Goal: Task Accomplishment & Management: Manage account settings

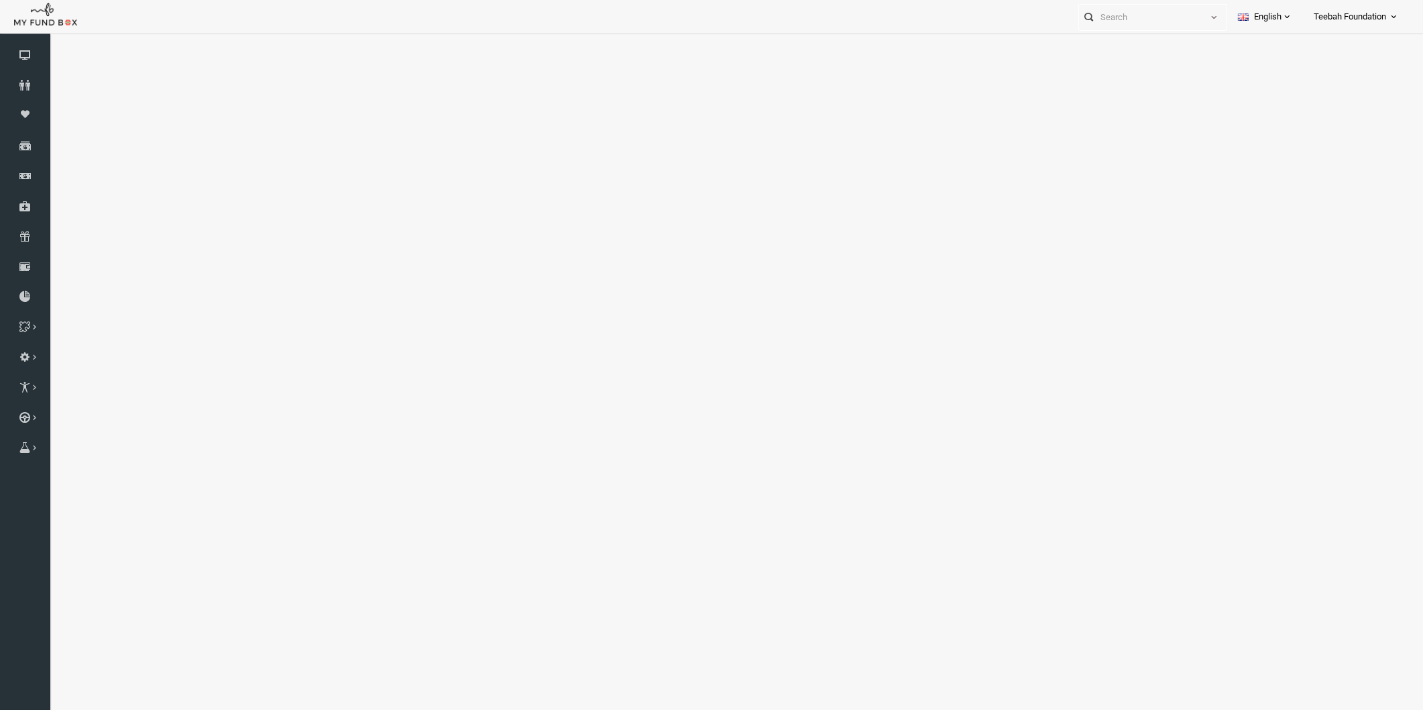
select select "100"
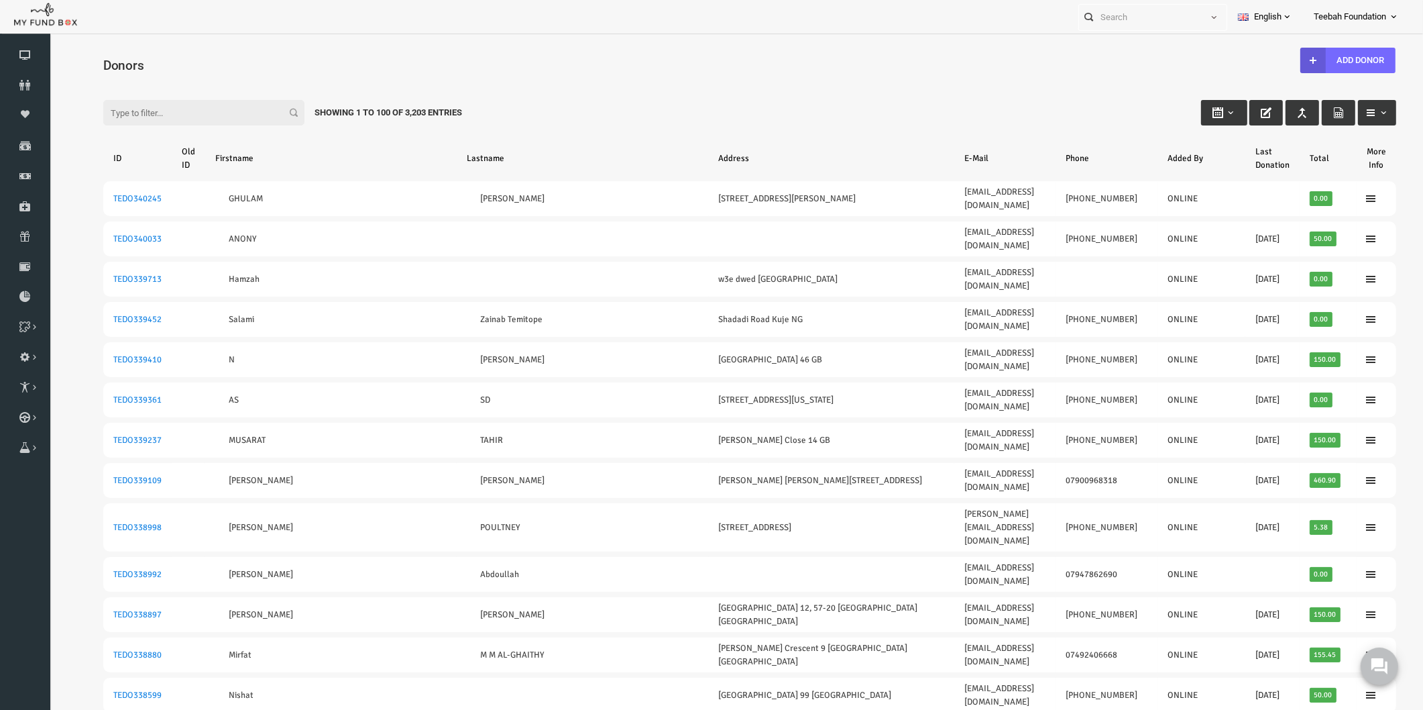
click at [116, 113] on input "Filter:" at bounding box center [176, 112] width 201 height 25
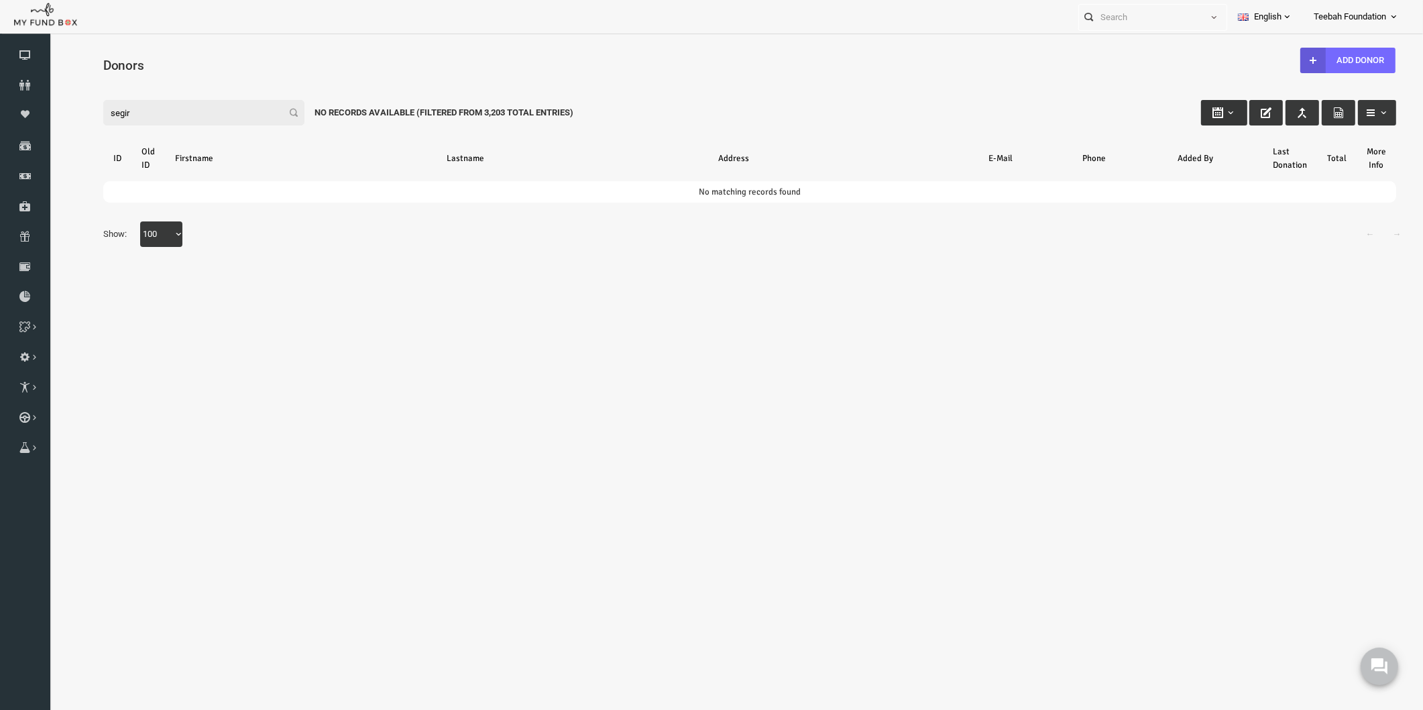
type input "segir"
type input "[DATE]"
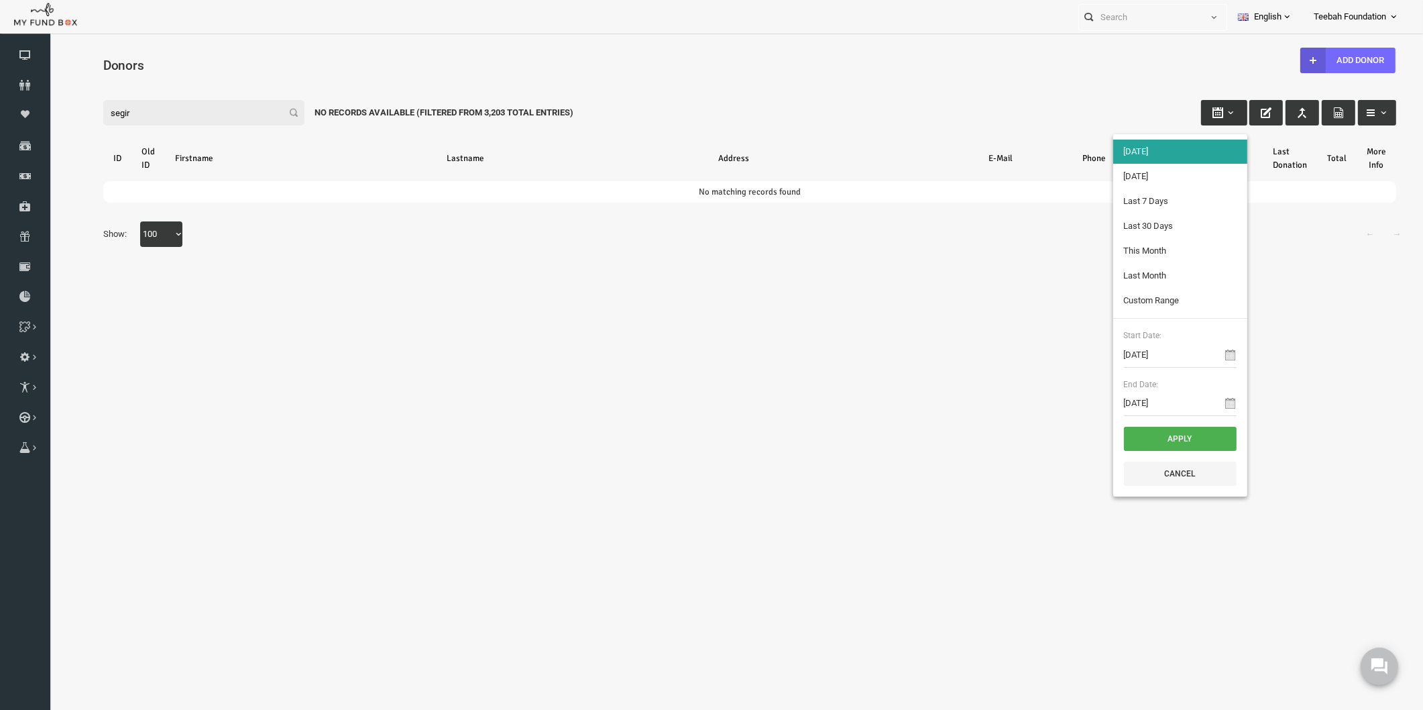
click at [1199, 119] on button "button" at bounding box center [1197, 112] width 46 height 25
type input "[DATE]"
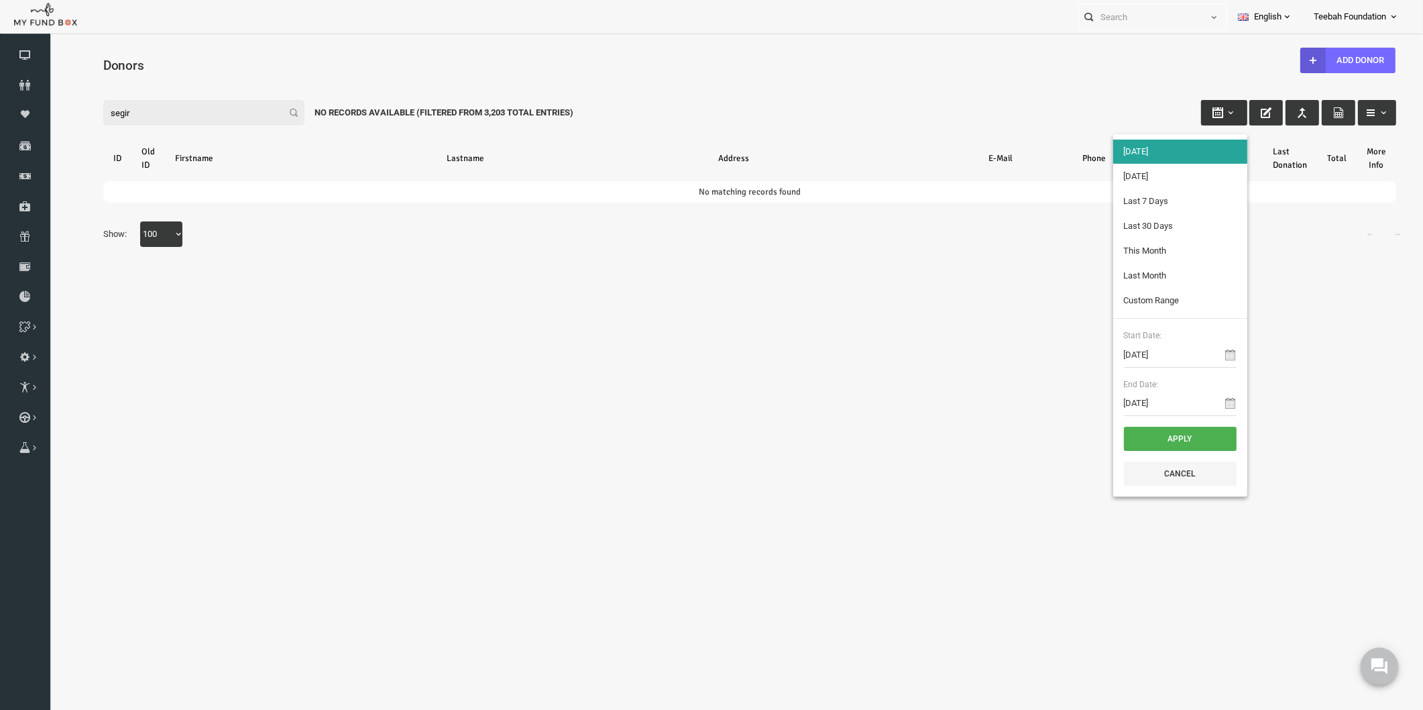
type input "[DATE]"
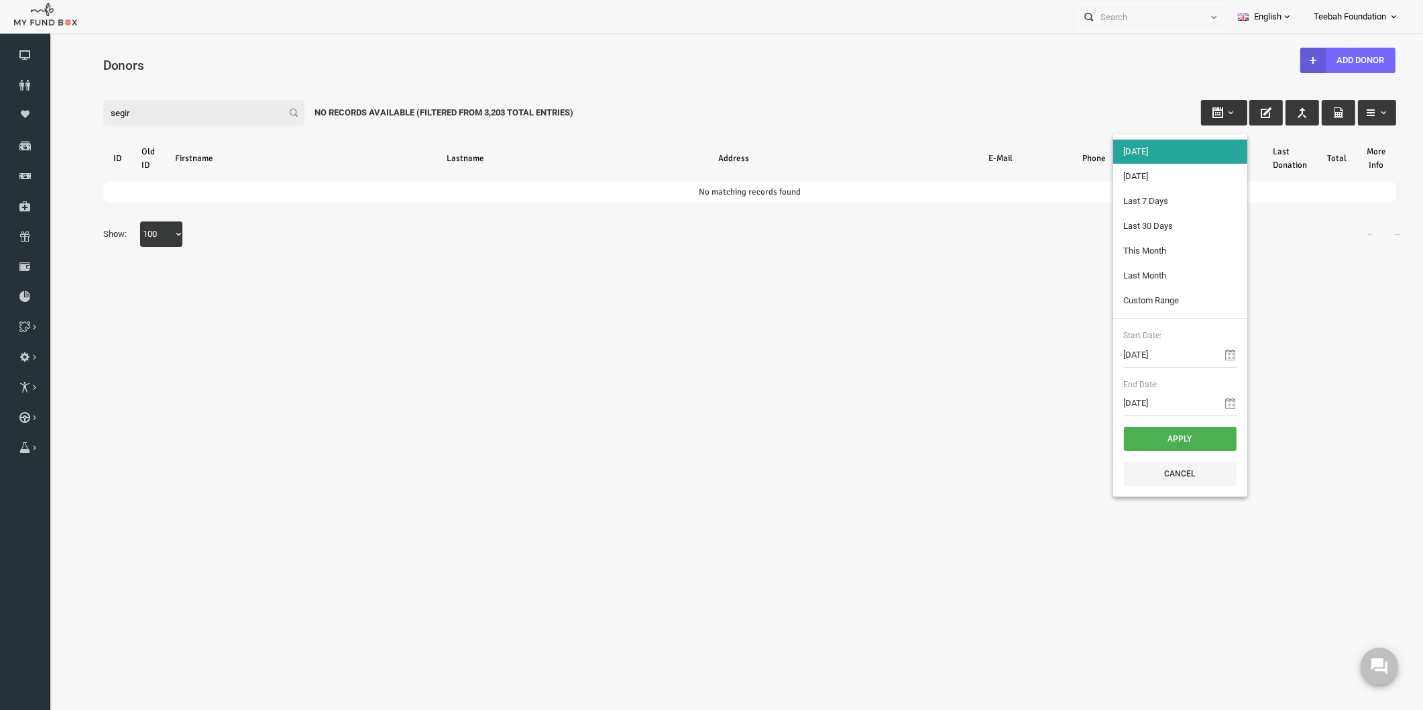
type input "[DATE]"
click at [1161, 352] on input "[DATE]" at bounding box center [1153, 354] width 113 height 25
type input "[DATE]"
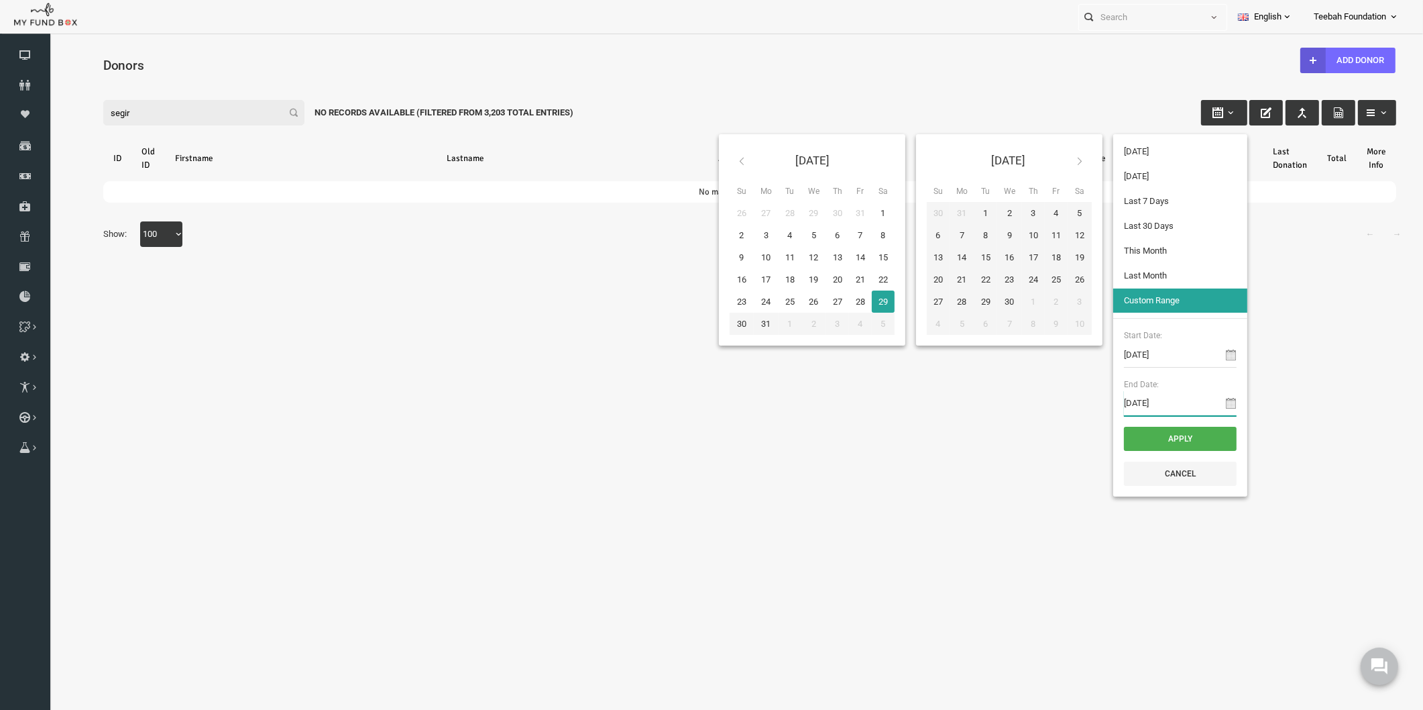
click at [1159, 407] on input "[DATE]" at bounding box center [1153, 402] width 113 height 25
type input "[DATE]"
click at [1159, 439] on button "Apply" at bounding box center [1153, 439] width 113 height 24
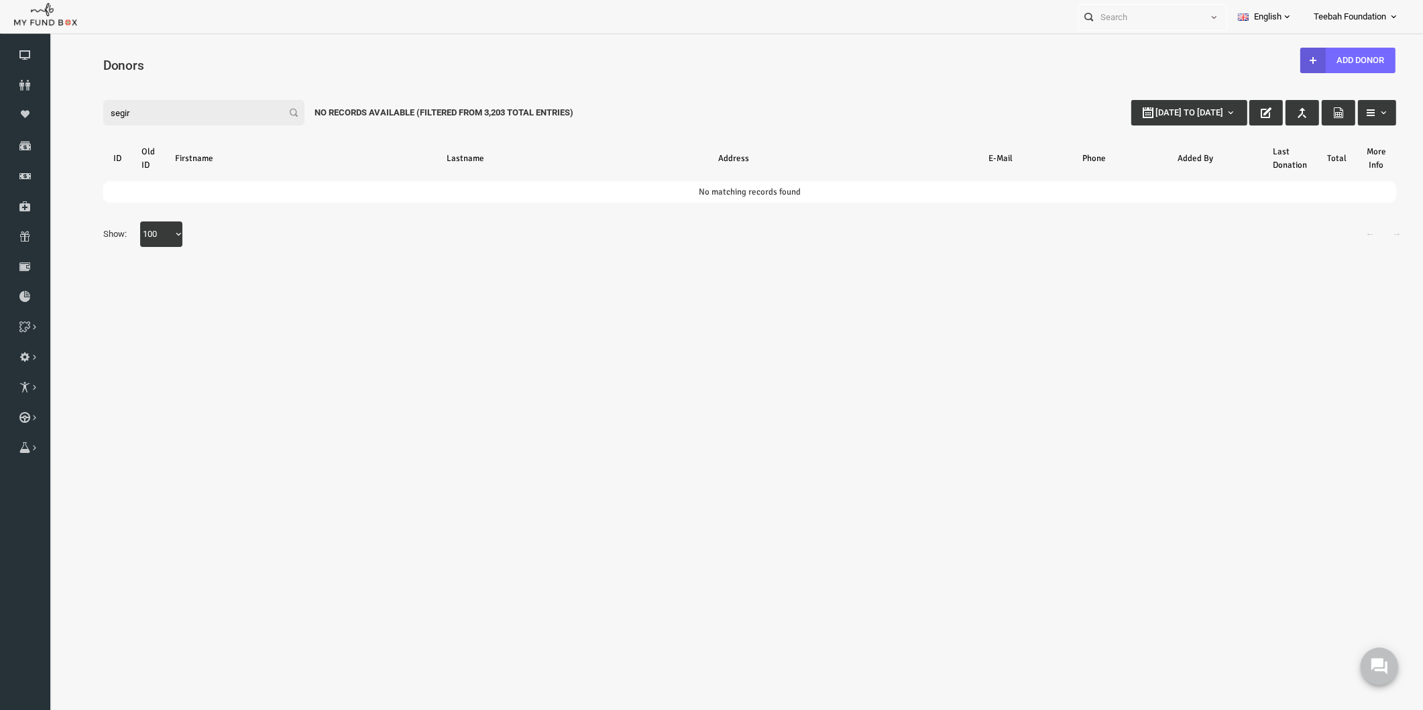
select select "100"
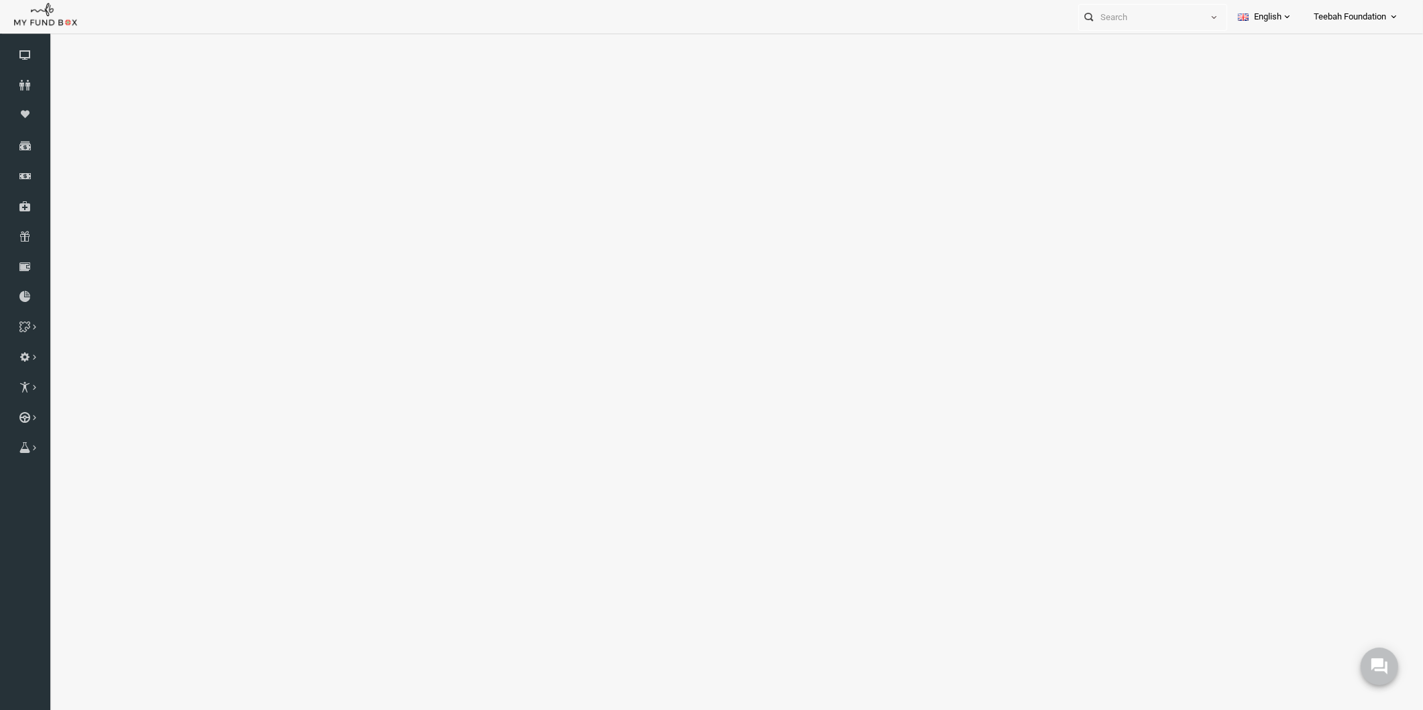
select select "100"
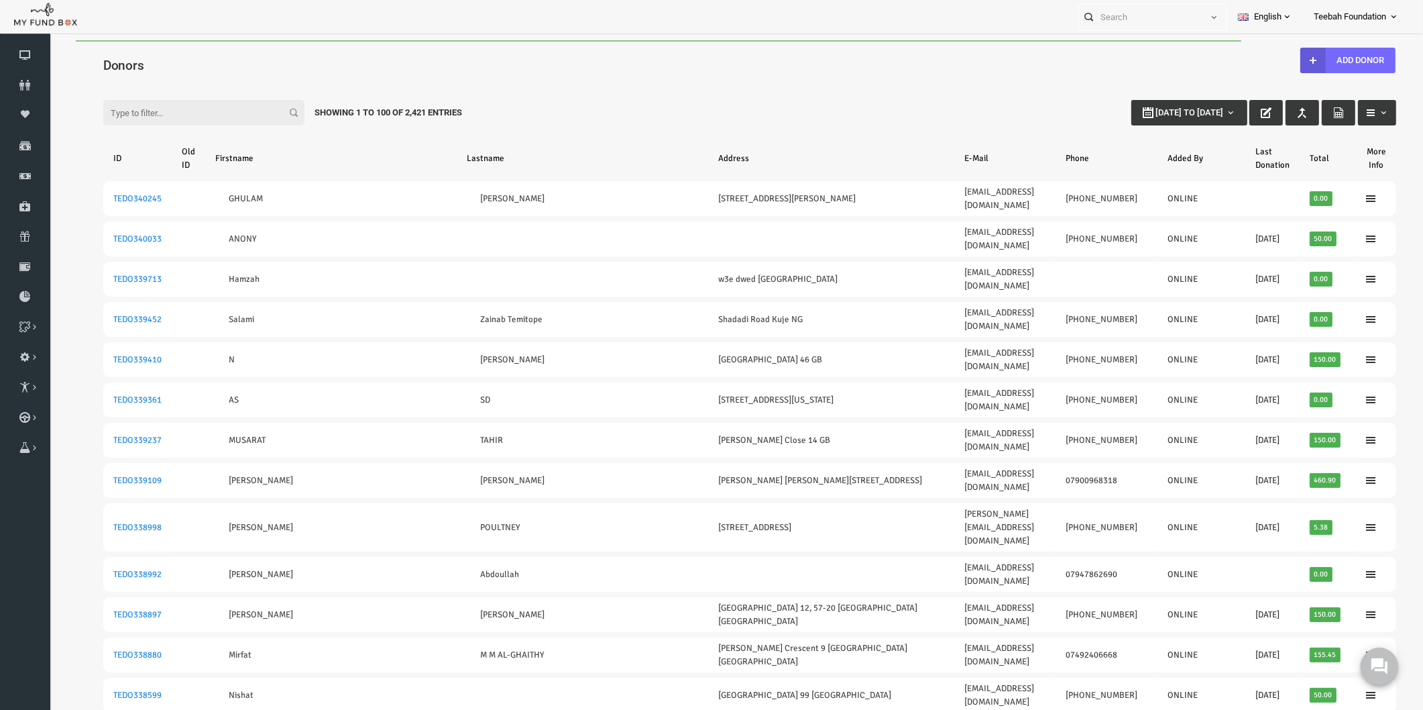
click at [154, 111] on input "Filter:" at bounding box center [176, 112] width 201 height 25
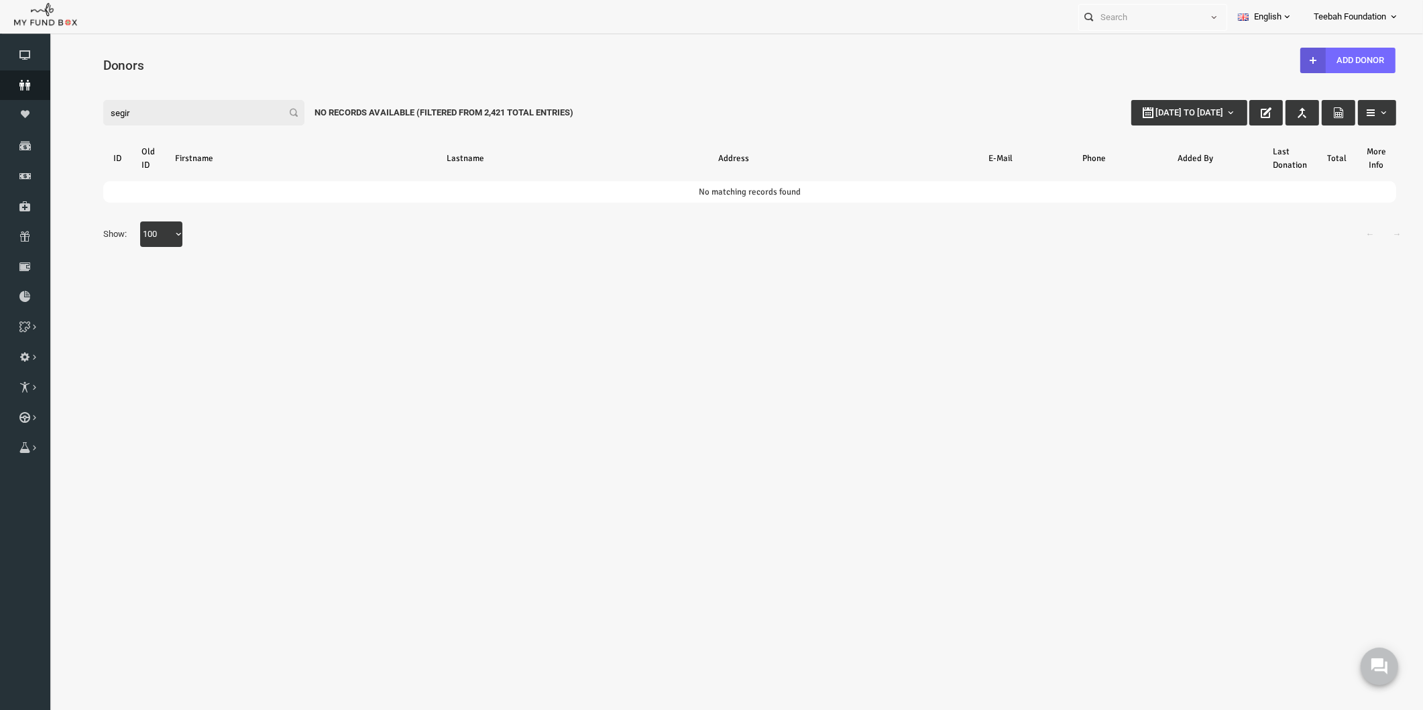
type input "segir"
click at [34, 85] on icon at bounding box center [25, 85] width 50 height 11
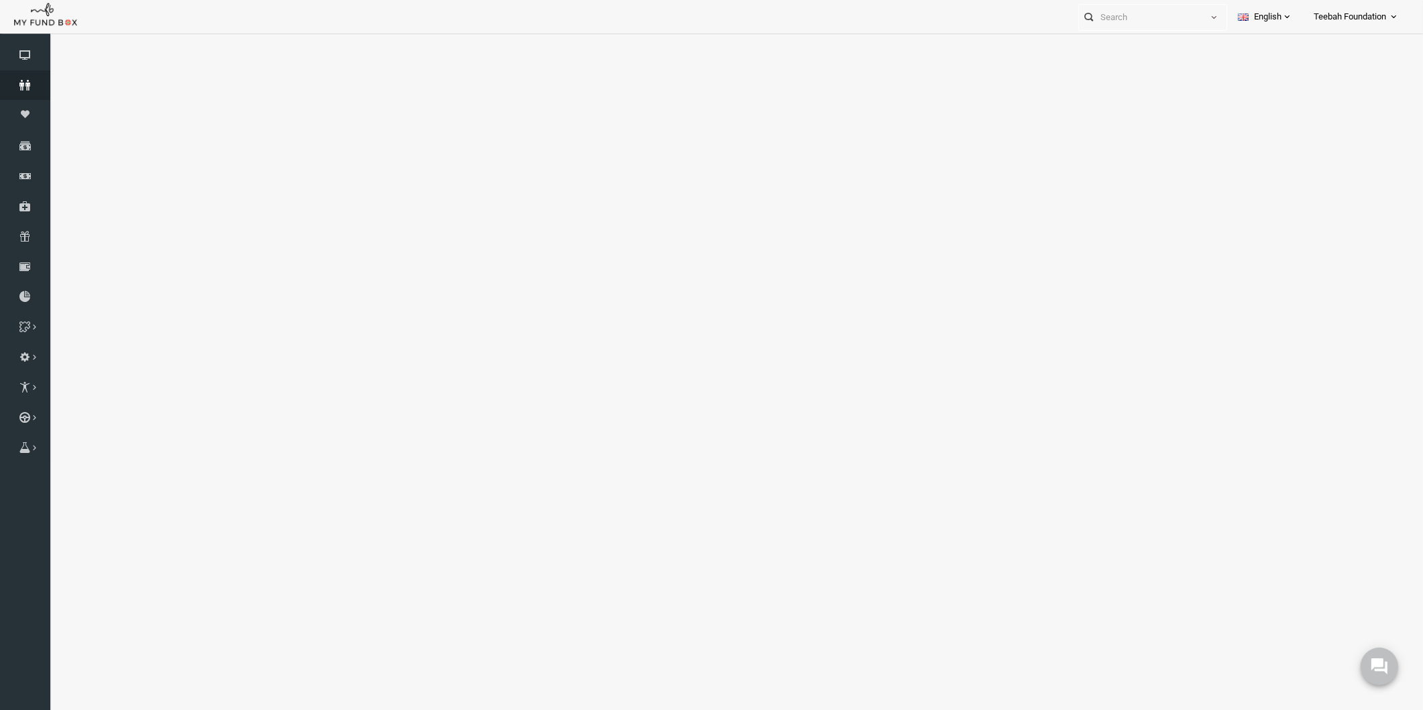
select select "100"
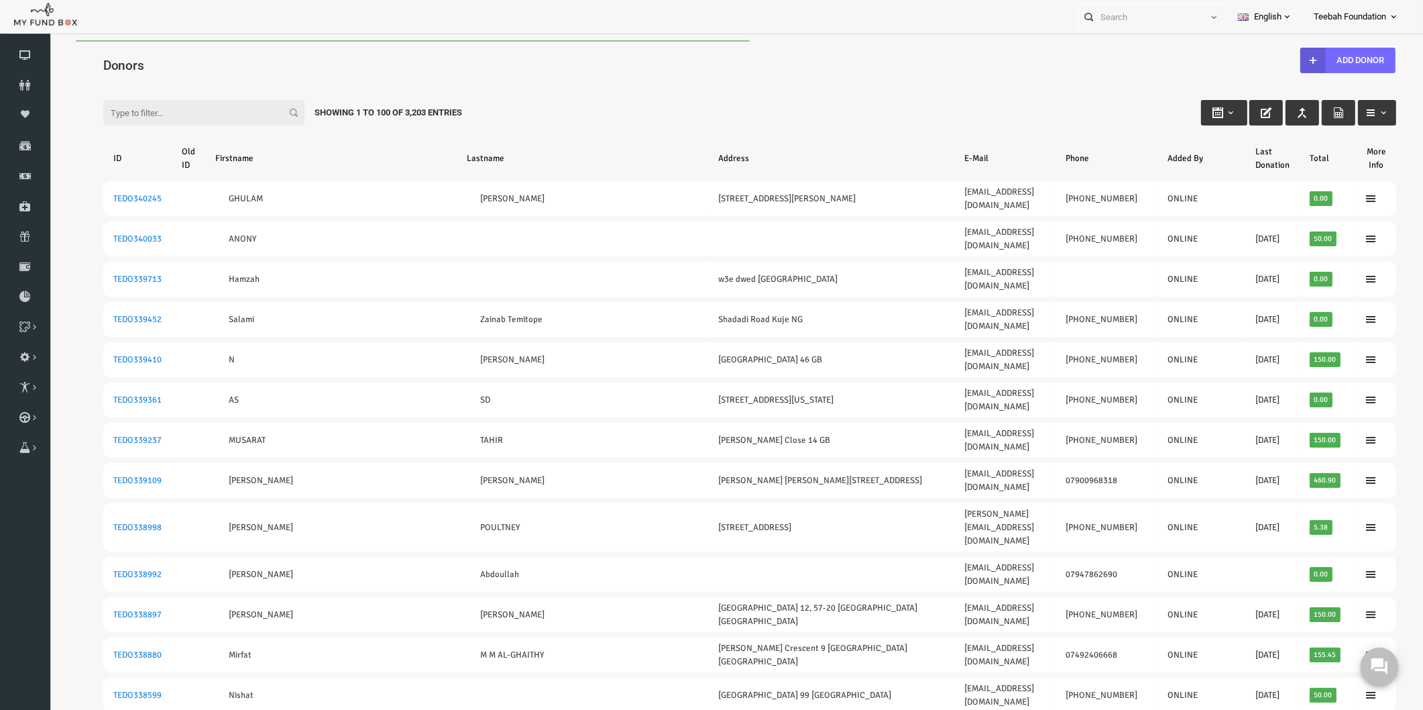
click at [231, 82] on div "Filter: Showing 1 to 100 of 3,203 Entries" at bounding box center [722, 100] width 1320 height 36
click at [185, 110] on input "Filter:" at bounding box center [176, 112] width 201 height 25
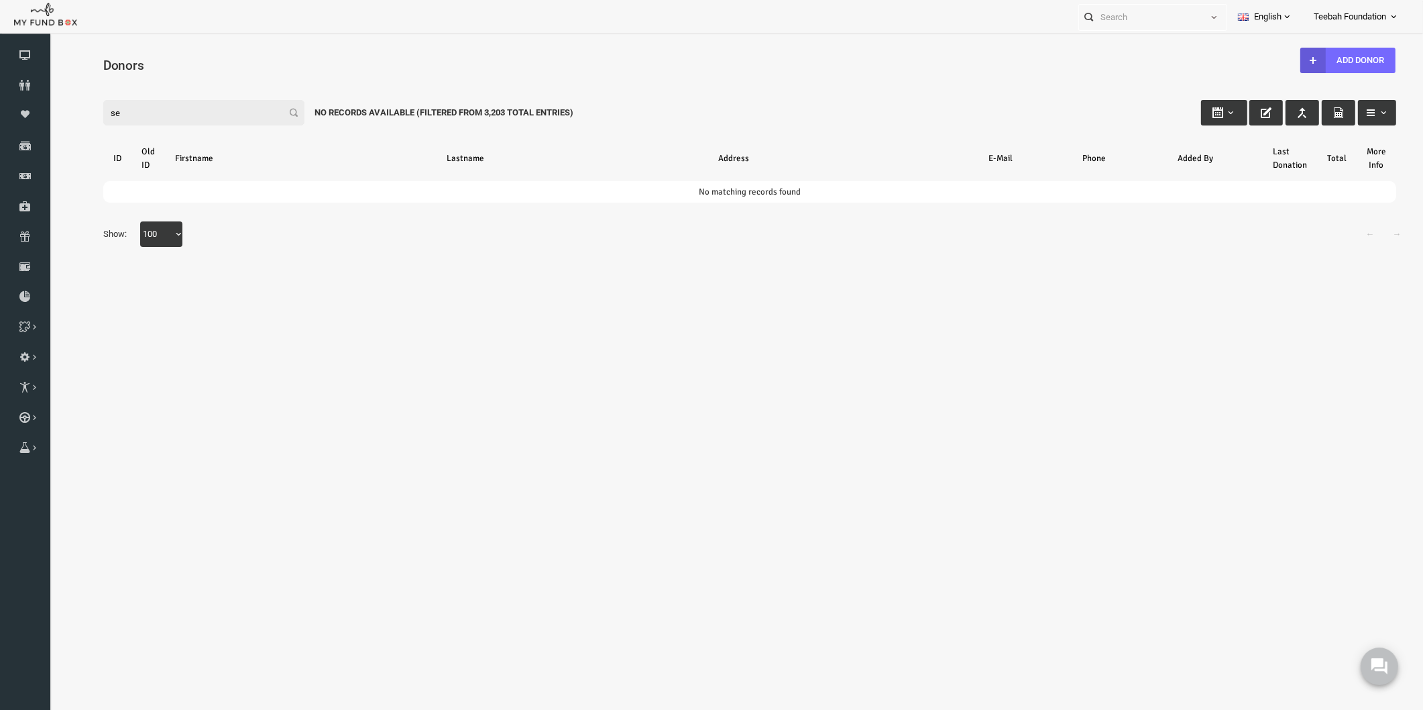
type input "s"
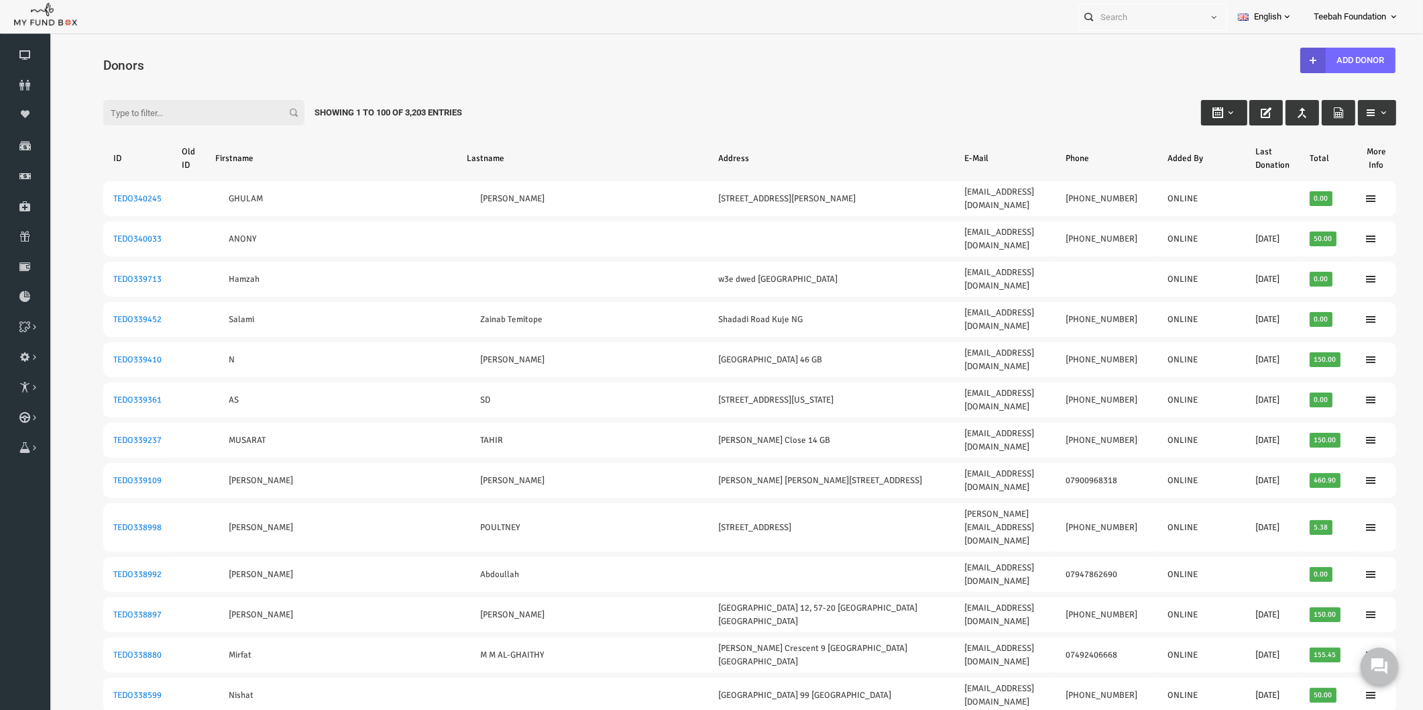
type input "[DATE]"
click at [1199, 113] on b "button" at bounding box center [1203, 112] width 11 height 11
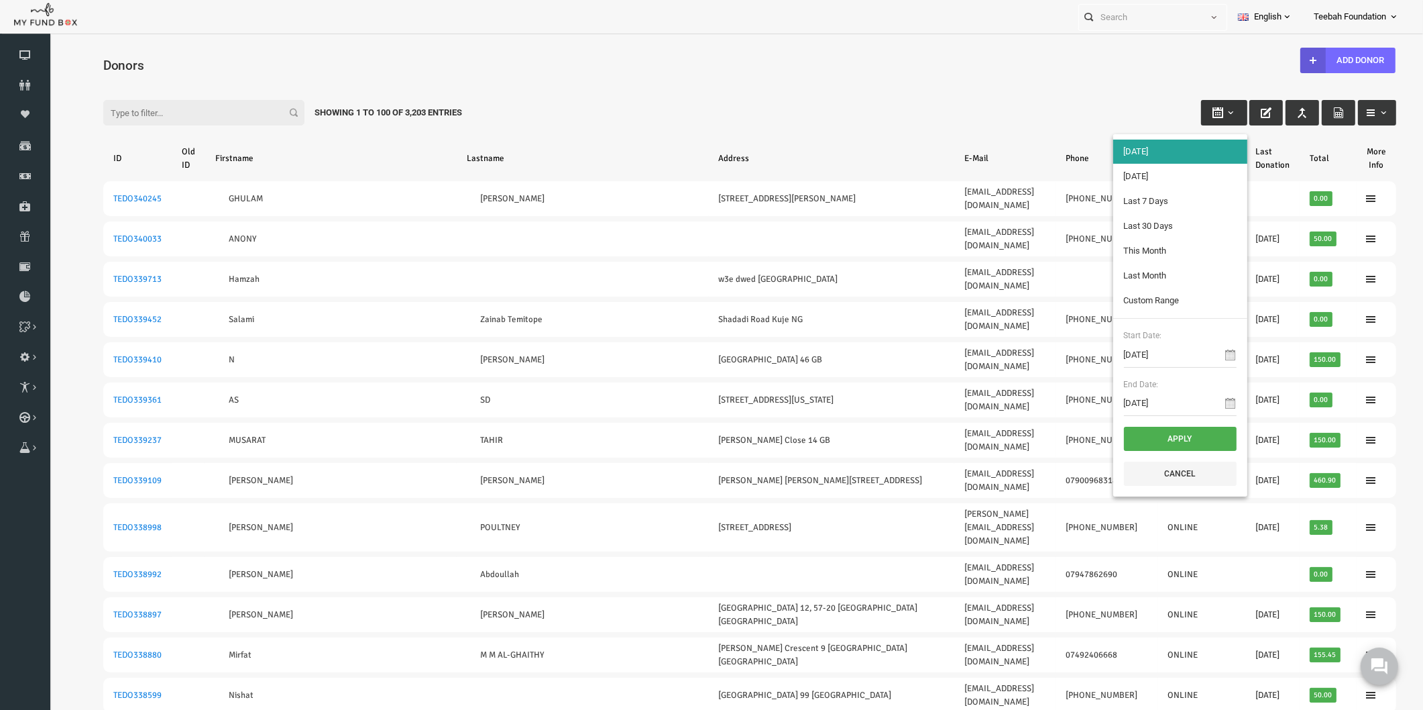
type input "[DATE]"
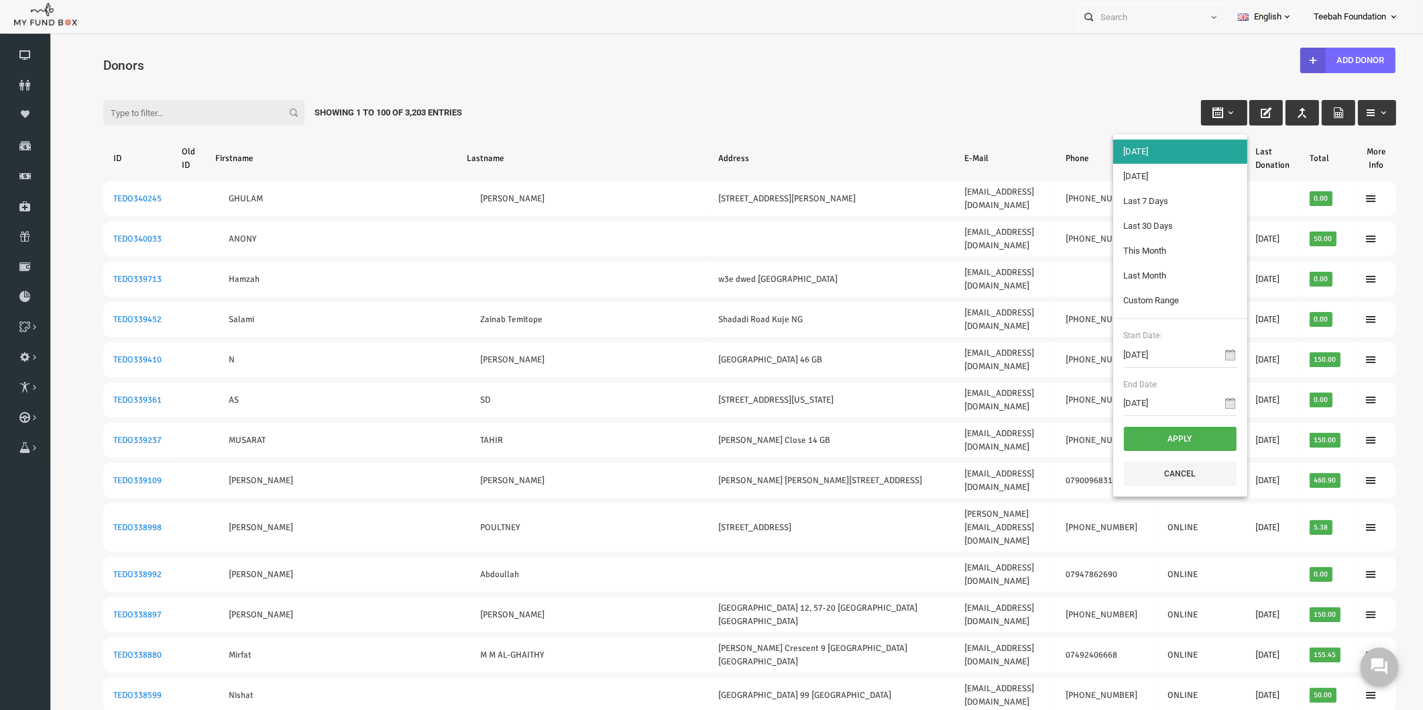
type input "[DATE]"
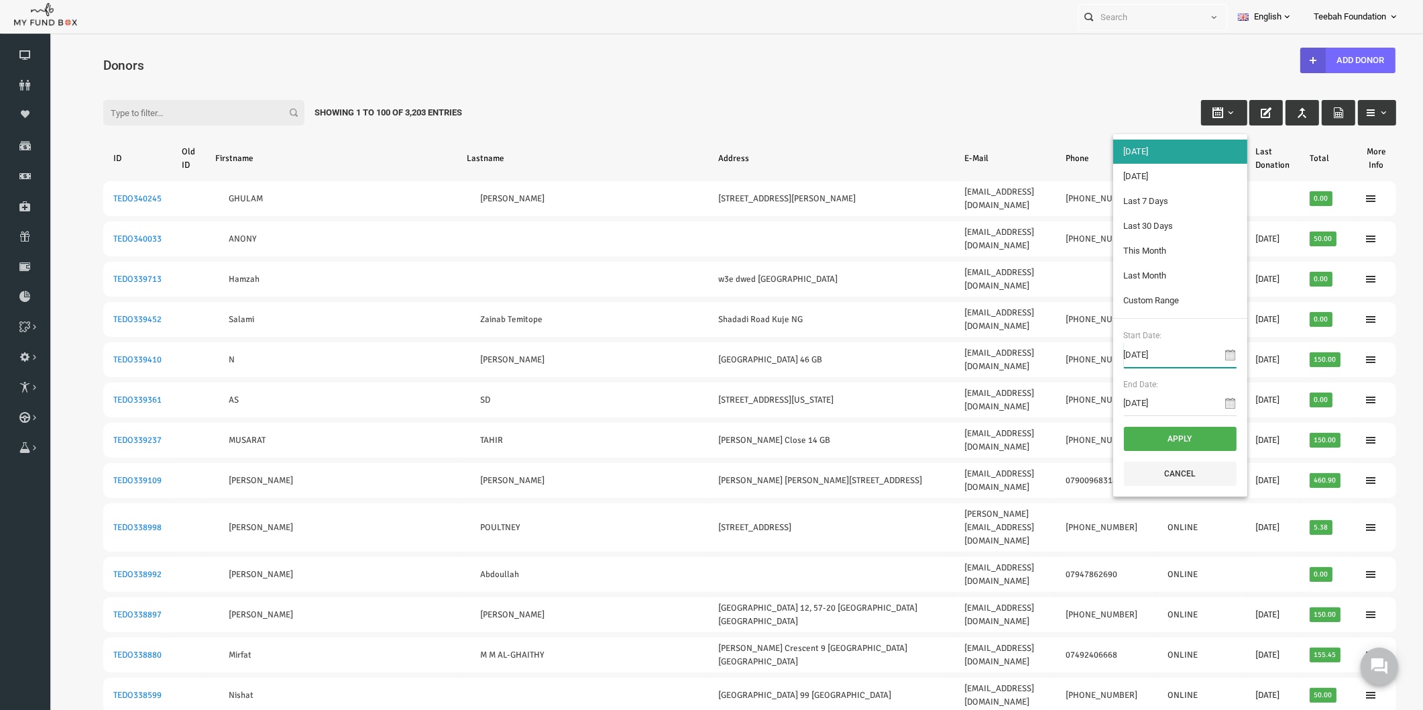
click at [1145, 353] on input "[DATE]" at bounding box center [1153, 354] width 113 height 25
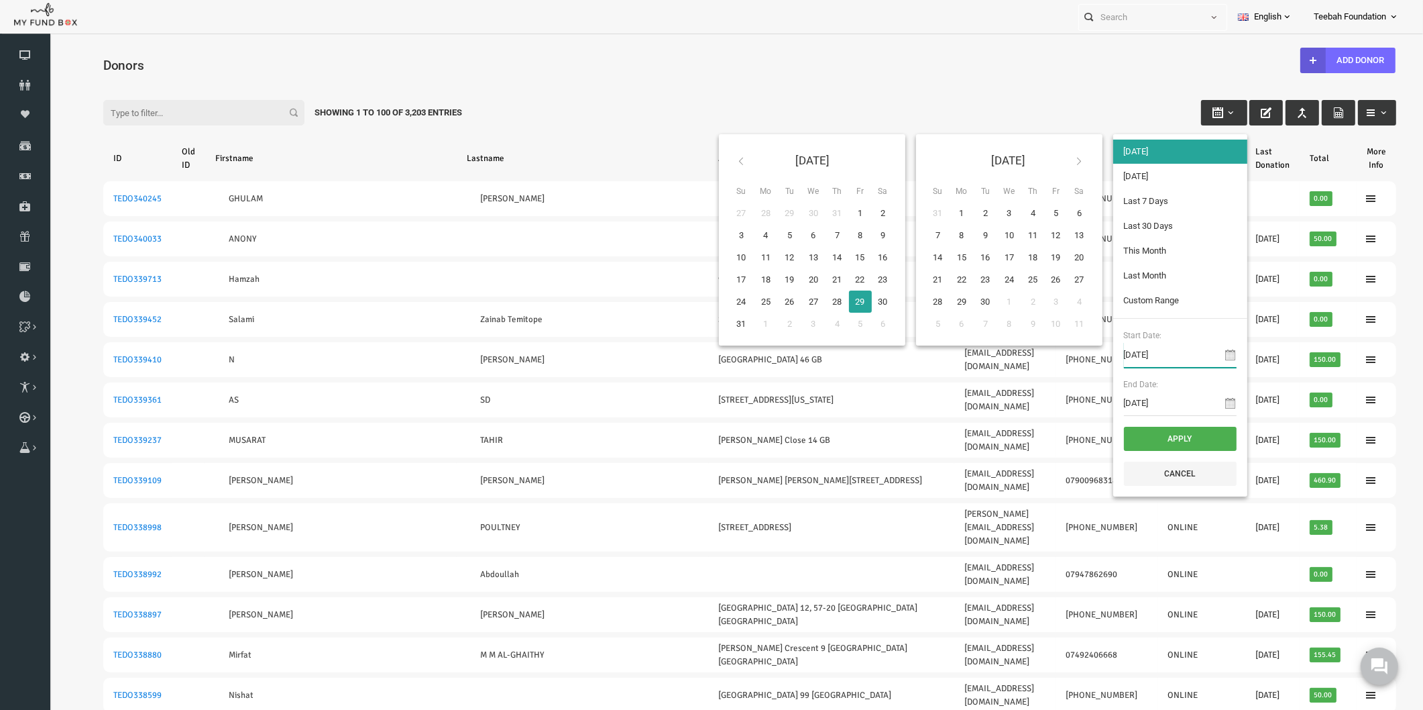
type input "[DATE]"
click at [1142, 404] on input "[DATE]" at bounding box center [1153, 402] width 113 height 25
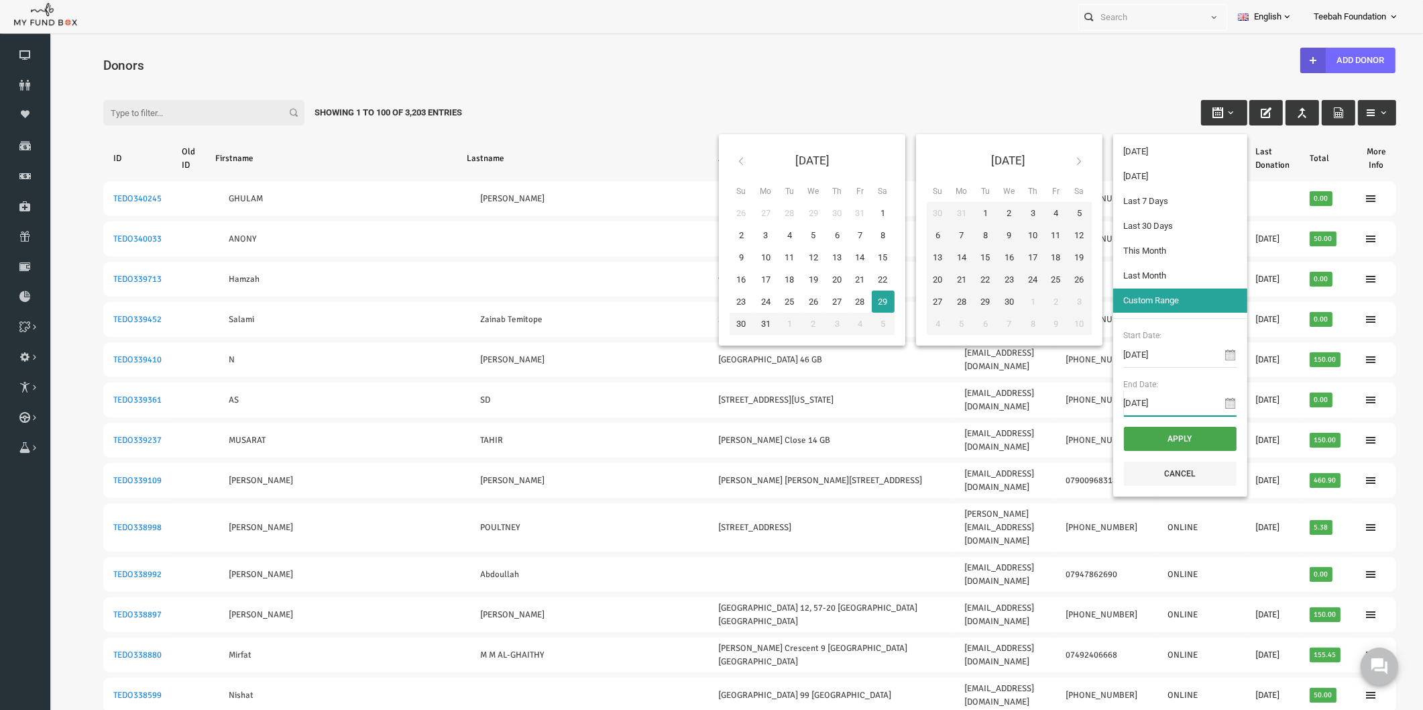
type input "[DATE]"
click at [1145, 435] on button "Apply" at bounding box center [1153, 439] width 113 height 24
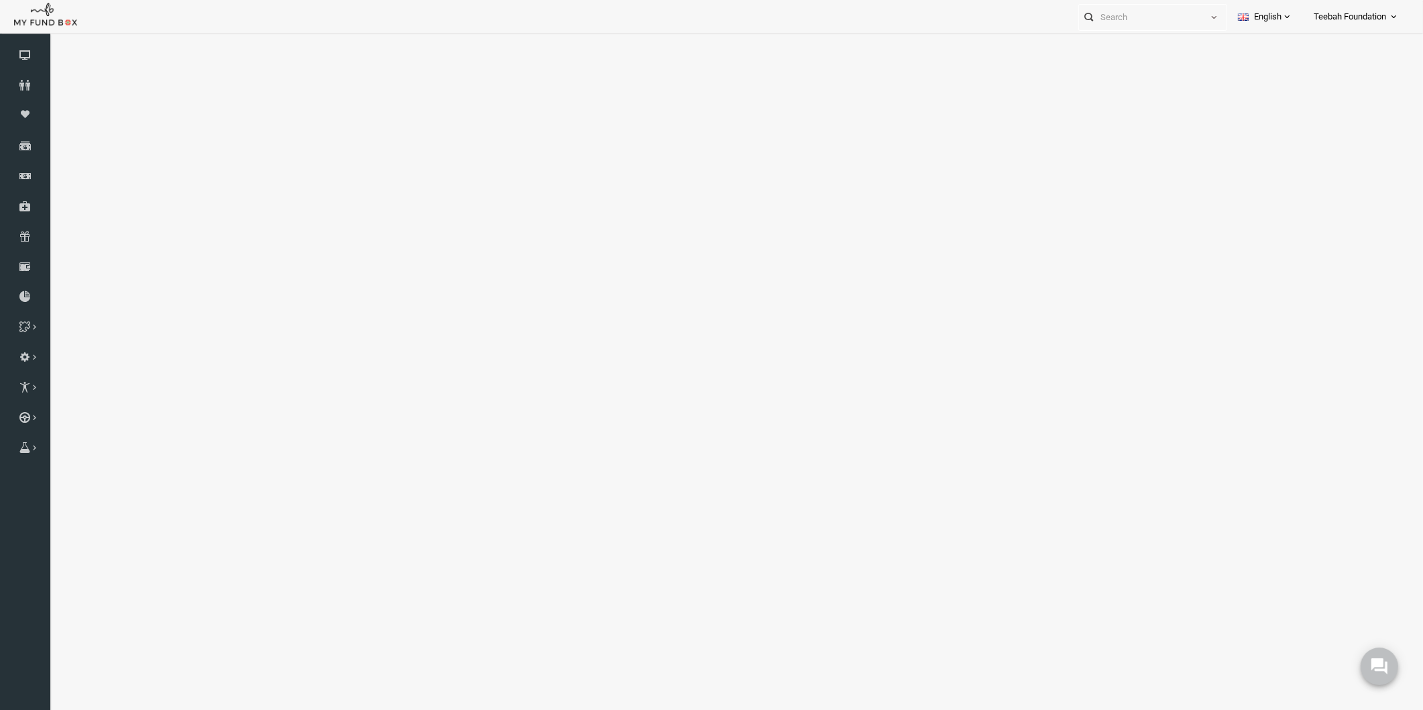
select select "100"
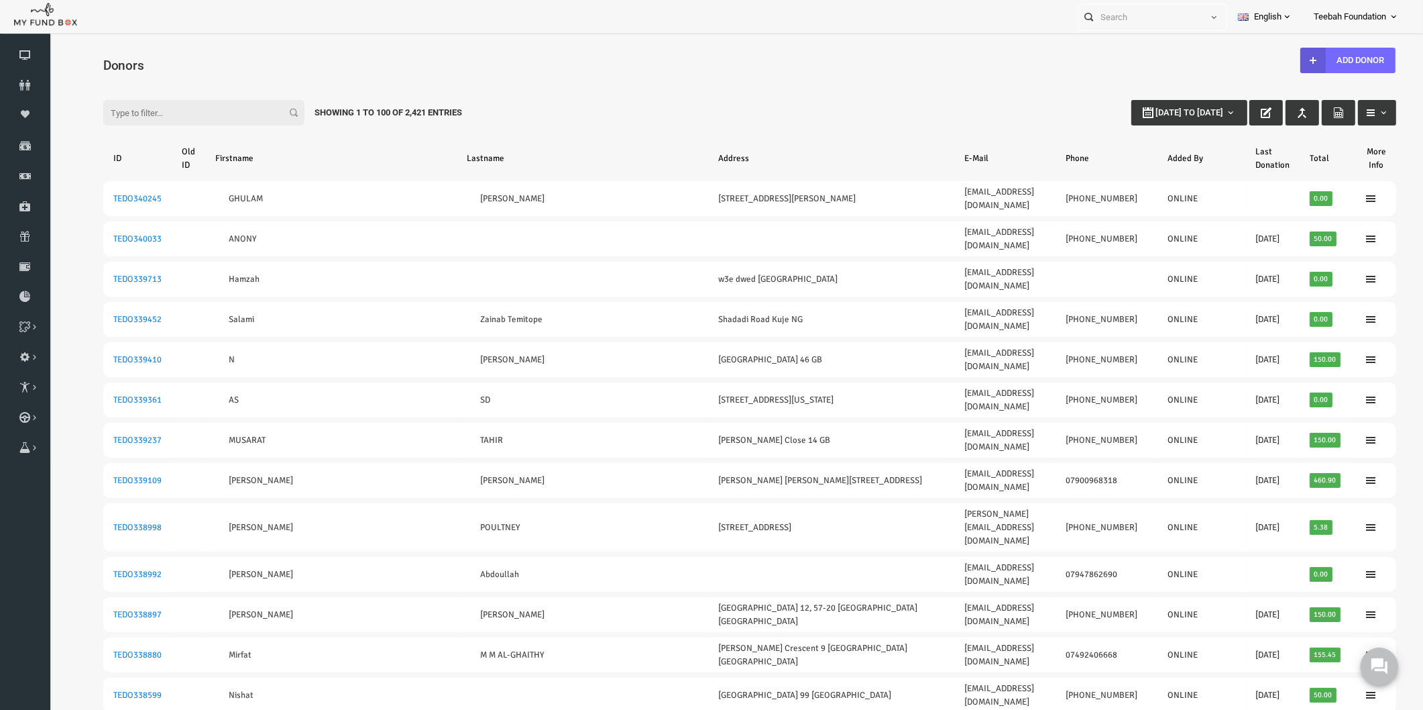
click at [228, 111] on input "Filter:" at bounding box center [176, 112] width 201 height 25
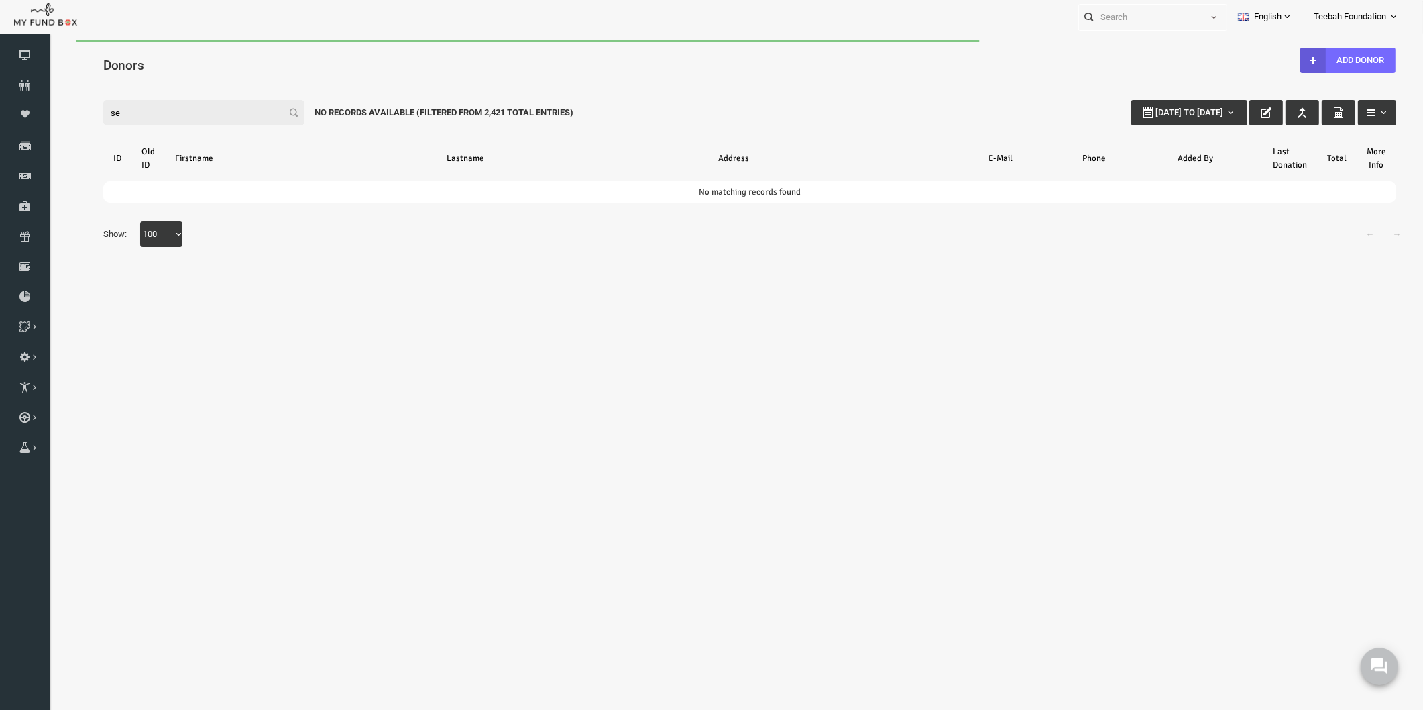
type input "s"
type input "m"
drag, startPoint x: 131, startPoint y: 109, endPoint x: 42, endPoint y: 111, distance: 89.2
click at [49, 111] on html "Donor Not Found Beneficiary Not Found Partner Not Found!!!! Please Fill out thi…" at bounding box center [726, 356] width 1354 height 633
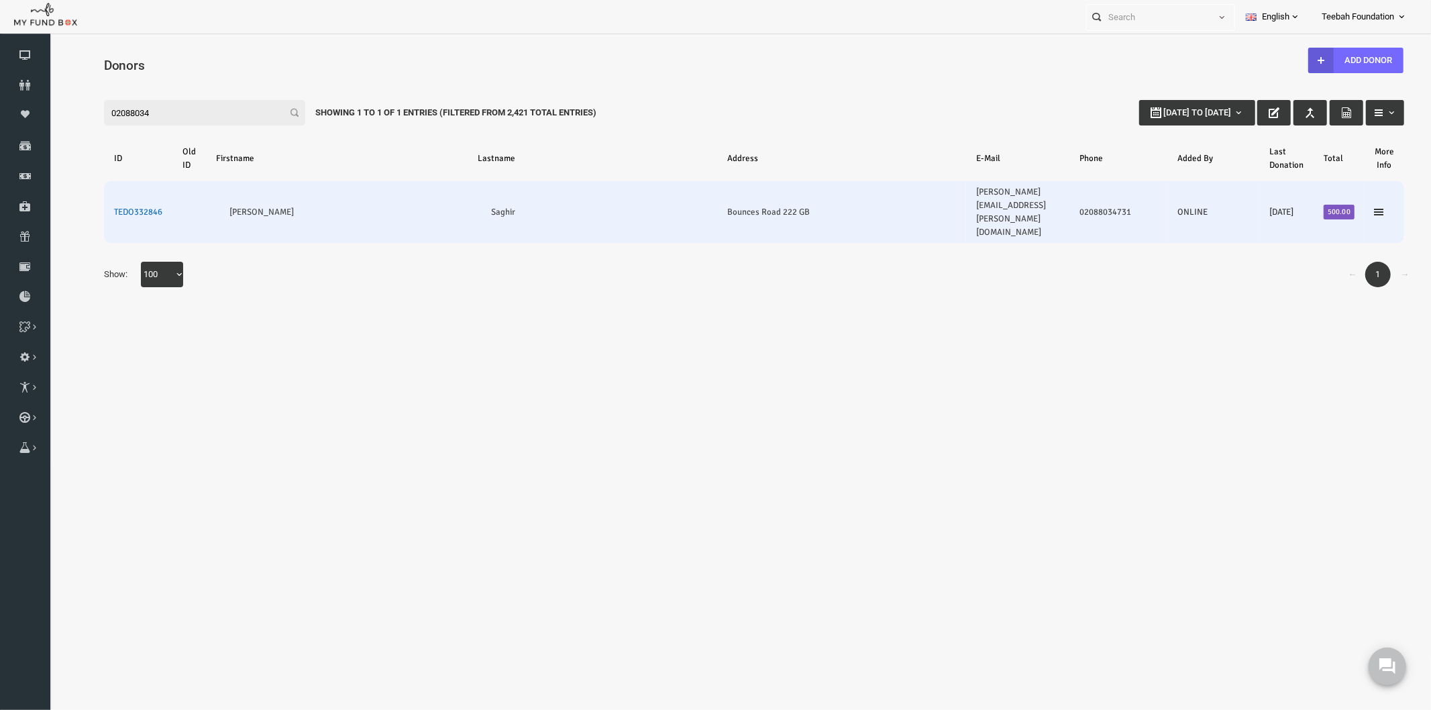
type input "02088034"
click at [125, 206] on link "TEDO332846" at bounding box center [110, 211] width 48 height 11
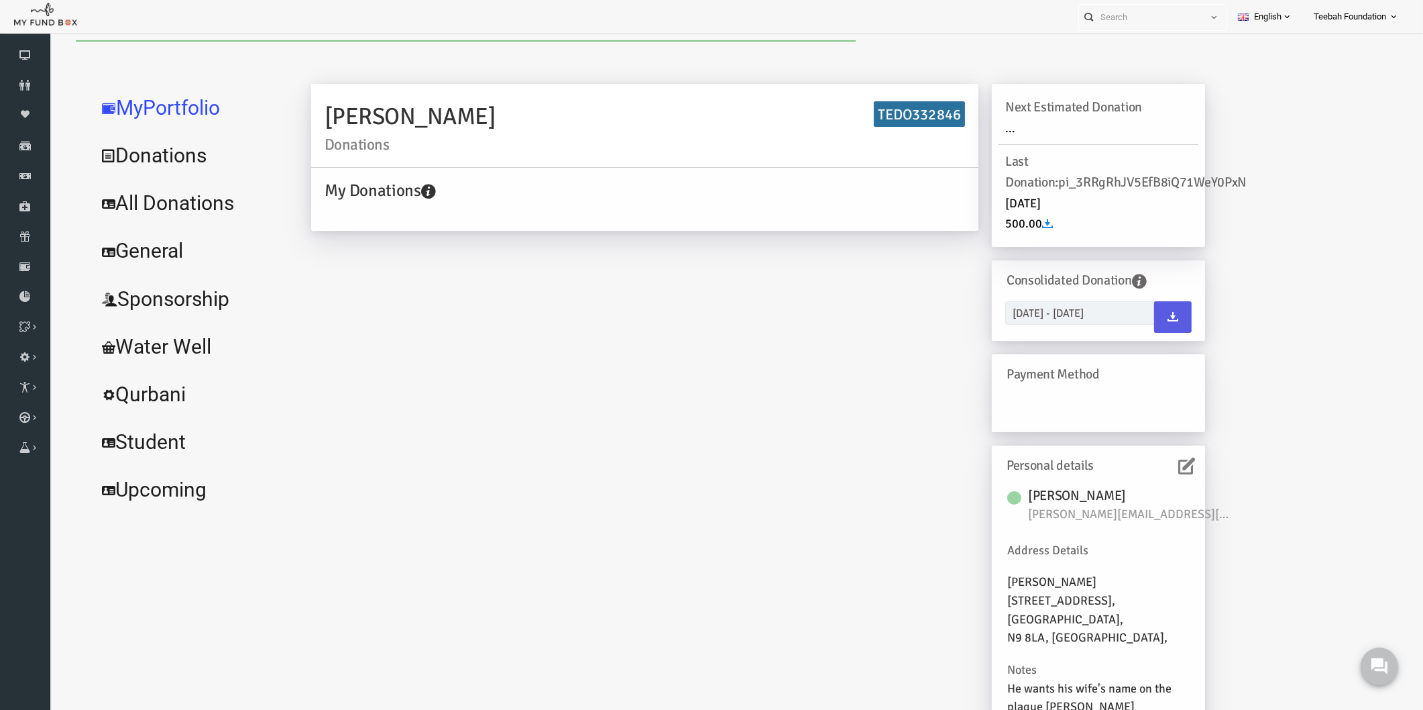
click at [1163, 467] on icon at bounding box center [1159, 466] width 17 height 17
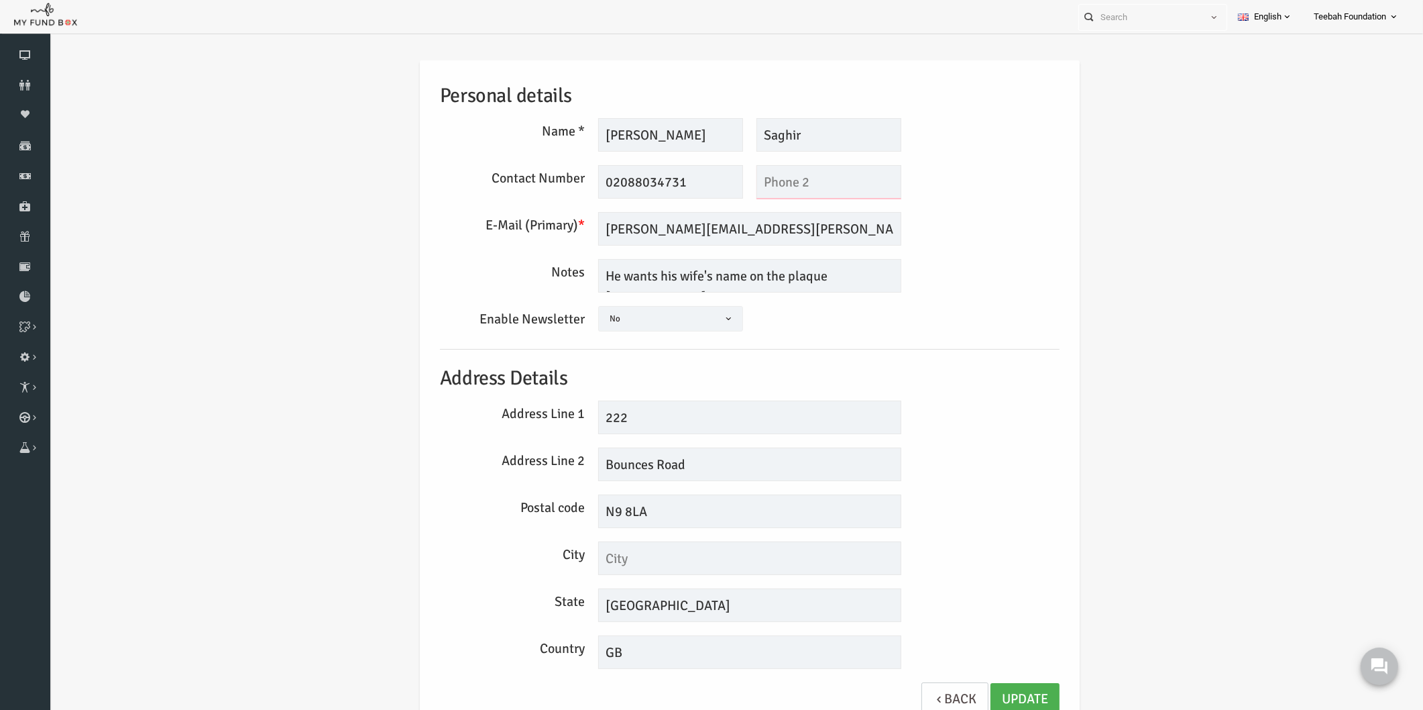
click at [786, 186] on input "text" at bounding box center [801, 182] width 145 height 34
type input "07984621667"
click at [987, 692] on link "Update" at bounding box center [997, 699] width 69 height 33
click at [802, 276] on textarea "He wants his wife's name on the plaque [PERSON_NAME]" at bounding box center [722, 276] width 303 height 34
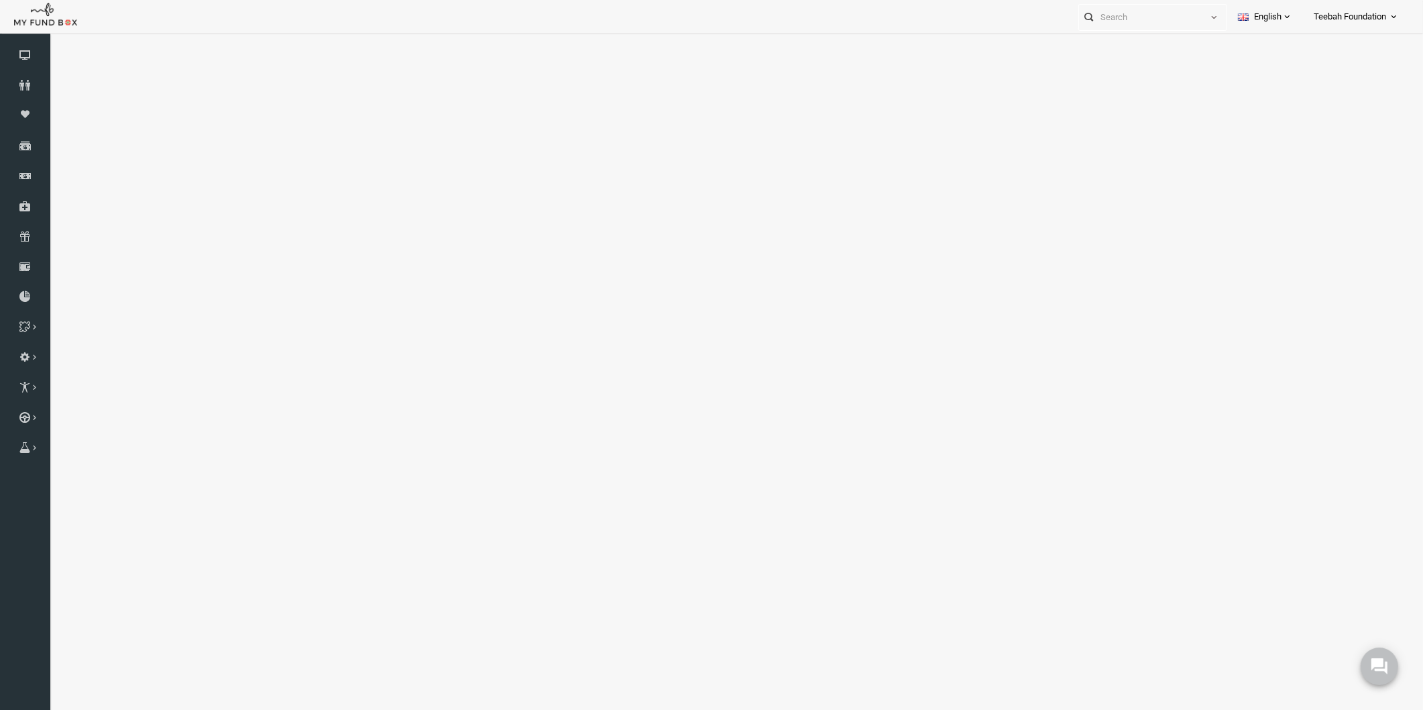
select select "100"
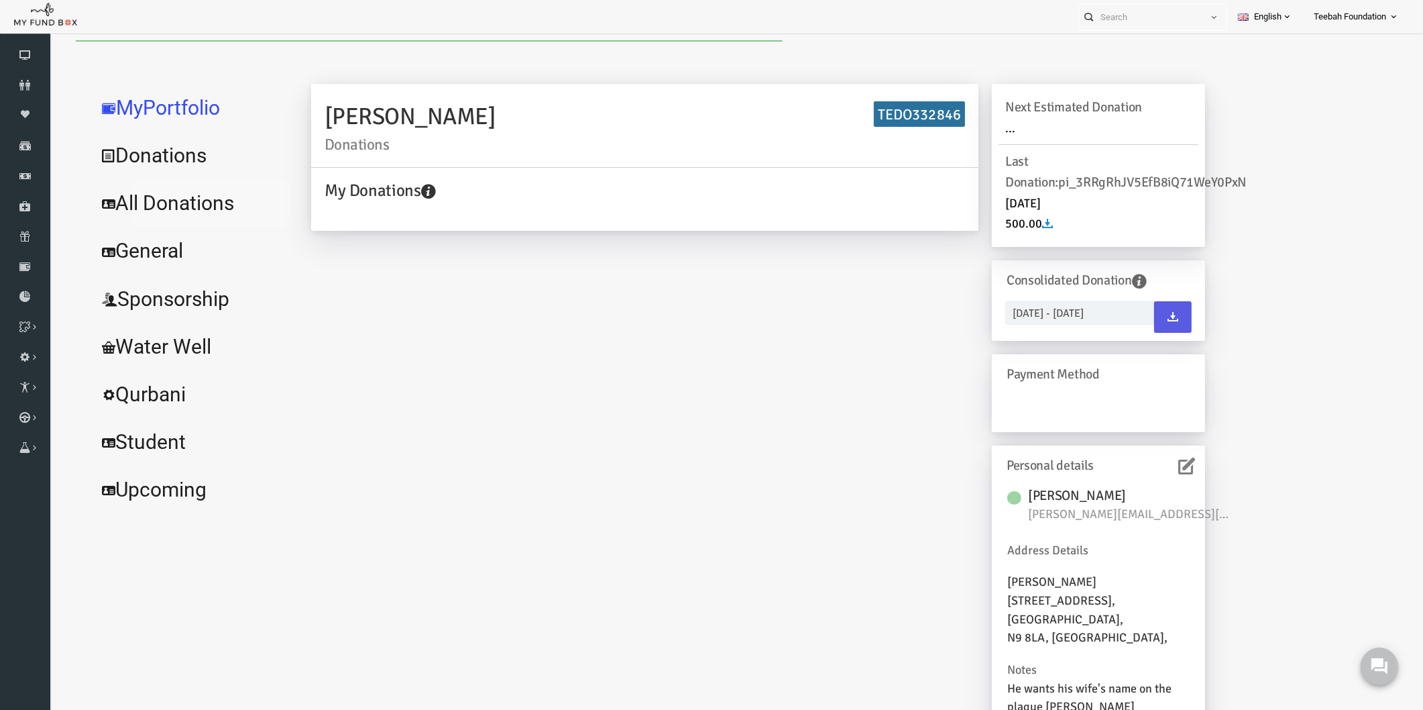
click at [138, 205] on link "All Donations" at bounding box center [162, 203] width 201 height 48
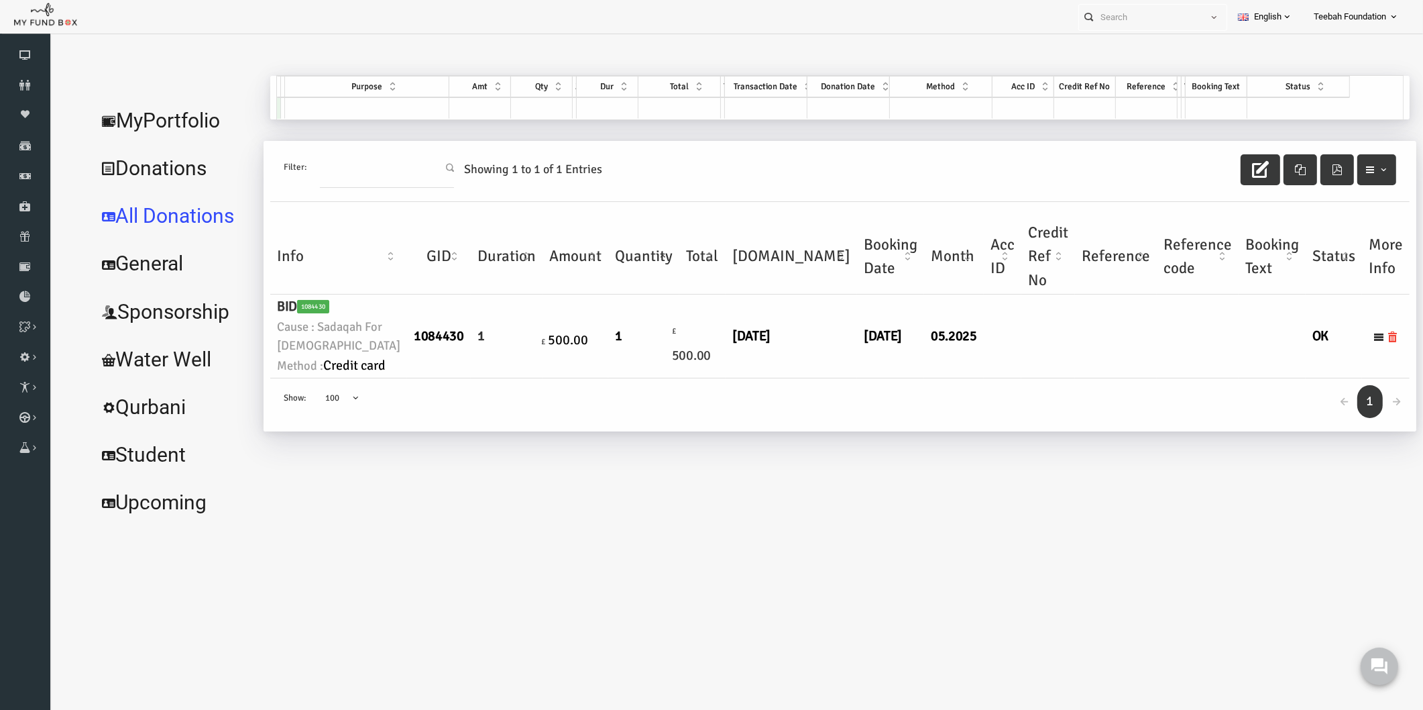
click at [830, 378] on td "[DATE]" at bounding box center [863, 336] width 67 height 84
click at [151, 123] on link "MyPortfolio" at bounding box center [145, 121] width 167 height 48
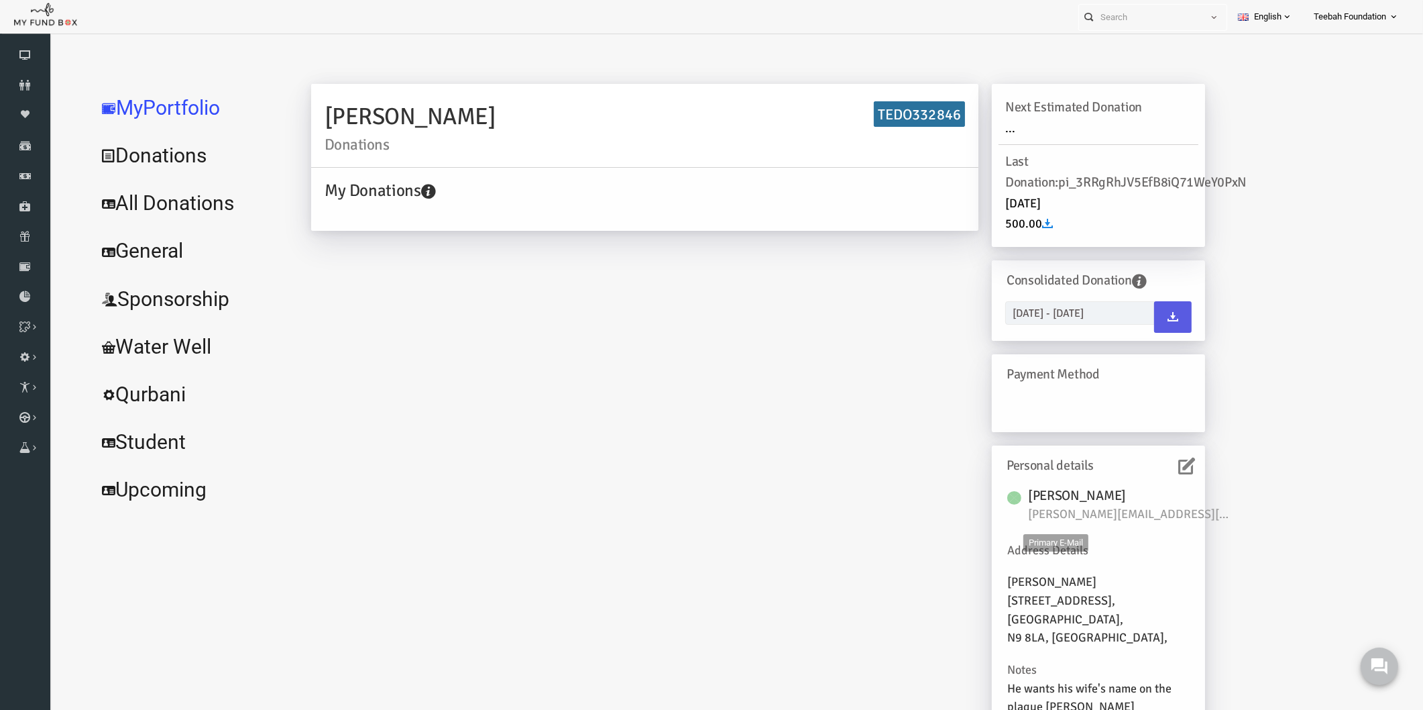
click at [1078, 514] on span "[PERSON_NAME][EMAIL_ADDRESS][PERSON_NAME][DOMAIN_NAME]" at bounding box center [1101, 514] width 201 height 19
click at [1214, 590] on div "[PERSON_NAME] Donations TEDO332846 My Donations Get free account credit Get fre…" at bounding box center [830, 410] width 1106 height 669
click at [164, 197] on link "All Donations" at bounding box center [162, 203] width 201 height 48
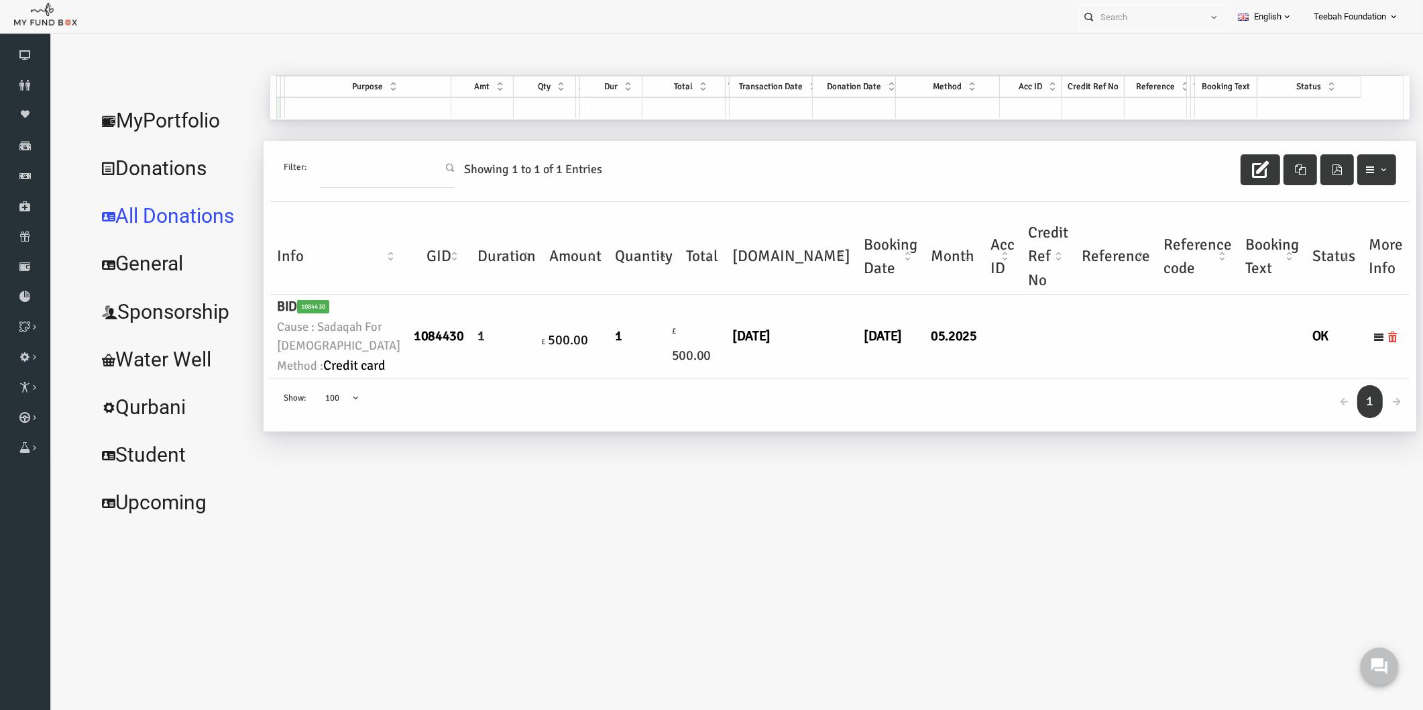
click at [658, 378] on td "£ 500.00" at bounding box center [675, 336] width 46 height 84
click at [178, 123] on link "MyPortfolio" at bounding box center [145, 121] width 167 height 48
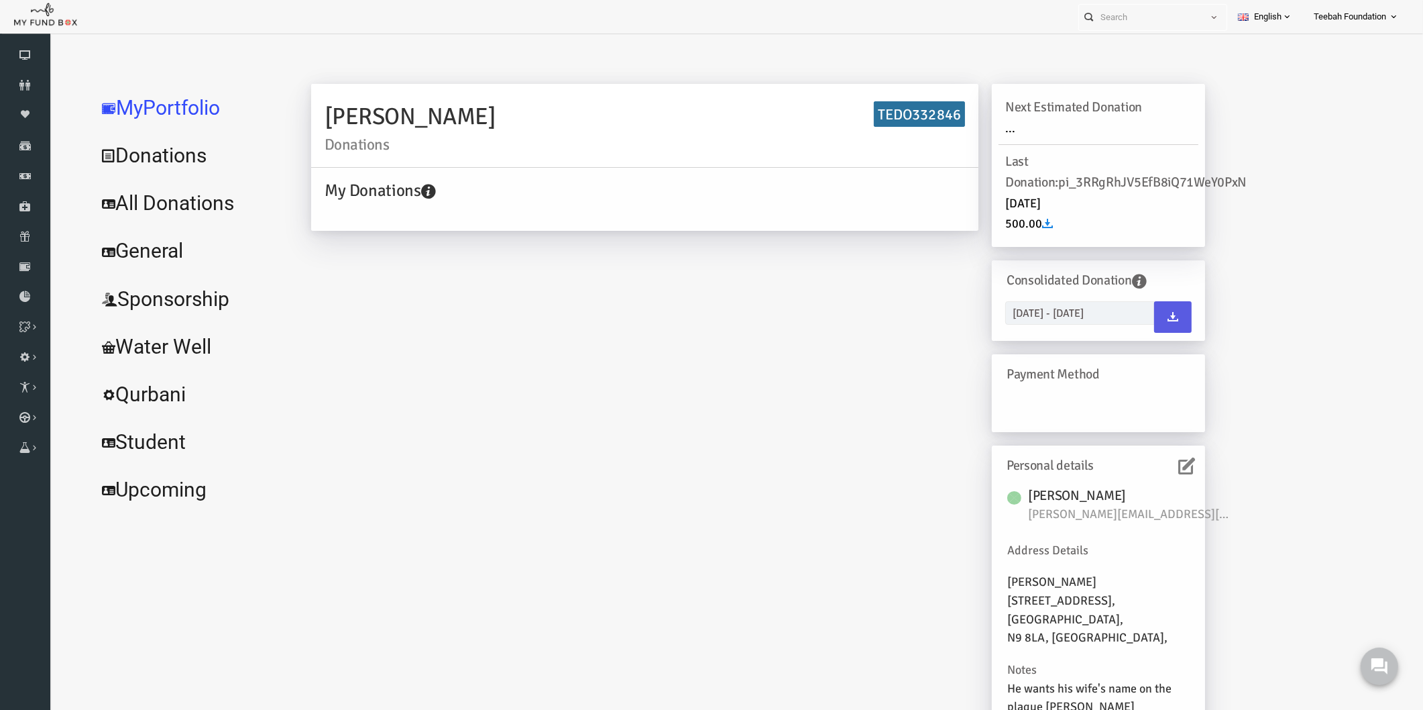
click at [609, 295] on div "[PERSON_NAME] Donations TEDO332846 My Donations Get free account credit Get fre…" at bounding box center [730, 414] width 921 height 661
click at [127, 196] on link "All Donations" at bounding box center [162, 203] width 201 height 48
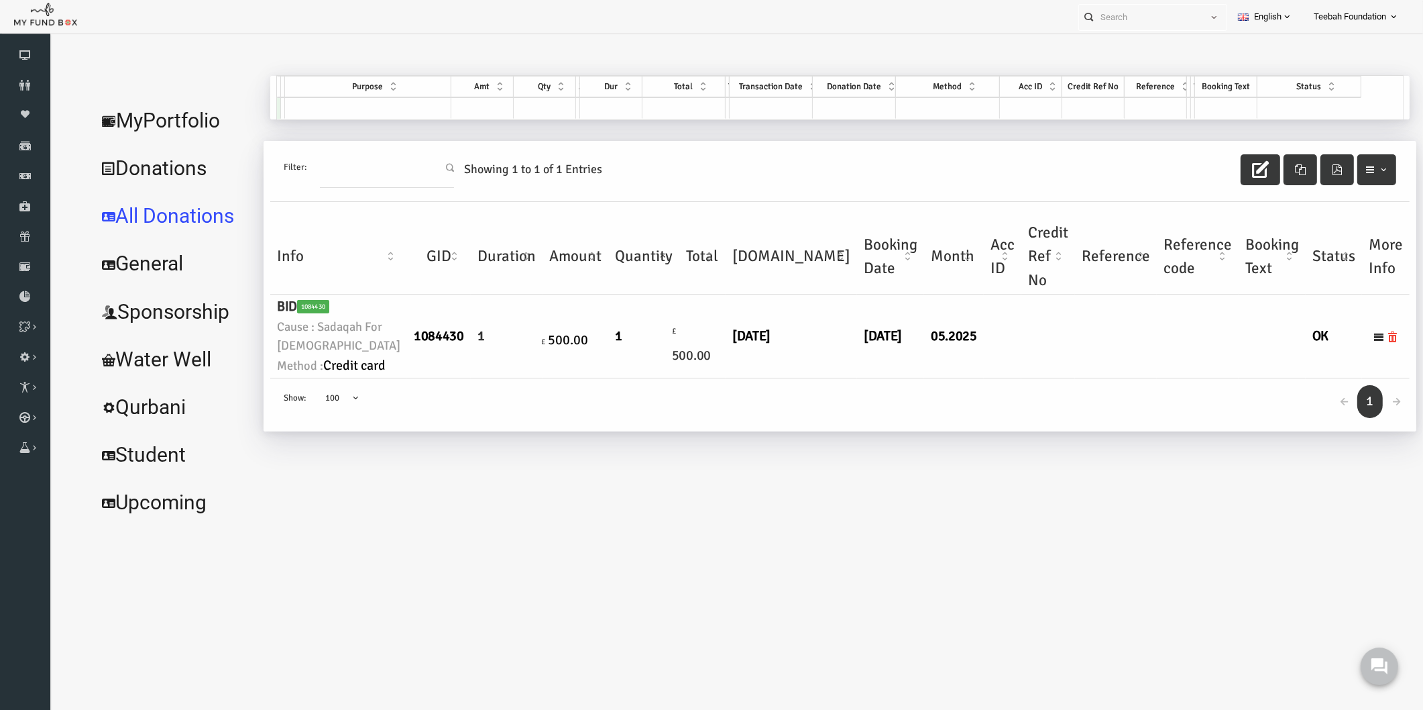
click at [190, 117] on link "MyPortfolio" at bounding box center [145, 121] width 167 height 48
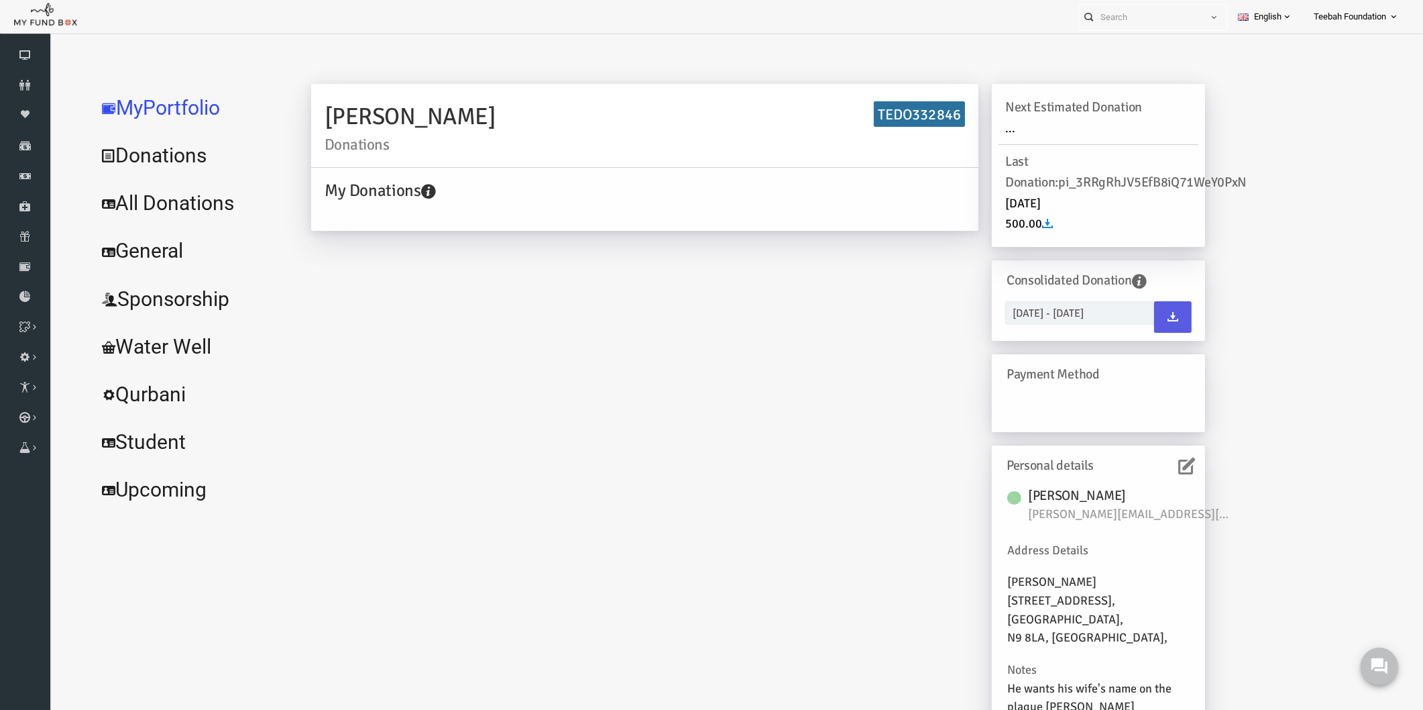
click at [1165, 470] on icon at bounding box center [1159, 466] width 17 height 17
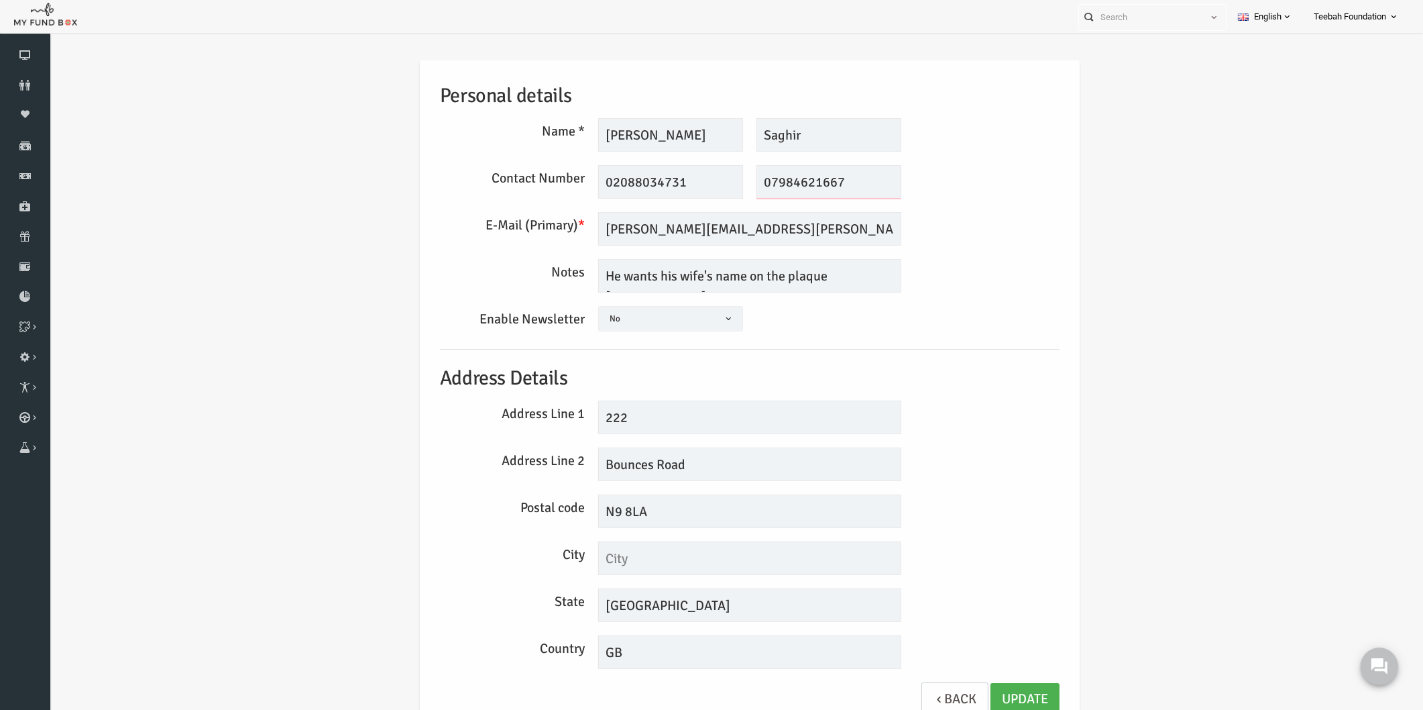
drag, startPoint x: 825, startPoint y: 181, endPoint x: 717, endPoint y: 180, distance: 108.0
click at [717, 180] on div "02088034731 This field is required 07984621667 This field is required" at bounding box center [722, 182] width 317 height 34
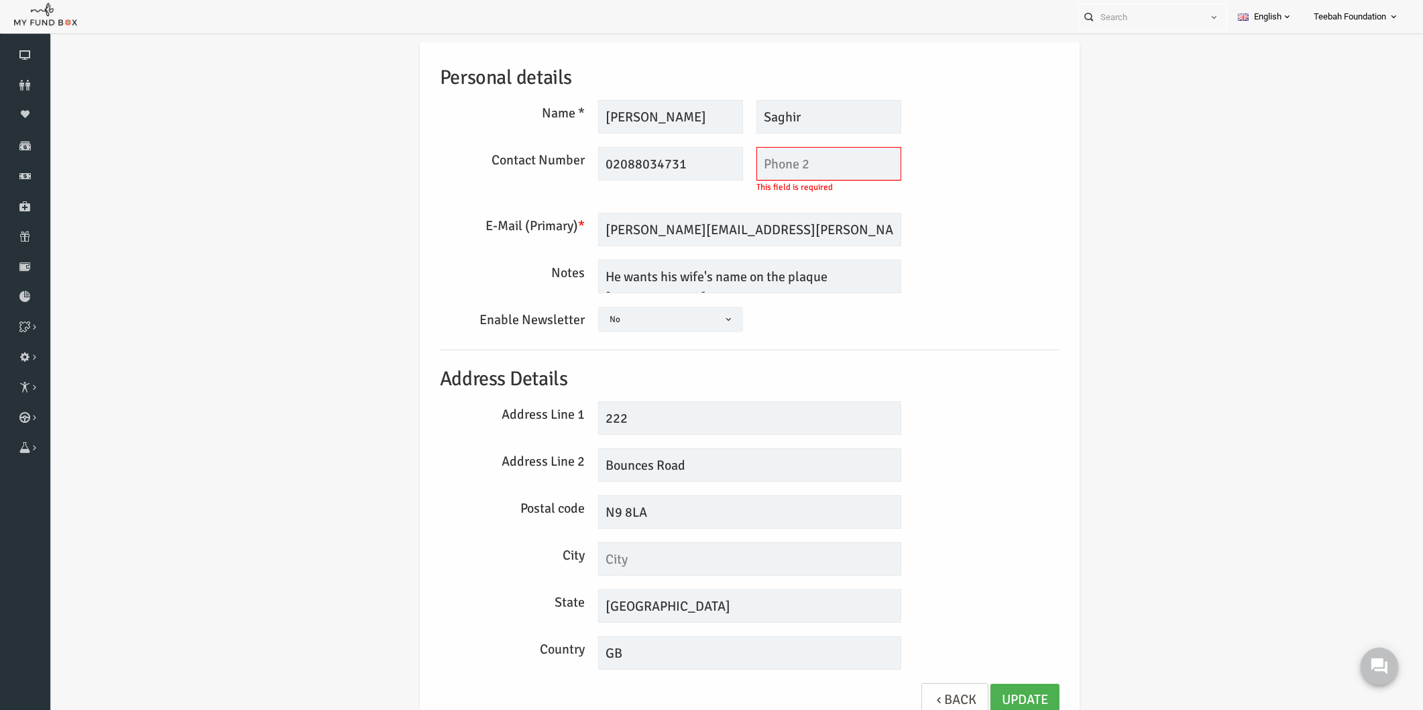
scroll to position [25, 0]
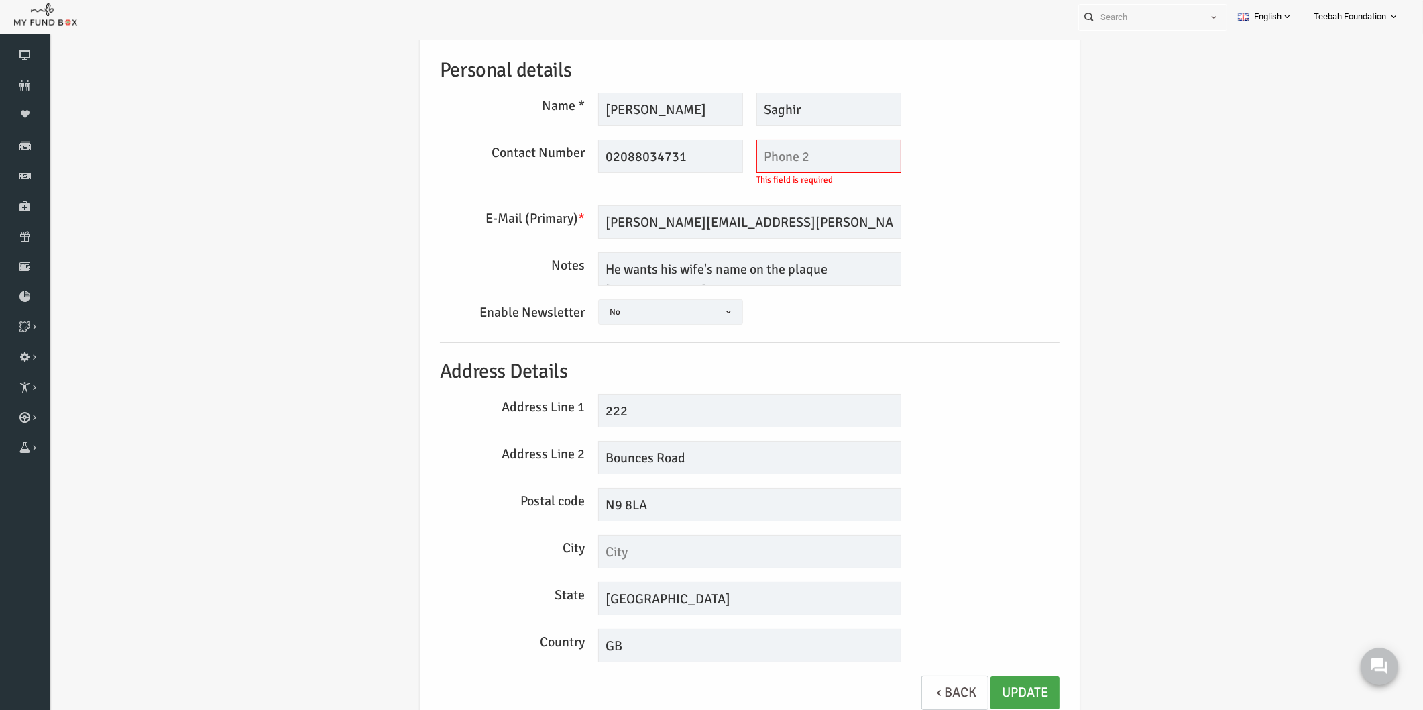
click at [1003, 689] on link "Update" at bounding box center [997, 692] width 69 height 33
click at [1006, 584] on div "State [GEOGRAPHIC_DATA]" at bounding box center [722, 599] width 633 height 34
click at [1009, 574] on div "Personal details Name * [PERSON_NAME] Description allows upto maximum of 255 ch…" at bounding box center [722, 379] width 647 height 688
click at [991, 686] on link "Update" at bounding box center [997, 692] width 69 height 33
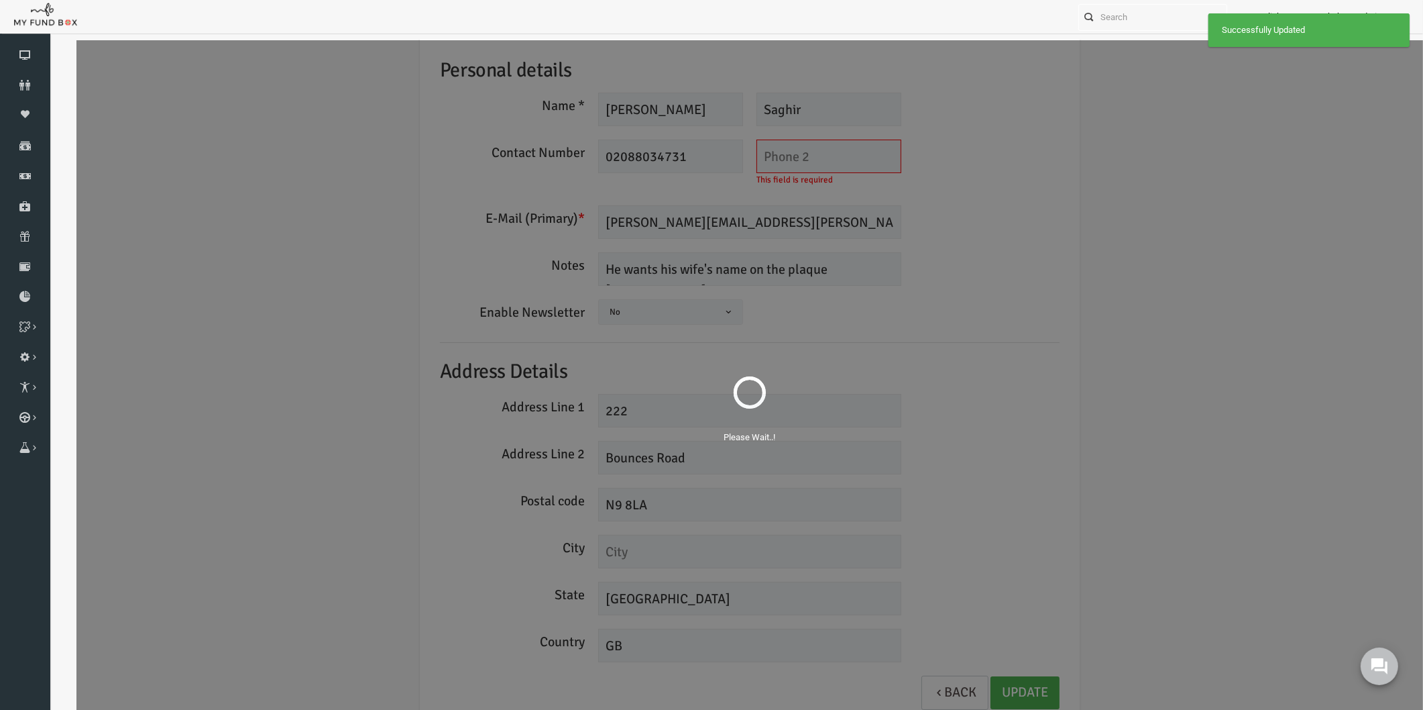
click at [1009, 557] on div "Please Wait..!" at bounding box center [722, 395] width 1347 height 710
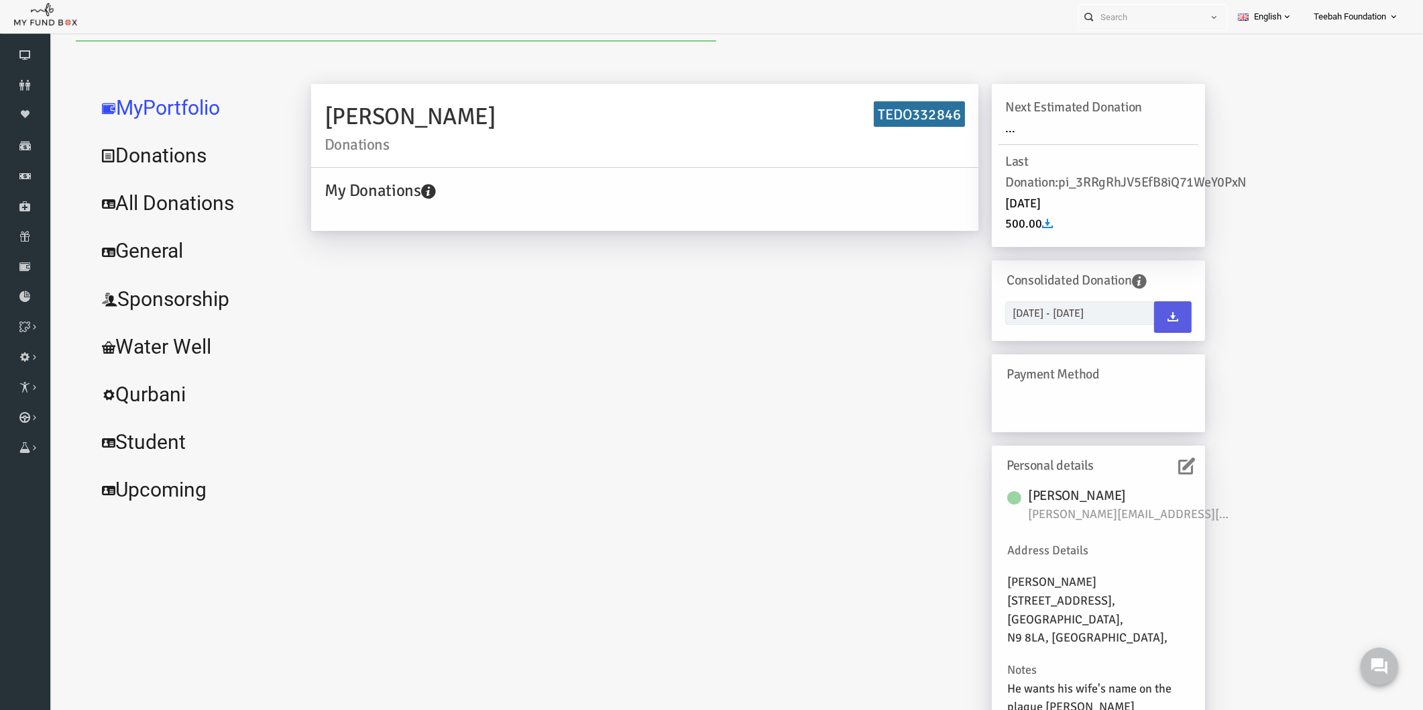
scroll to position [0, 0]
click at [111, 209] on link "All Donations" at bounding box center [162, 203] width 201 height 48
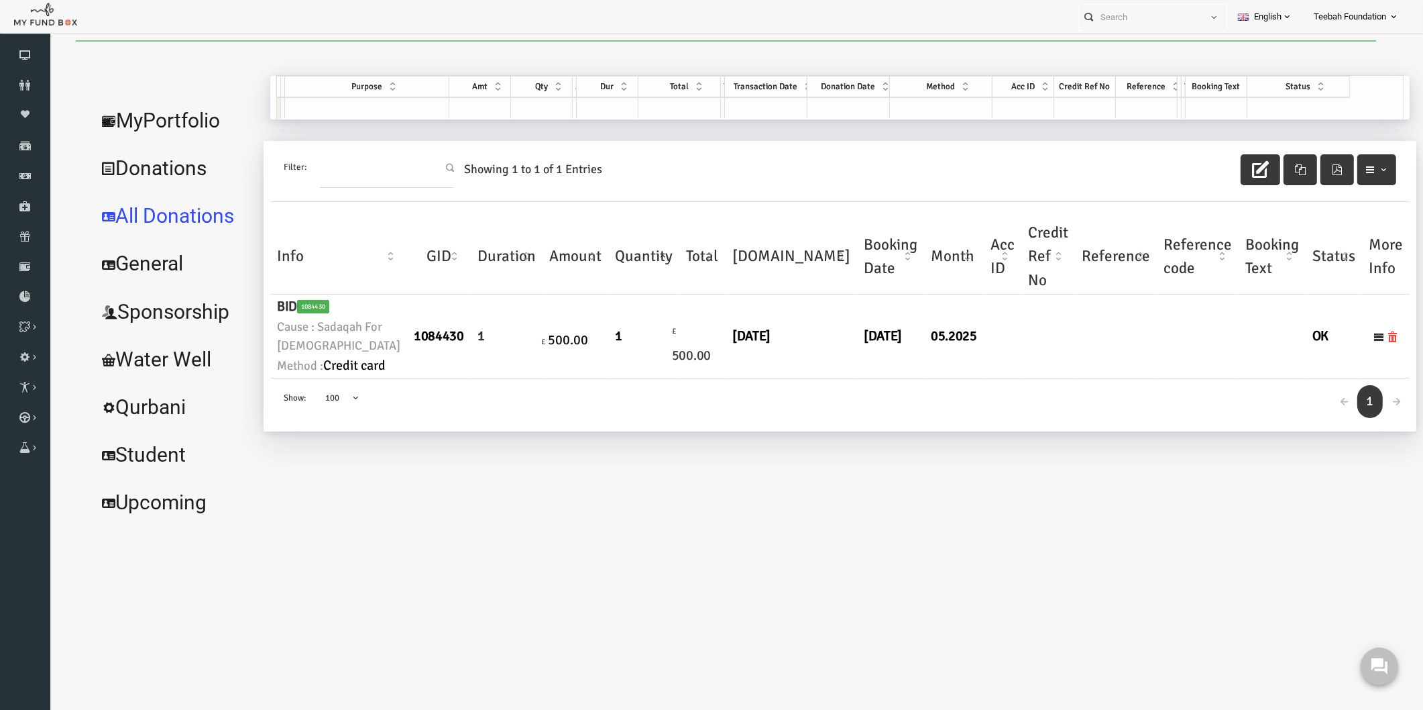
click at [637, 431] on div "← 1 → Show: 10 25 50 100 100" at bounding box center [813, 404] width 1140 height 53
click at [635, 431] on div "← 1 → Show: 10 25 50 100 100" at bounding box center [813, 404] width 1140 height 53
click at [296, 356] on small "Cause : Sadaqah For [DEMOGRAPHIC_DATA]" at bounding box center [311, 336] width 123 height 38
drag, startPoint x: 323, startPoint y: 380, endPoint x: 278, endPoint y: 339, distance: 60.7
click at [278, 339] on td "BID 1084430 Cause : Sadaqah For [DEMOGRAPHIC_DATA] Method : Credit card" at bounding box center [311, 336] width 137 height 84
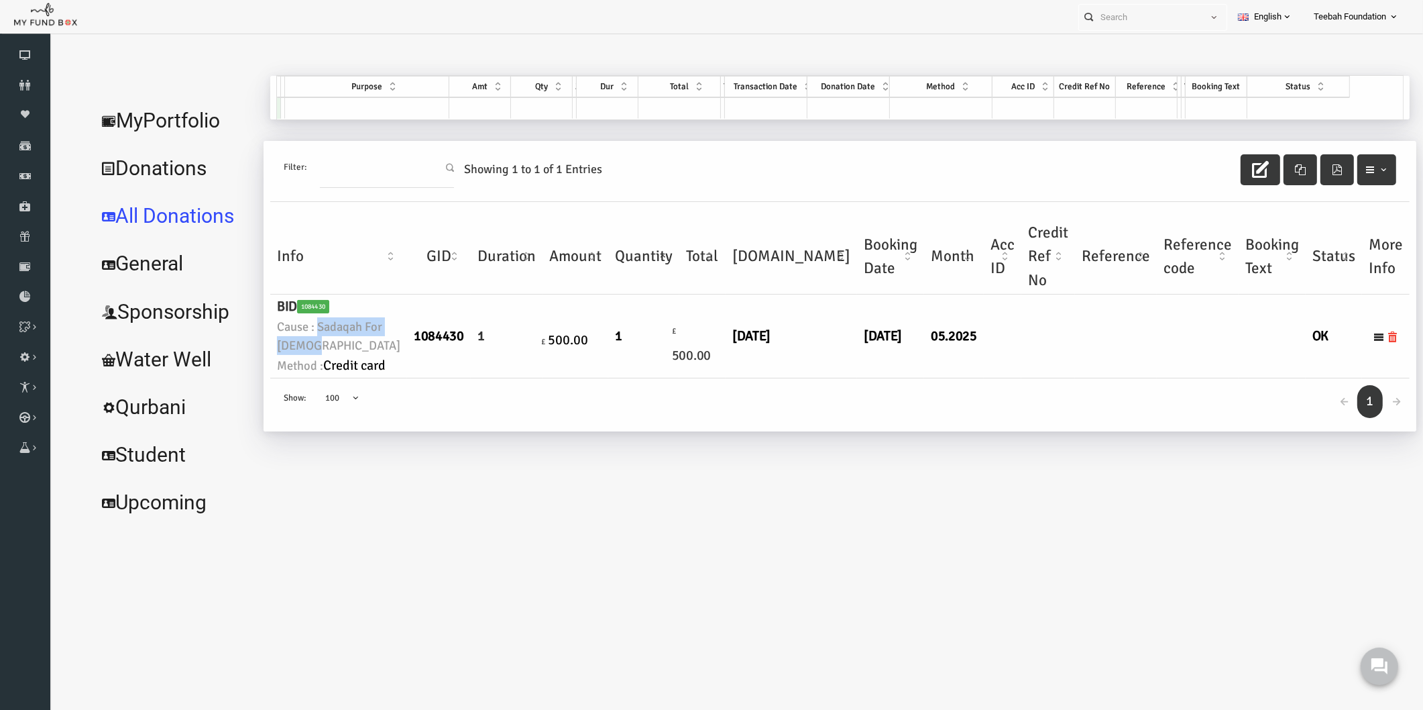
click at [176, 113] on link "MyPortfolio" at bounding box center [145, 121] width 167 height 48
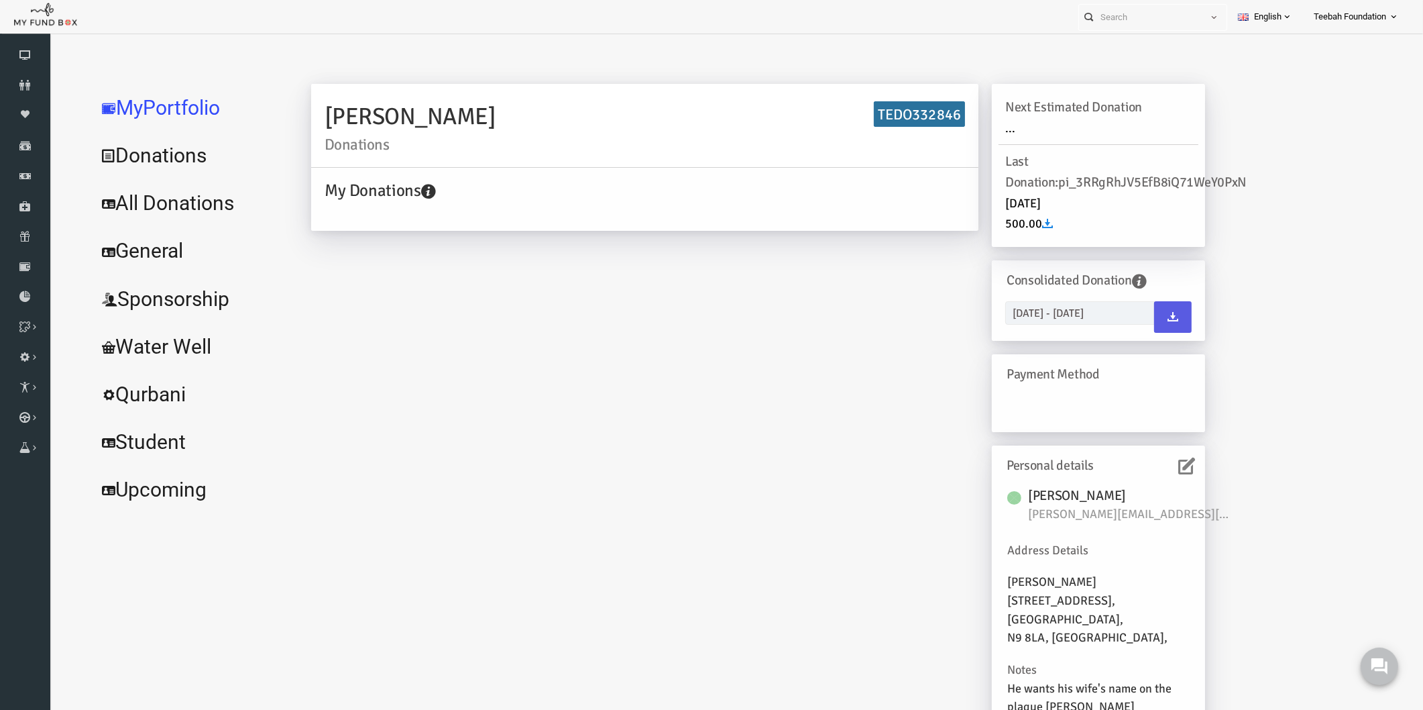
click at [1256, 490] on div "[PERSON_NAME] Donations TEDO332846 My Donations Get free account credit Get fre…" at bounding box center [830, 410] width 1106 height 669
click at [1157, 474] on icon at bounding box center [1159, 466] width 17 height 17
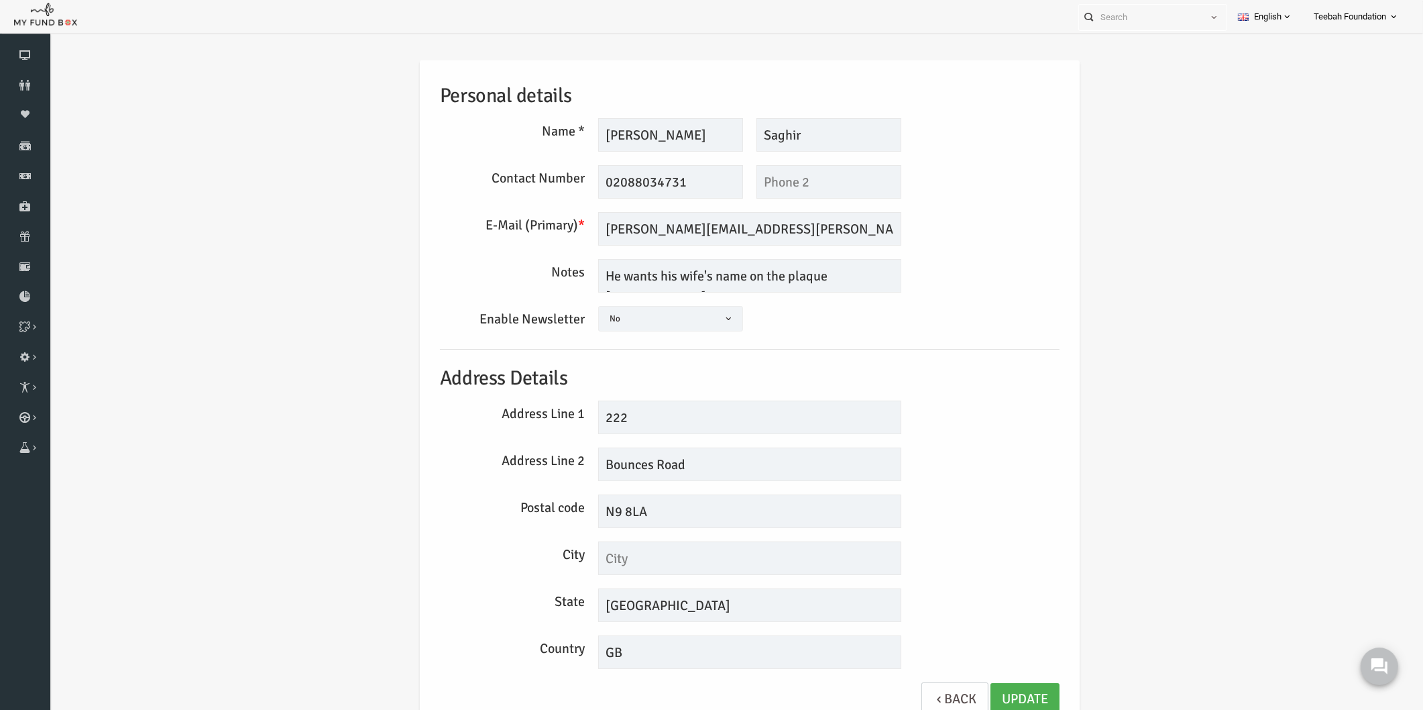
click at [940, 386] on h5 "Address Details" at bounding box center [723, 378] width 620 height 31
click at [820, 276] on textarea "He wants his wife's name on the plaque [PERSON_NAME]" at bounding box center [722, 276] width 303 height 34
drag, startPoint x: 820, startPoint y: 276, endPoint x: 818, endPoint y: 300, distance: 23.6
click at [818, 300] on div "Personal details Name * [PERSON_NAME] Description allows upto maximum of 255 ch…" at bounding box center [722, 394] width 647 height 669
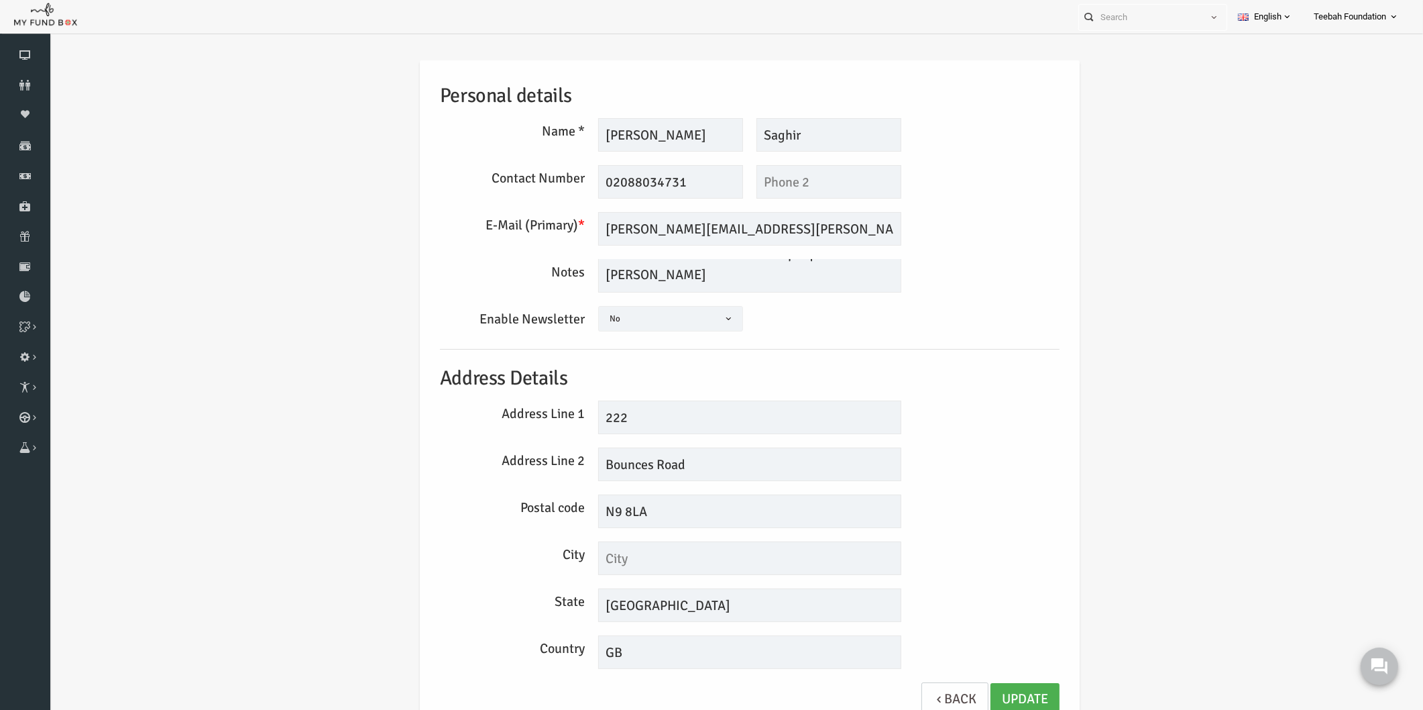
click at [888, 367] on h5 "Address Details" at bounding box center [723, 378] width 620 height 31
click at [19, 87] on icon at bounding box center [25, 85] width 50 height 11
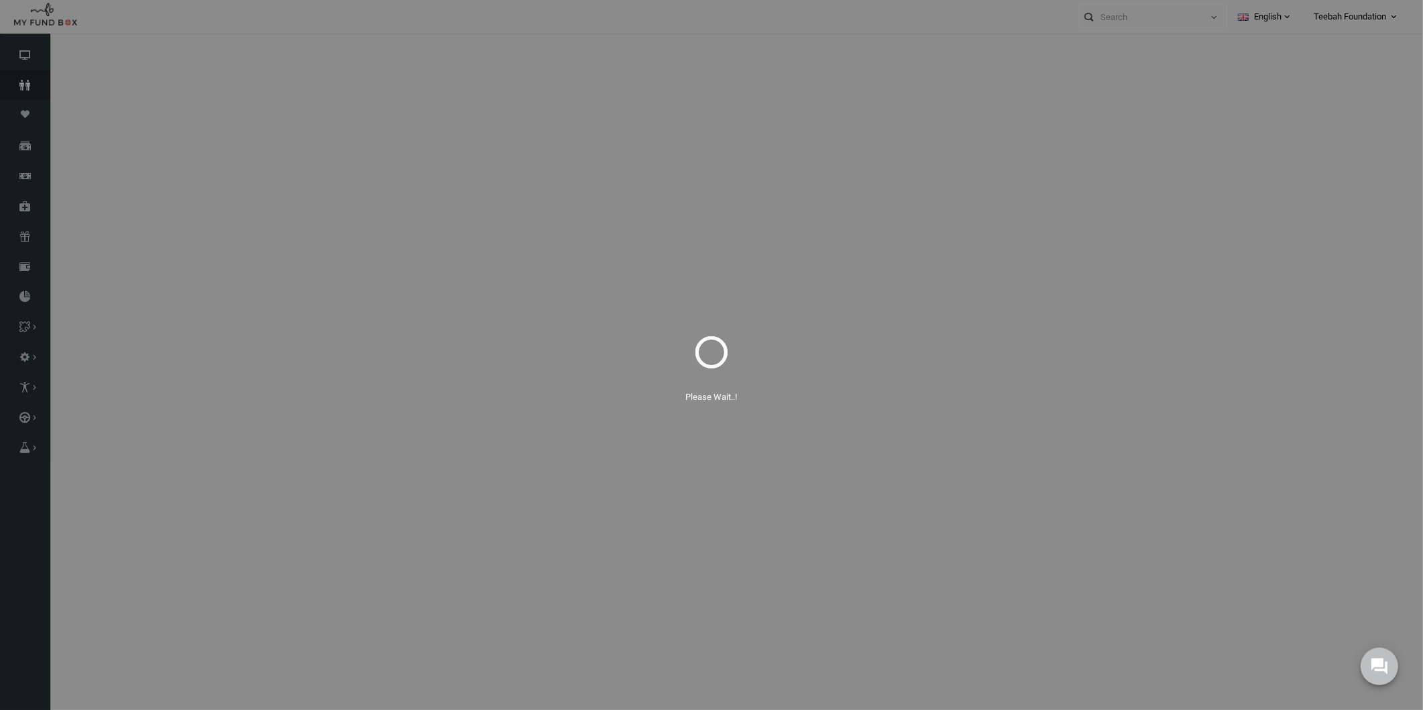
select select "100"
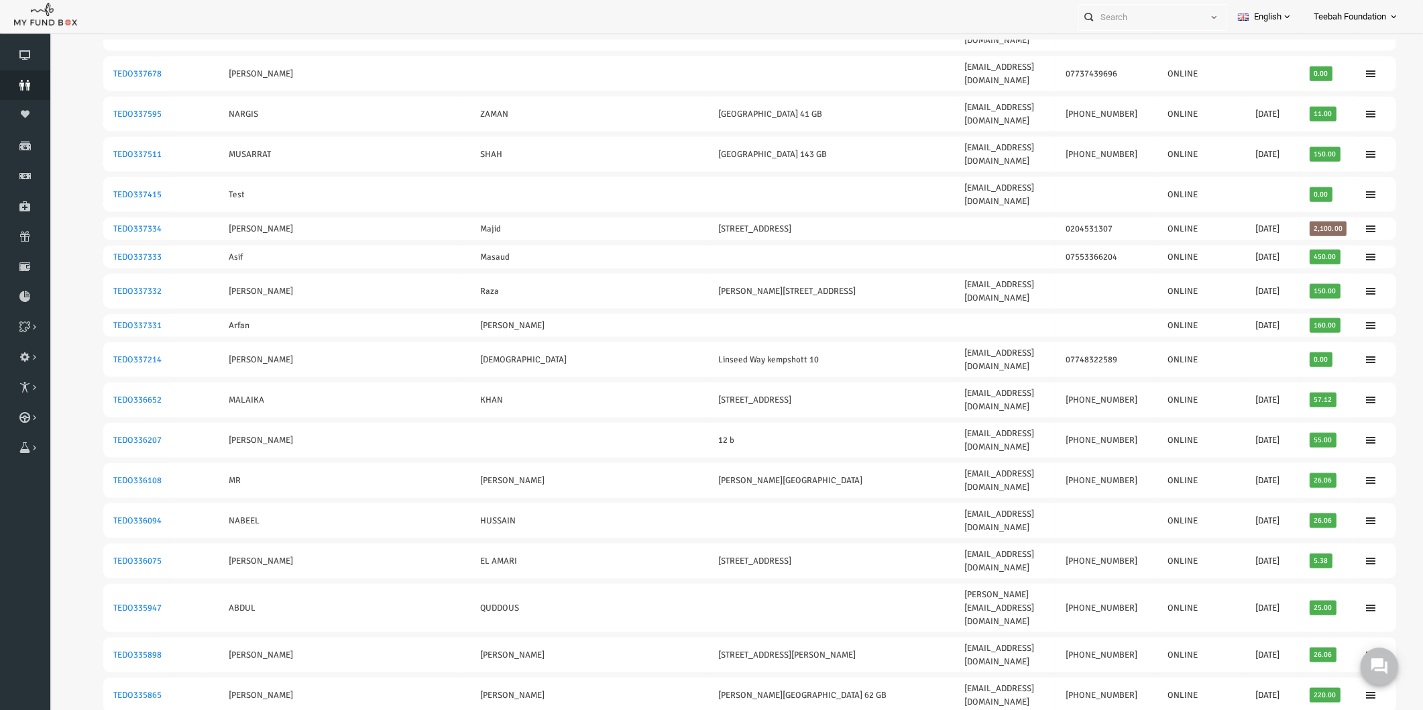
scroll to position [2400, 0]
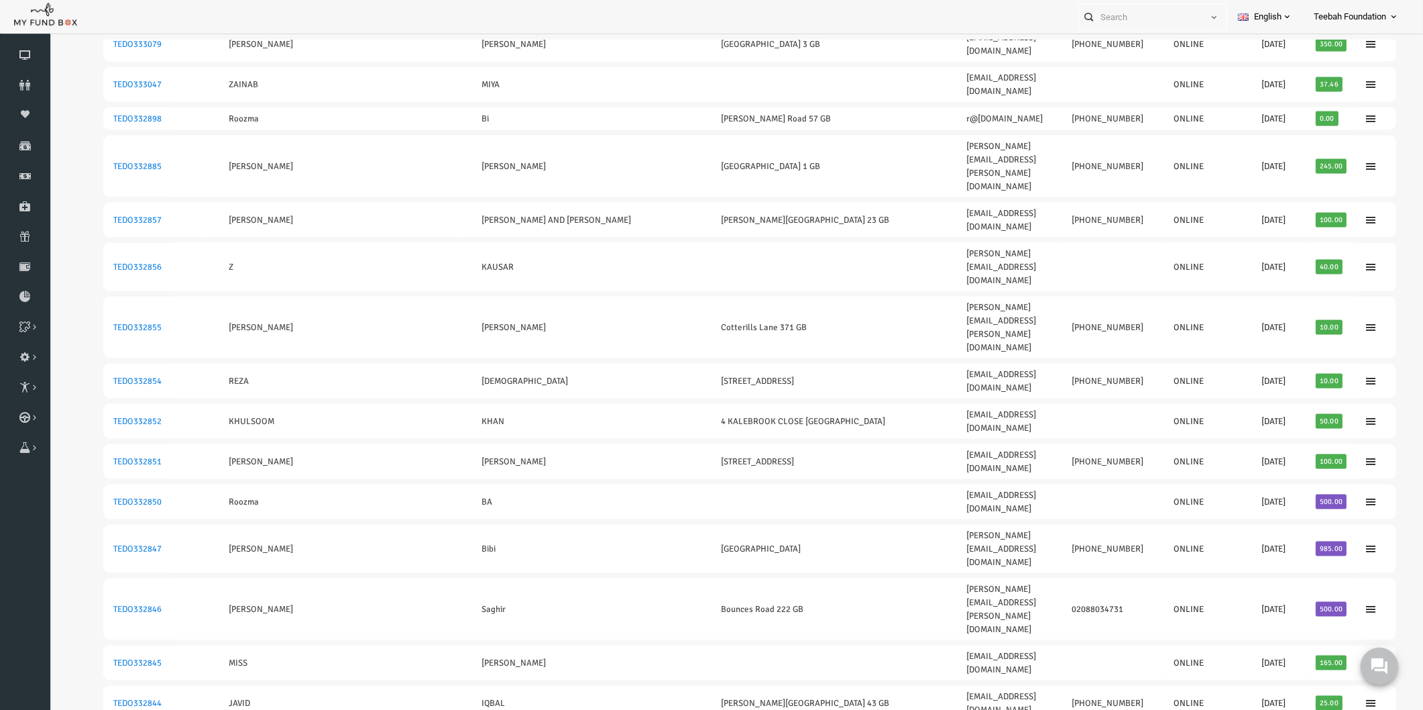
scroll to position [2385, 0]
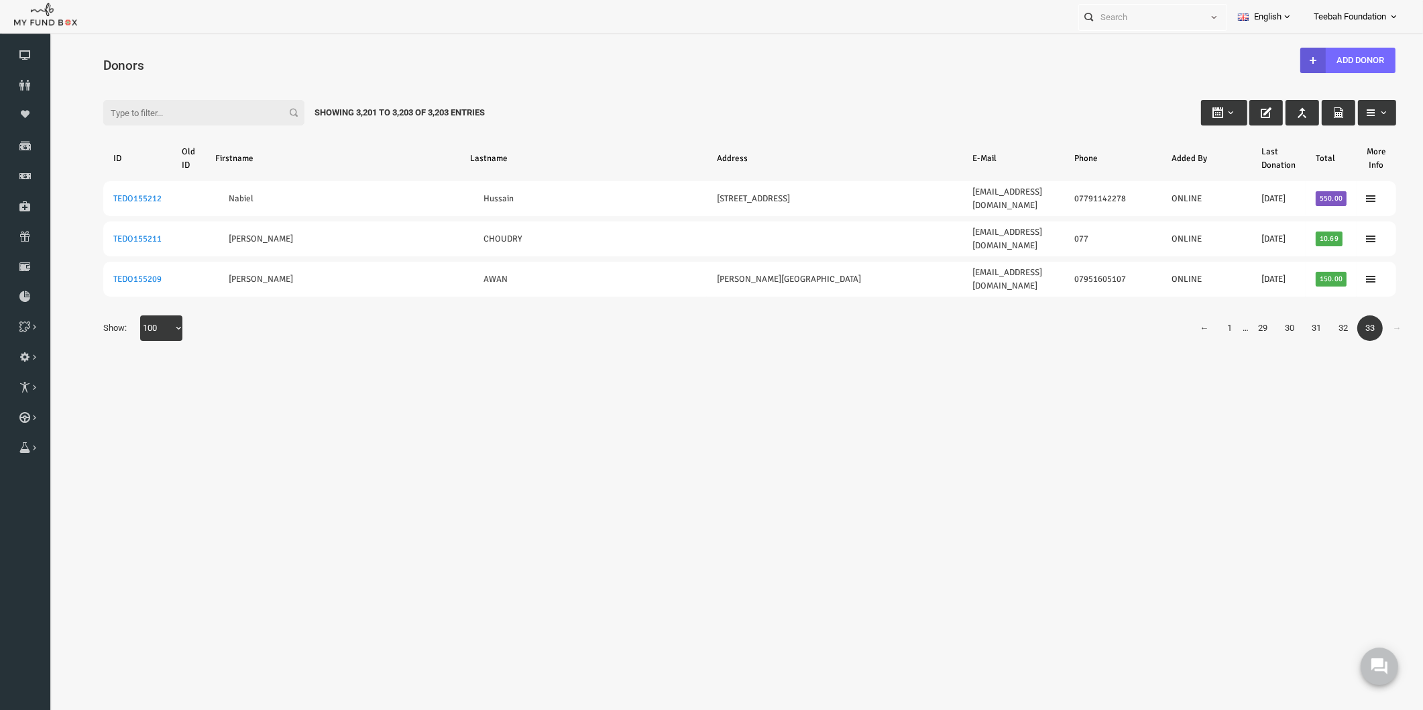
click at [1262, 531] on body "Donor Not Found Beneficiary Not Found Partner Not Found!!!! Please Fill out thi…" at bounding box center [722, 387] width 1347 height 694
click at [345, 403] on body "Donor Not Found Beneficiary Not Found Partner Not Found!!!! Please Fill out thi…" at bounding box center [722, 387] width 1347 height 694
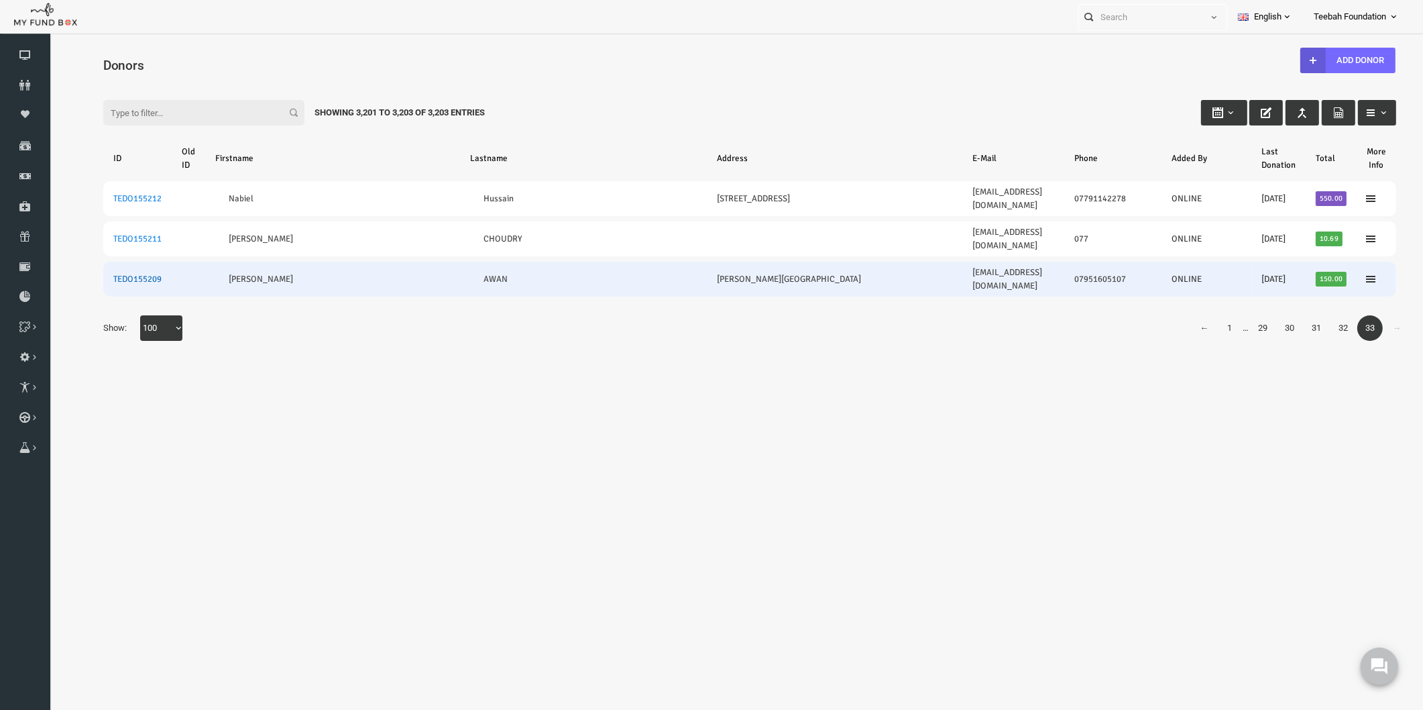
click at [108, 274] on link "TEDO155209" at bounding box center [110, 279] width 48 height 11
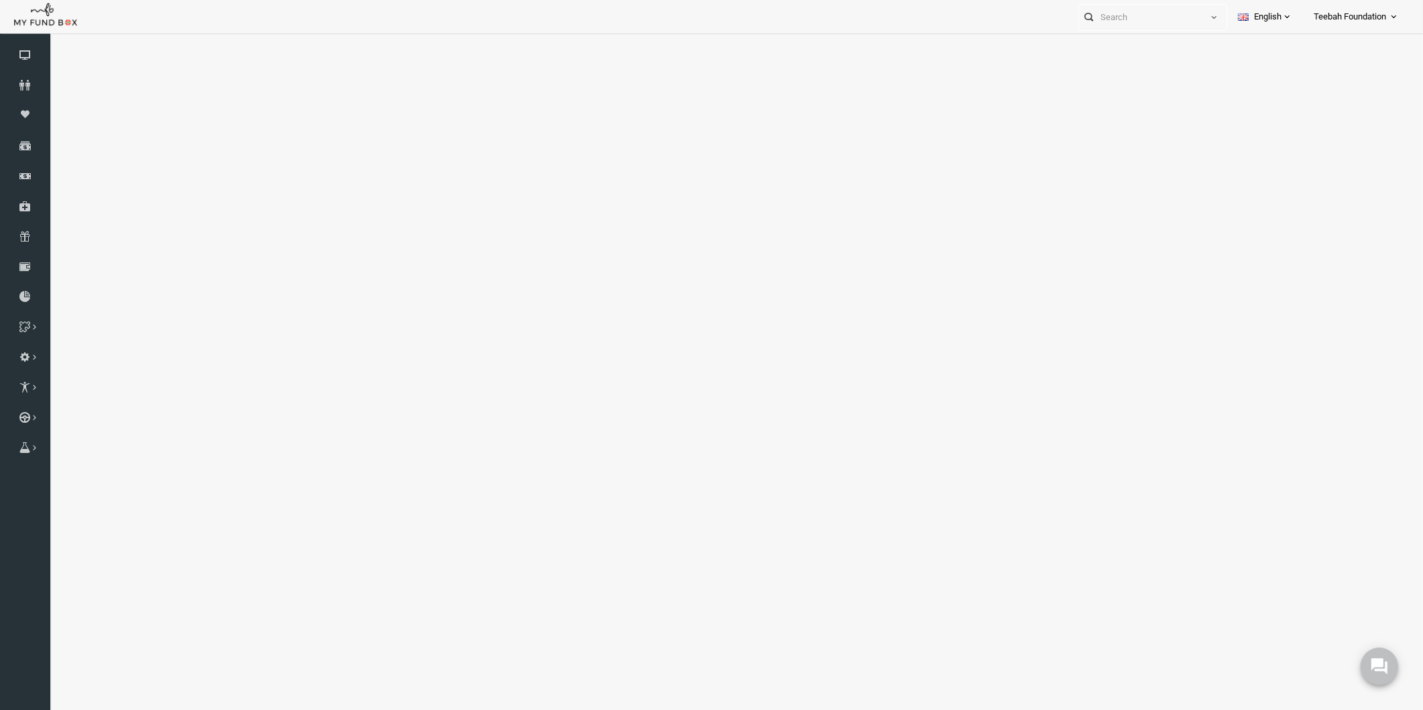
select select "100"
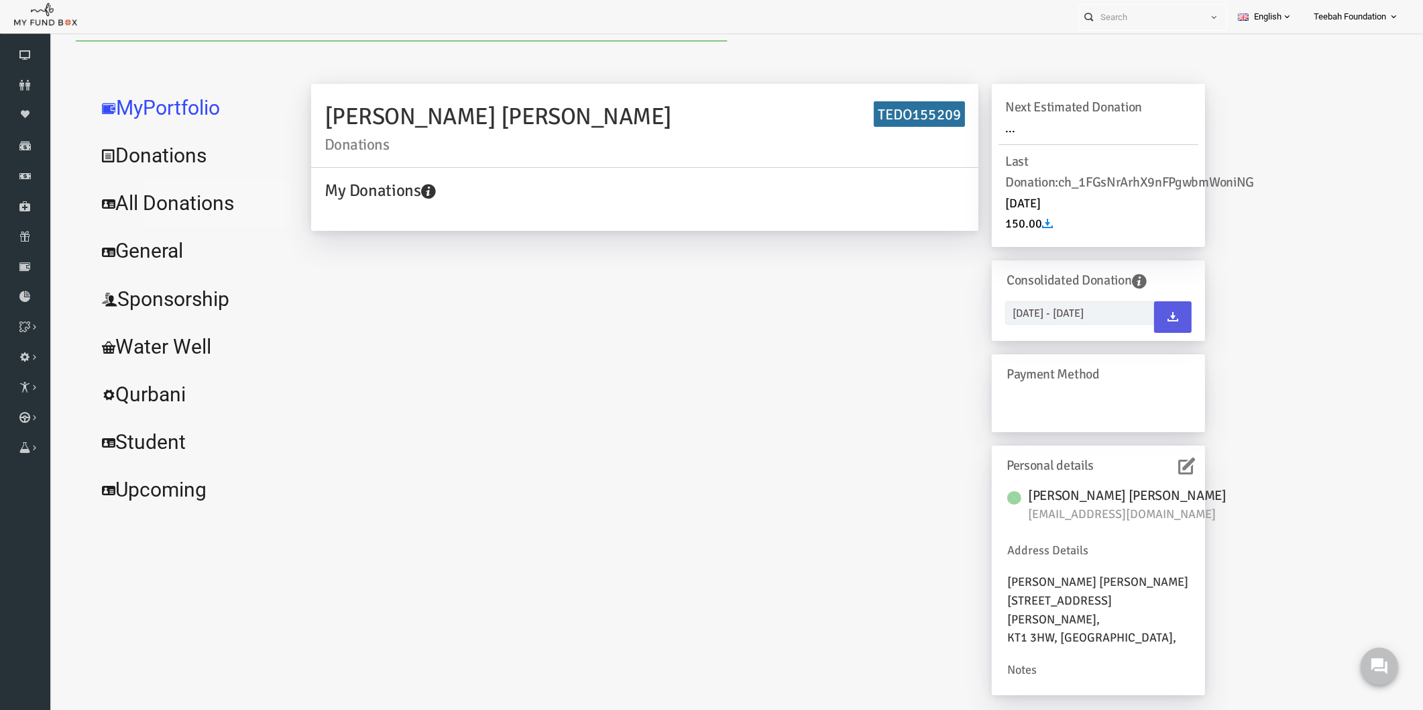
click at [150, 199] on link "All Donations" at bounding box center [162, 203] width 201 height 48
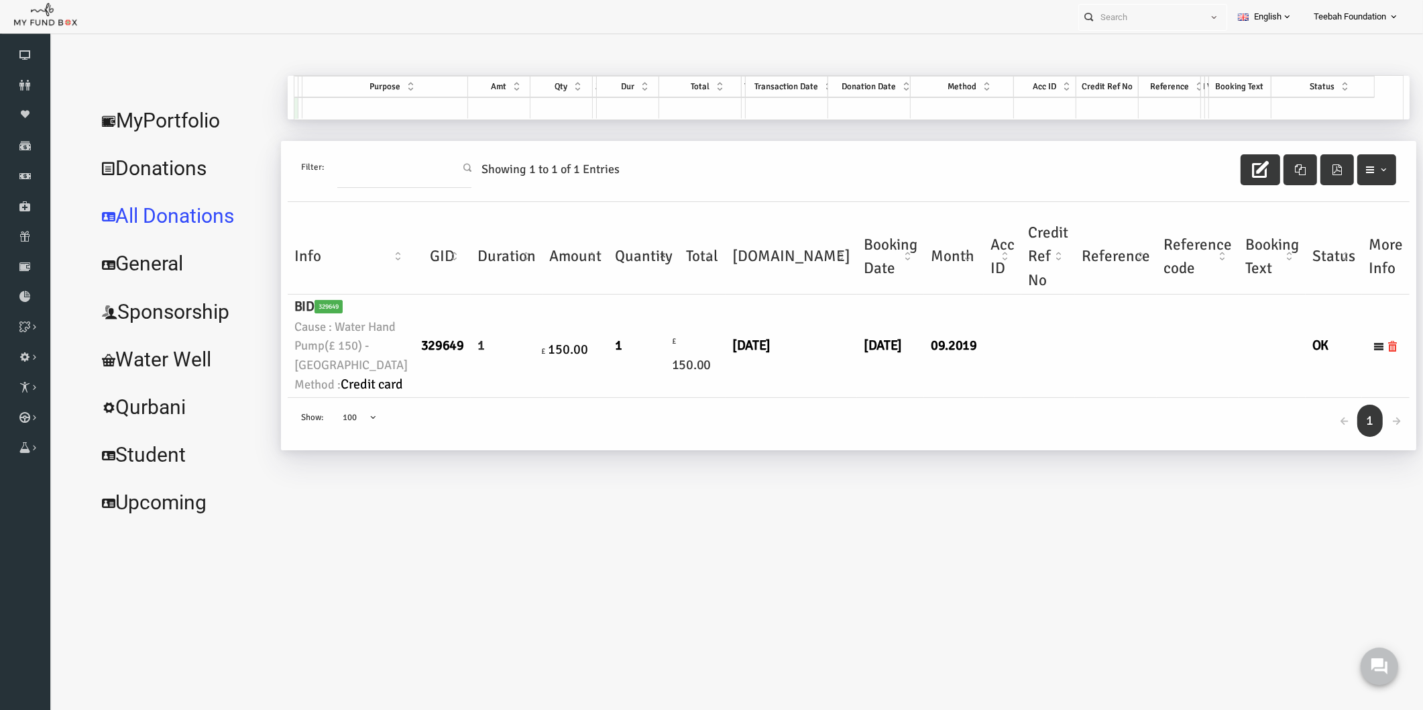
click at [168, 108] on link "MyPortfolio" at bounding box center [154, 121] width 184 height 48
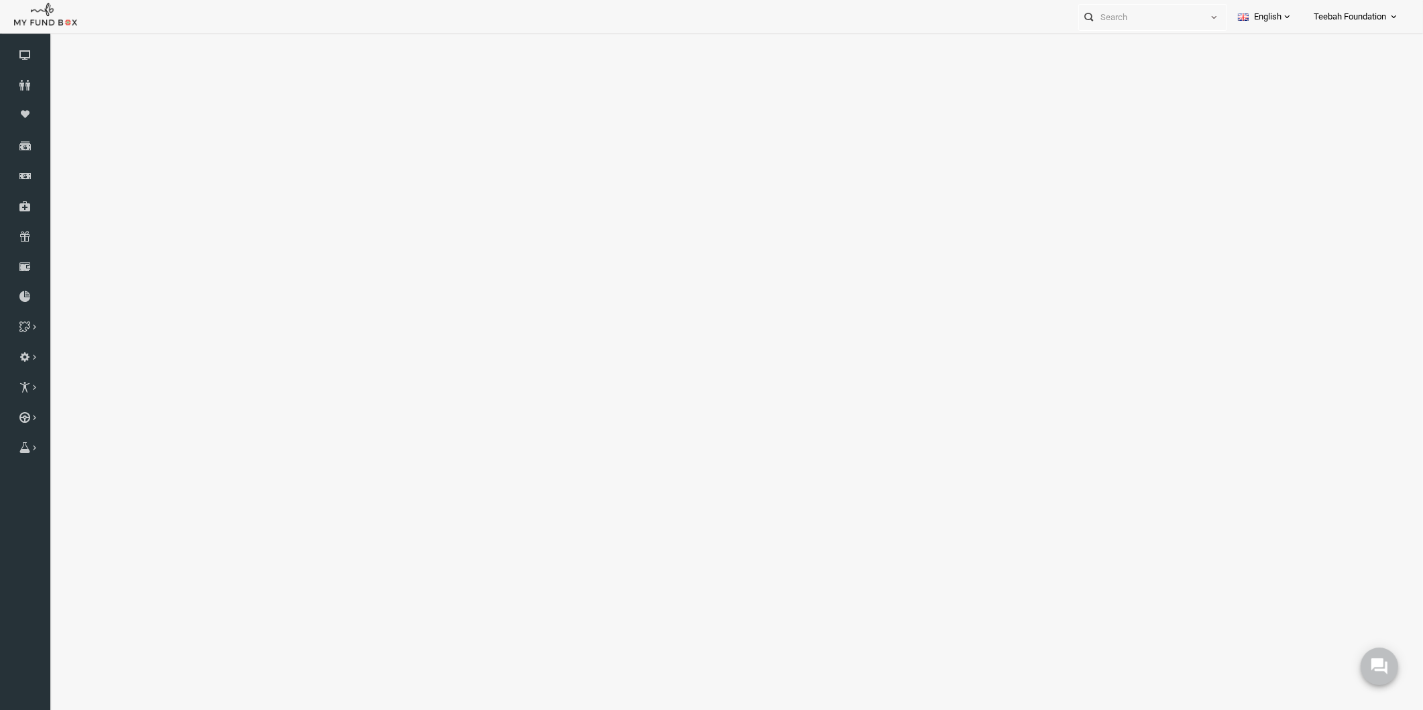
select select "100"
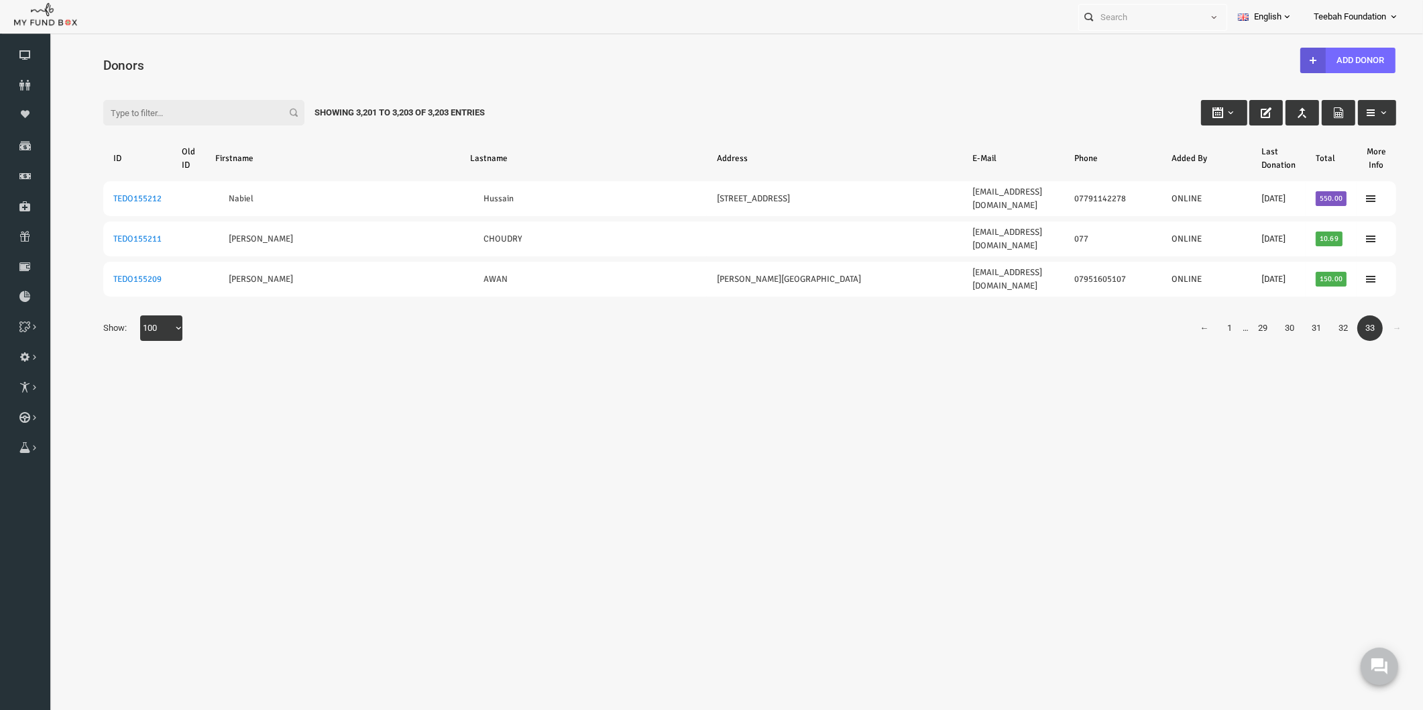
click at [1125, 447] on body "Donor Not Found Beneficiary Not Found Partner Not Found!!!! Please Fill out thi…" at bounding box center [722, 391] width 1347 height 702
click at [566, 357] on body "Donor Not Found Beneficiary Not Found Partner Not Found!!!! Please Fill out thi…" at bounding box center [722, 391] width 1347 height 702
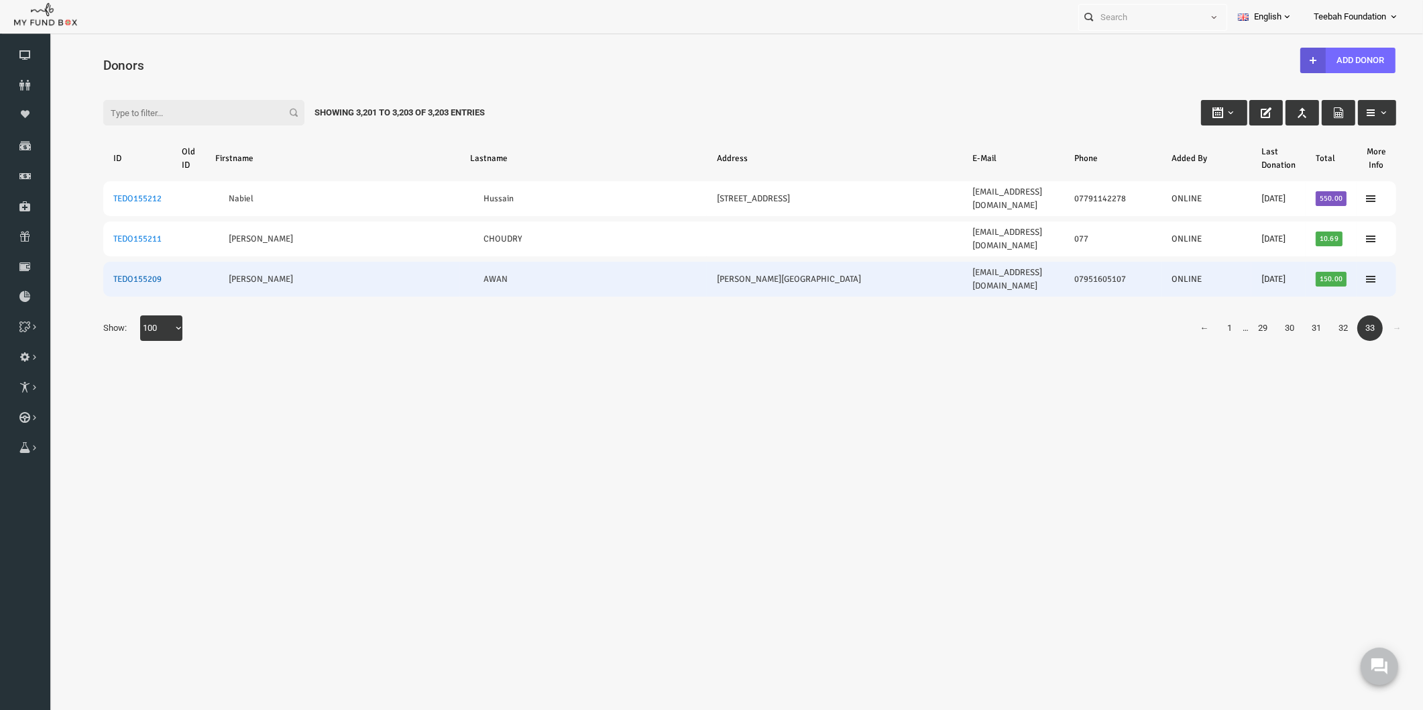
click at [91, 274] on link "TEDO155209" at bounding box center [110, 279] width 48 height 11
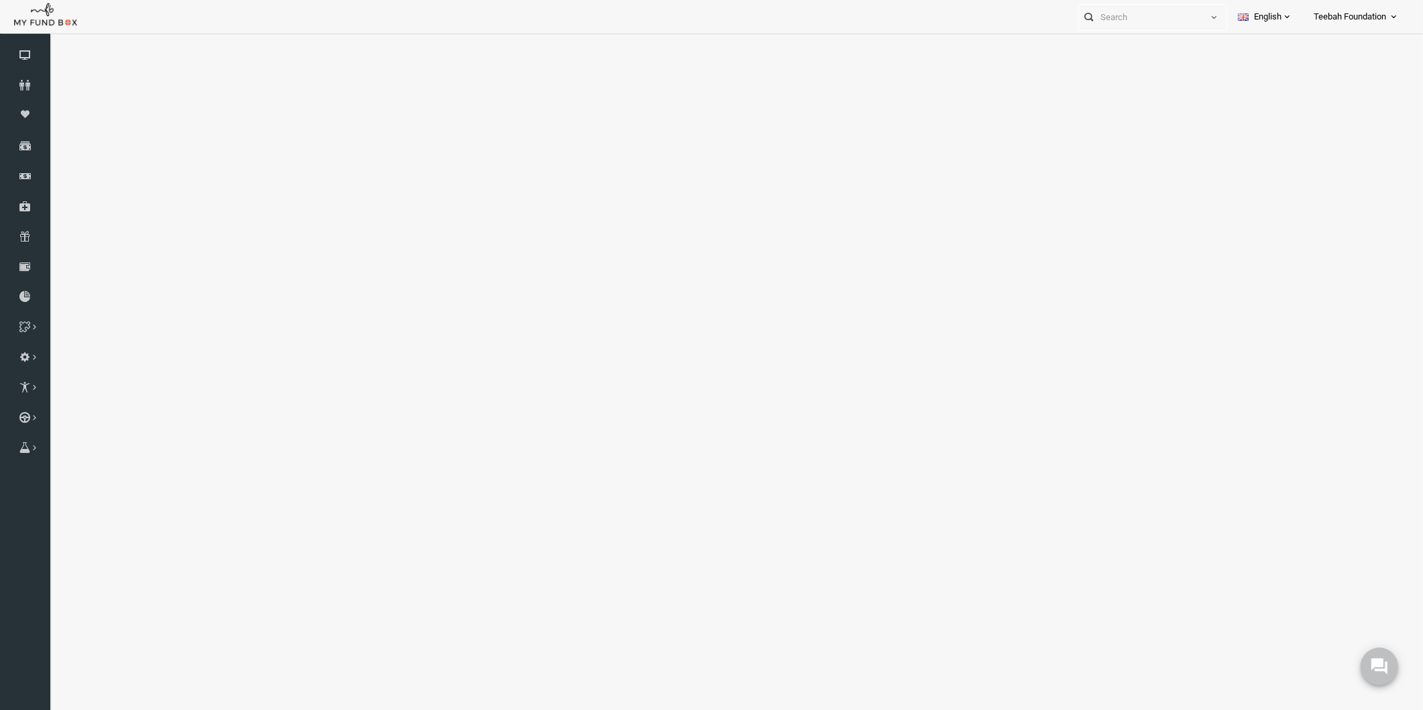
select select "100"
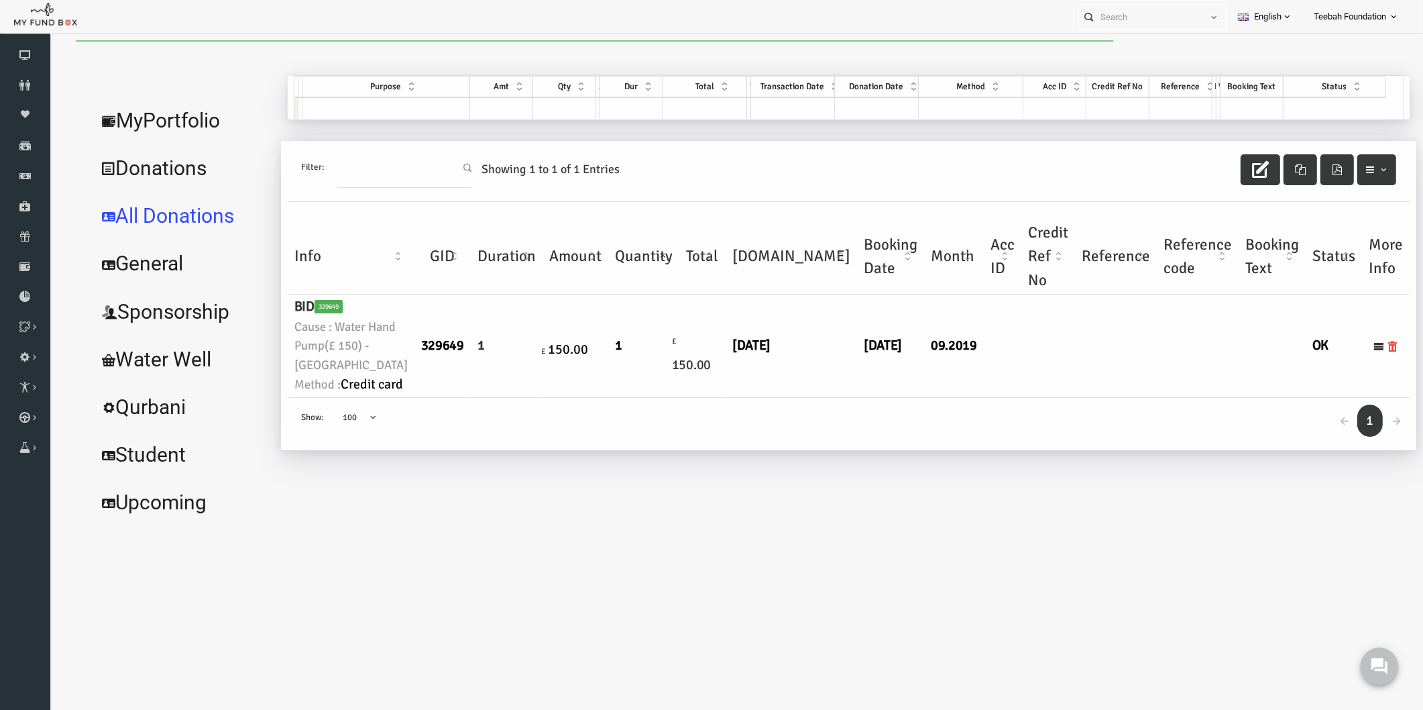
click at [508, 450] on div "Filter: Showing 1 to 1 of 1 Entries Info GID Duration Amount Quantity Total [DO…" at bounding box center [821, 295] width 1122 height 309
click at [654, 451] on div "← 1 → Show: 10 25 50 100 100" at bounding box center [821, 424] width 1122 height 53
click at [150, 121] on link "MyPortfolio" at bounding box center [154, 121] width 184 height 48
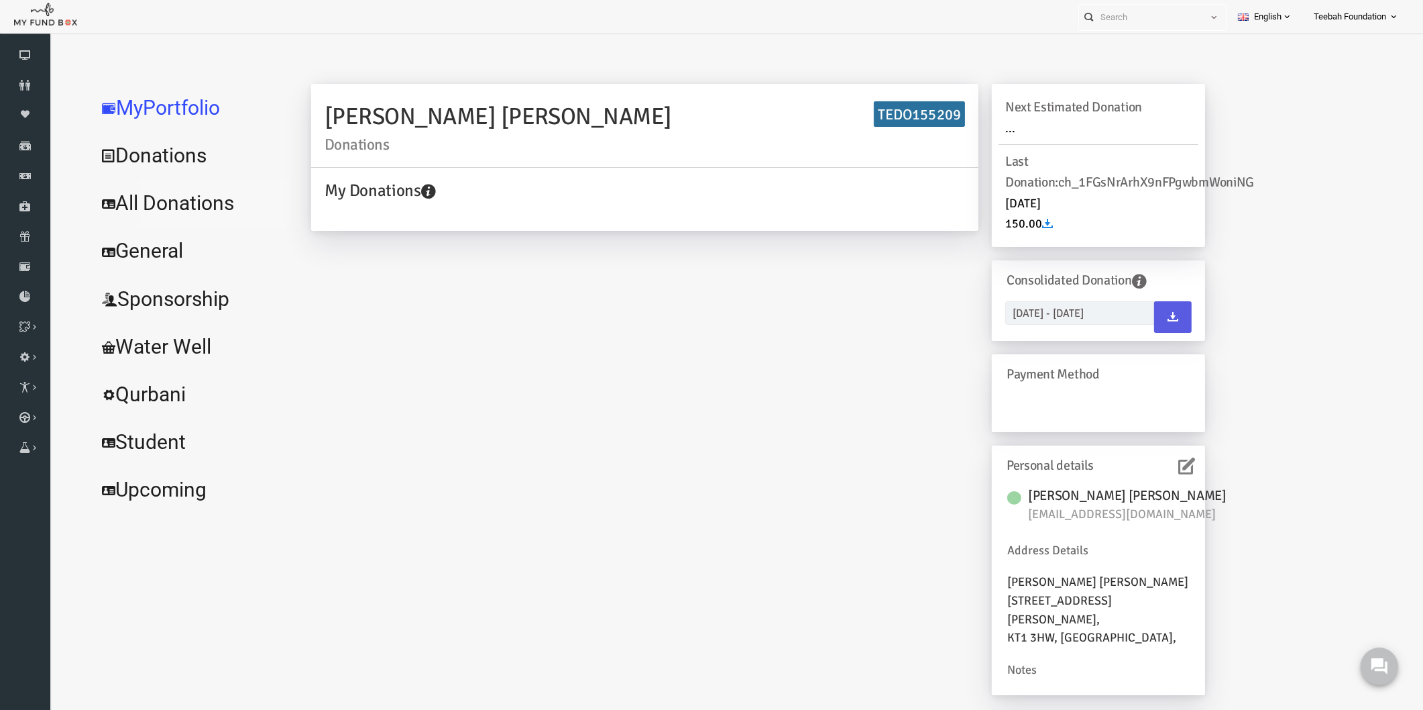
click at [145, 203] on link "All Donations" at bounding box center [162, 203] width 201 height 48
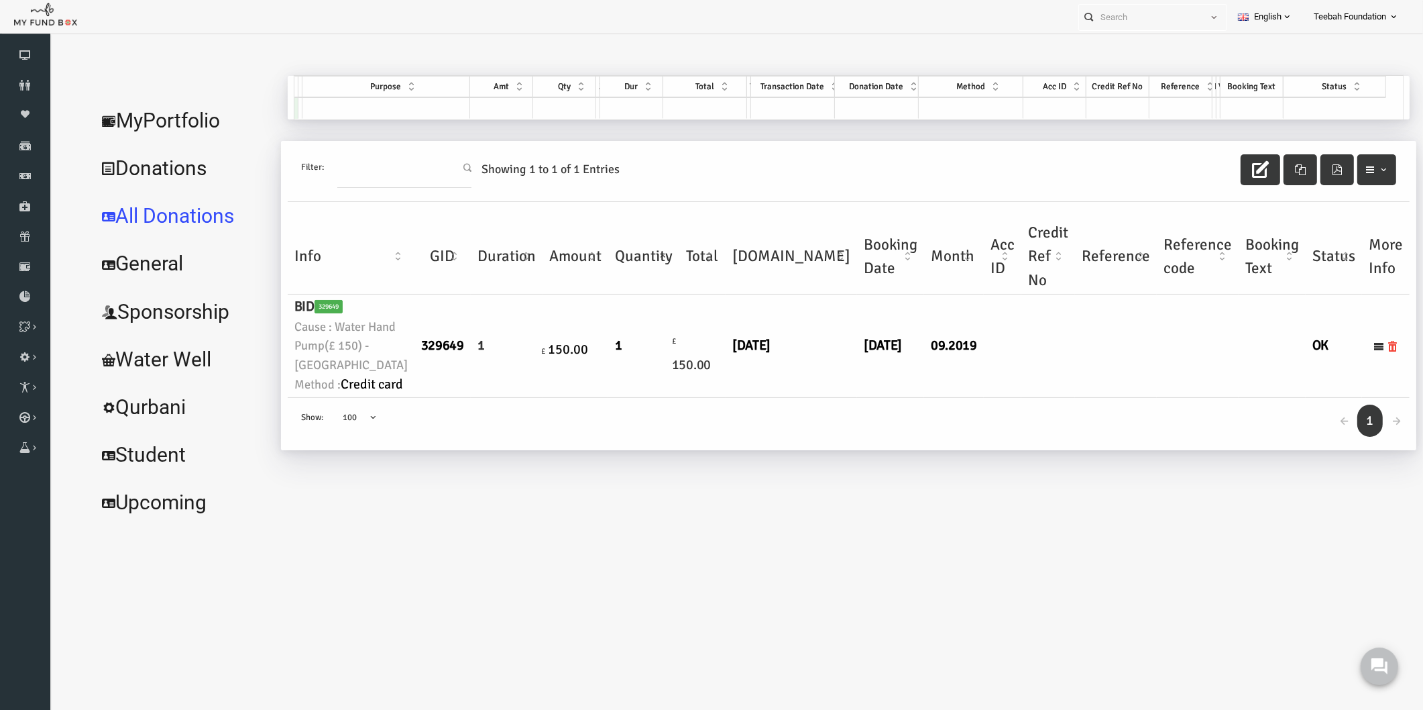
click at [687, 578] on body "Donor Not Found Beneficiary Not Found Partner Not Found!!!! Please Fill out thi…" at bounding box center [722, 394] width 1347 height 709
click at [173, 113] on link "MyPortfolio" at bounding box center [154, 121] width 184 height 48
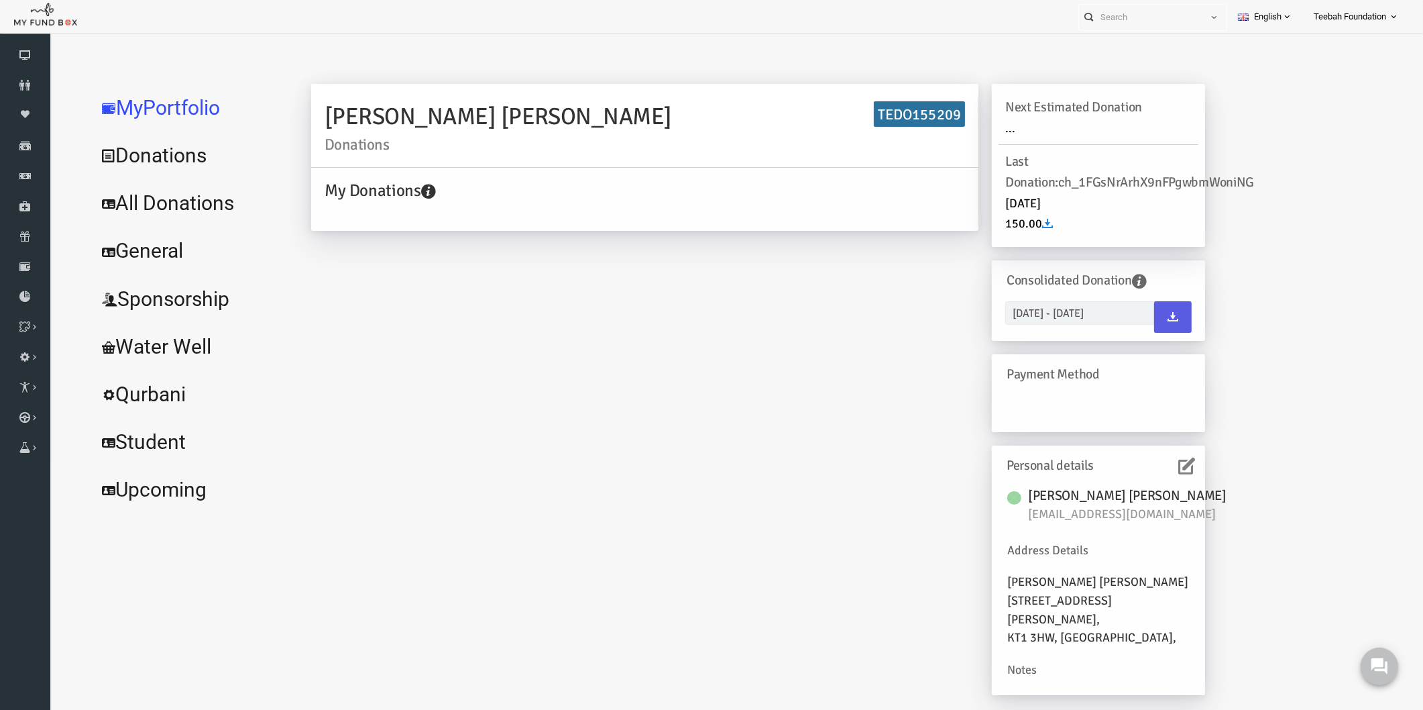
click at [1163, 468] on icon at bounding box center [1159, 466] width 17 height 17
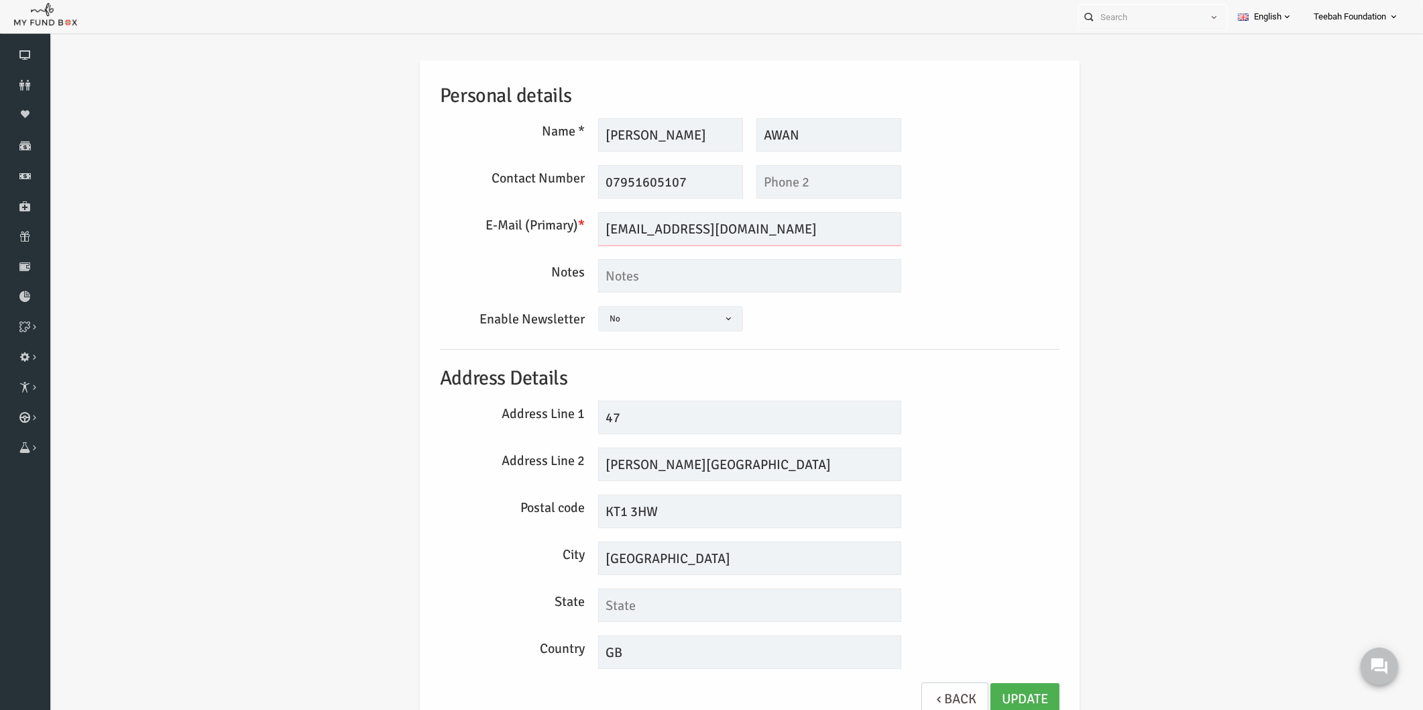
drag, startPoint x: 788, startPoint y: 229, endPoint x: 473, endPoint y: 252, distance: 315.5
click at [473, 252] on div "Personal details Name * [PERSON_NAME] Description allows upto maximum of 255 ch…" at bounding box center [722, 394] width 647 height 669
click at [616, 278] on textarea at bounding box center [722, 276] width 303 height 34
type textarea "It s the number of her grandson, he will let her know."
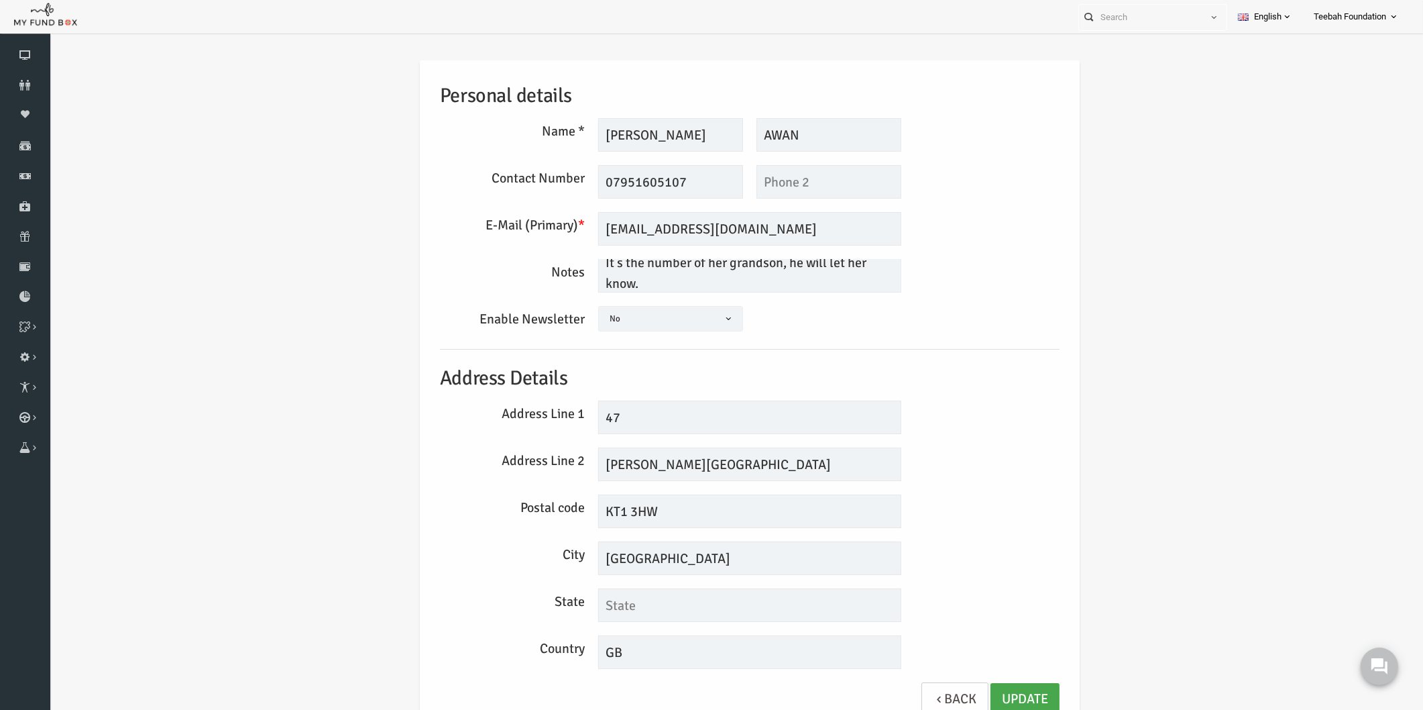
click at [990, 688] on link "Update" at bounding box center [997, 699] width 69 height 33
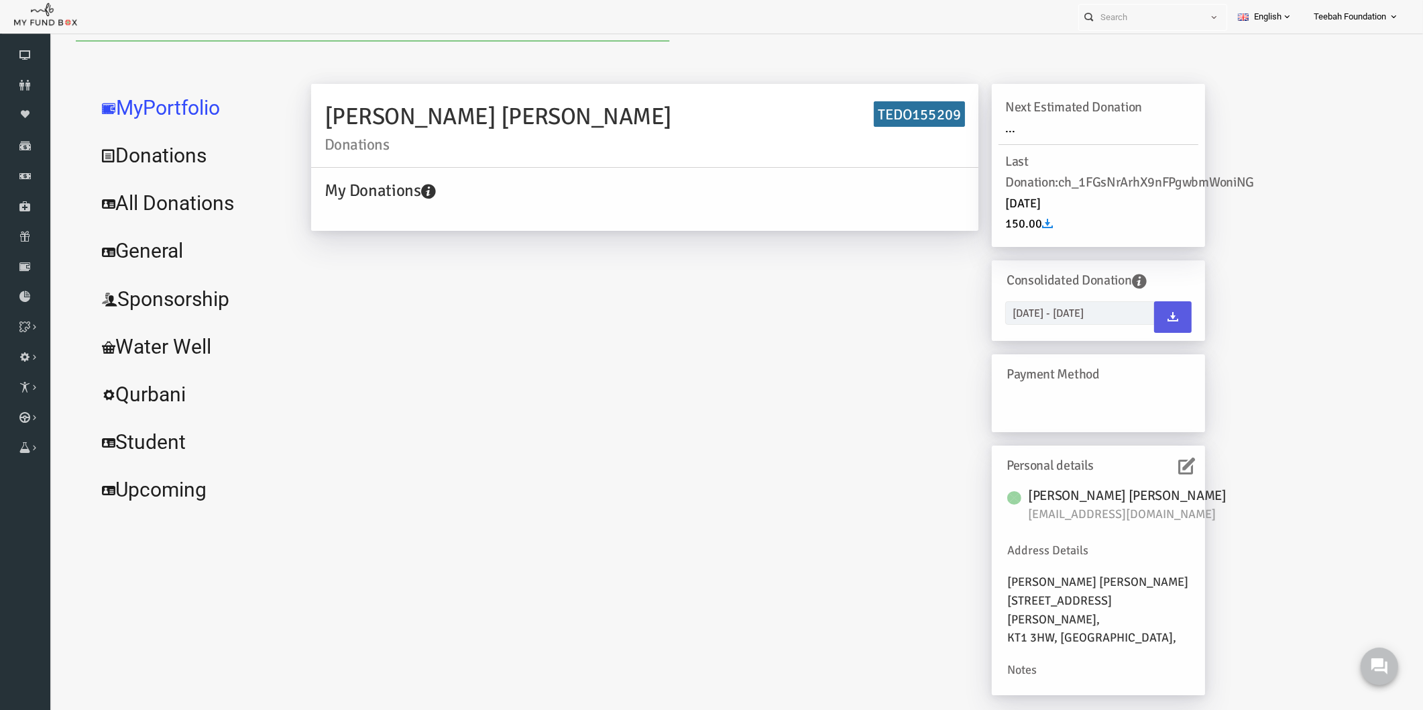
scroll to position [0, 0]
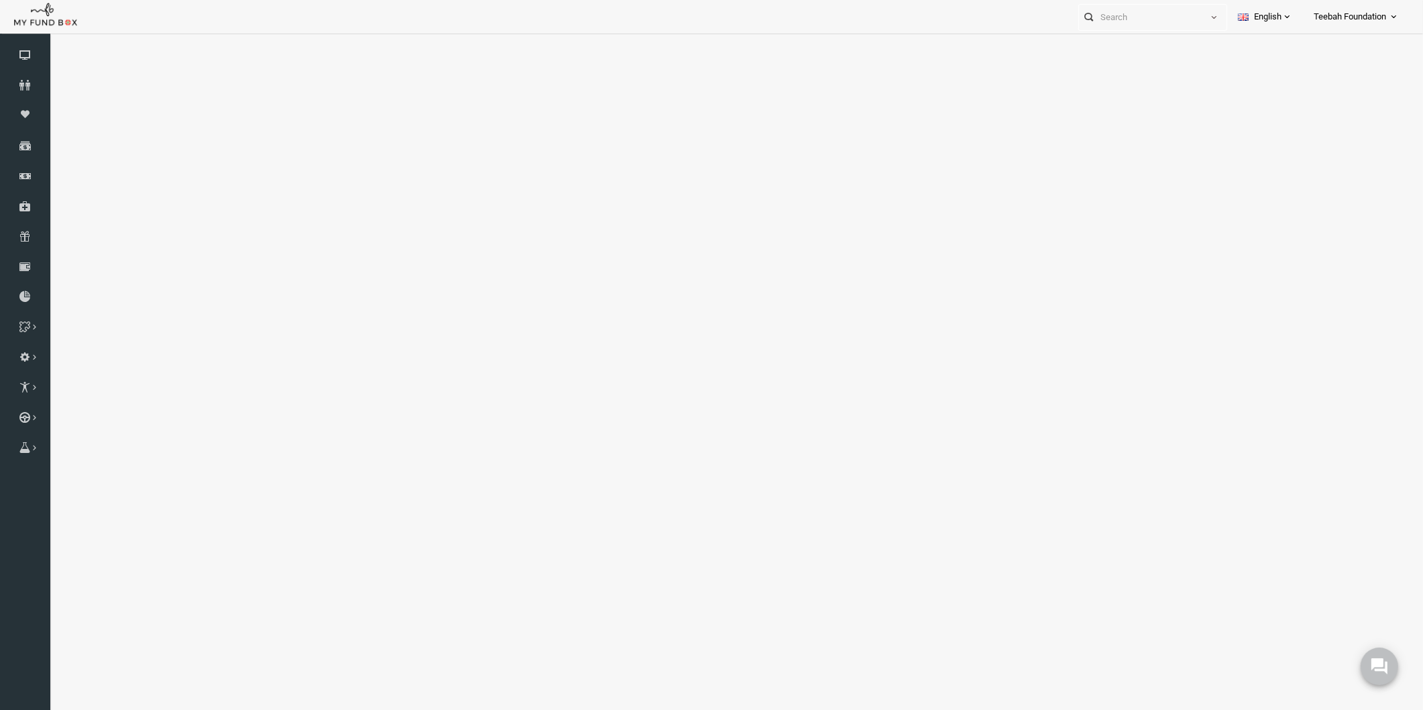
select select "100"
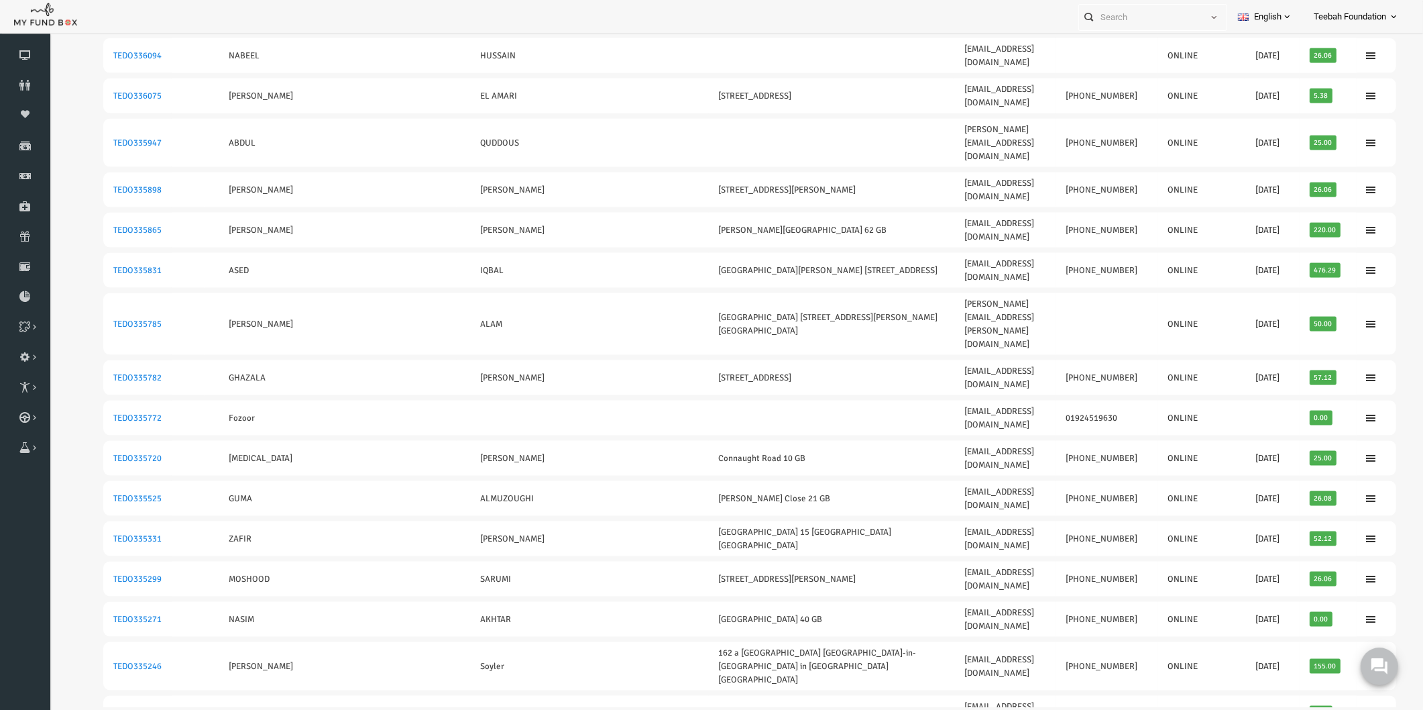
scroll to position [2366, 0]
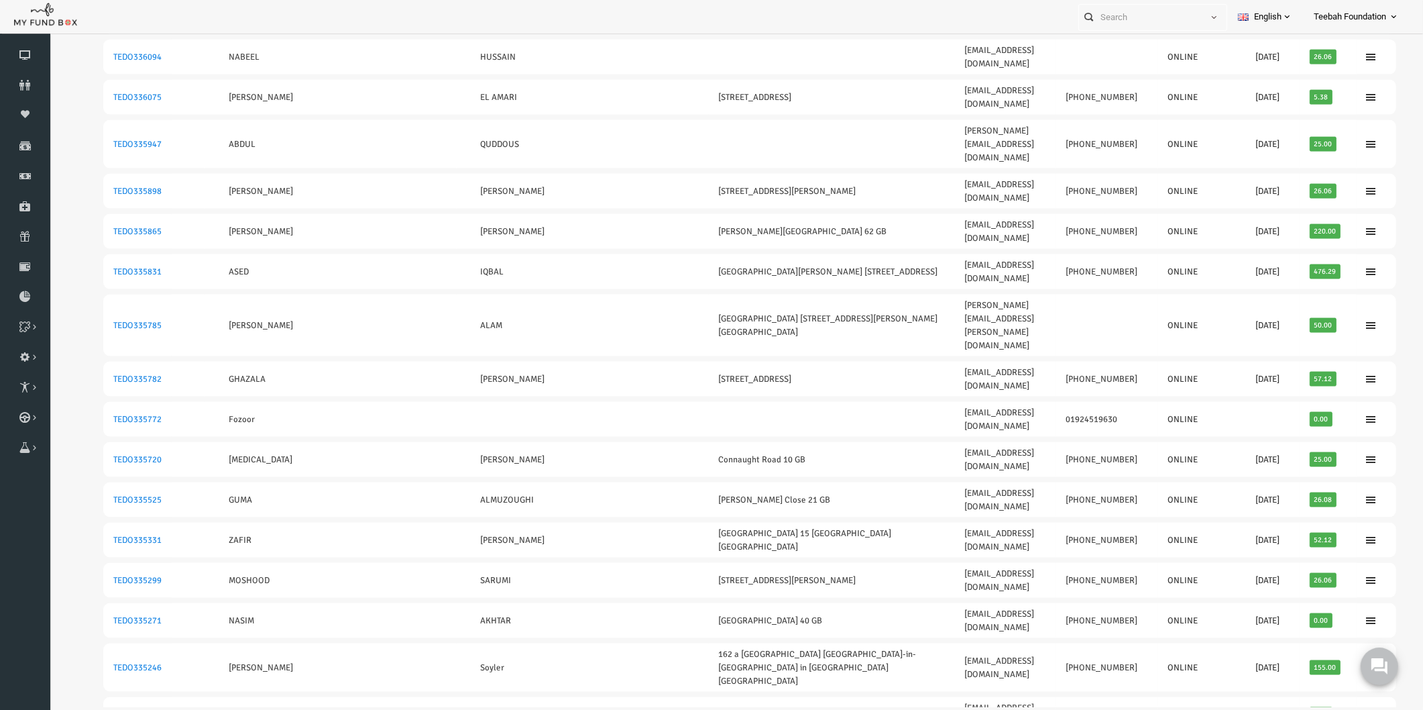
scroll to position [0, 0]
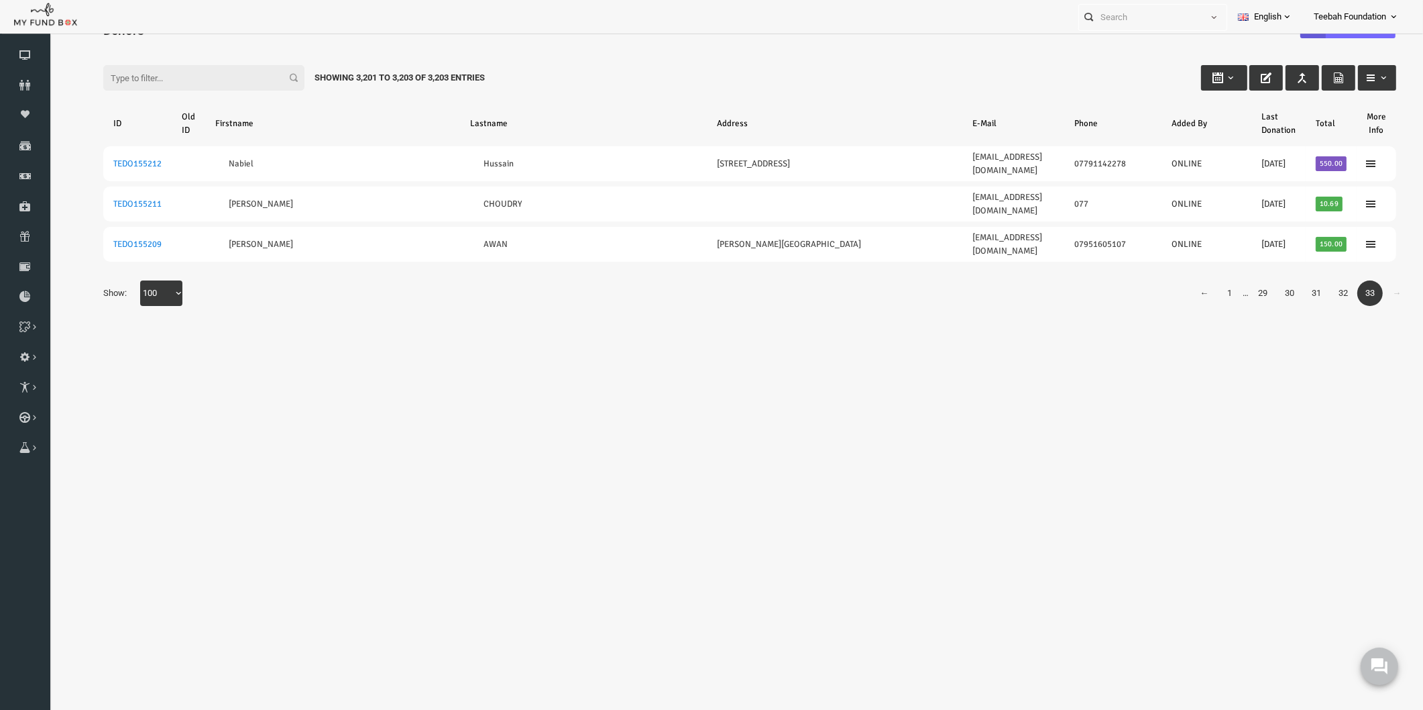
click at [1187, 496] on body "Donor Not Found Beneficiary Not Found Partner Not Found!!!! Please Fill out thi…" at bounding box center [722, 356] width 1347 height 702
click at [455, 415] on body "Donor Not Found Beneficiary Not Found Partner Not Found!!!! Please Fill out thi…" at bounding box center [722, 356] width 1347 height 702
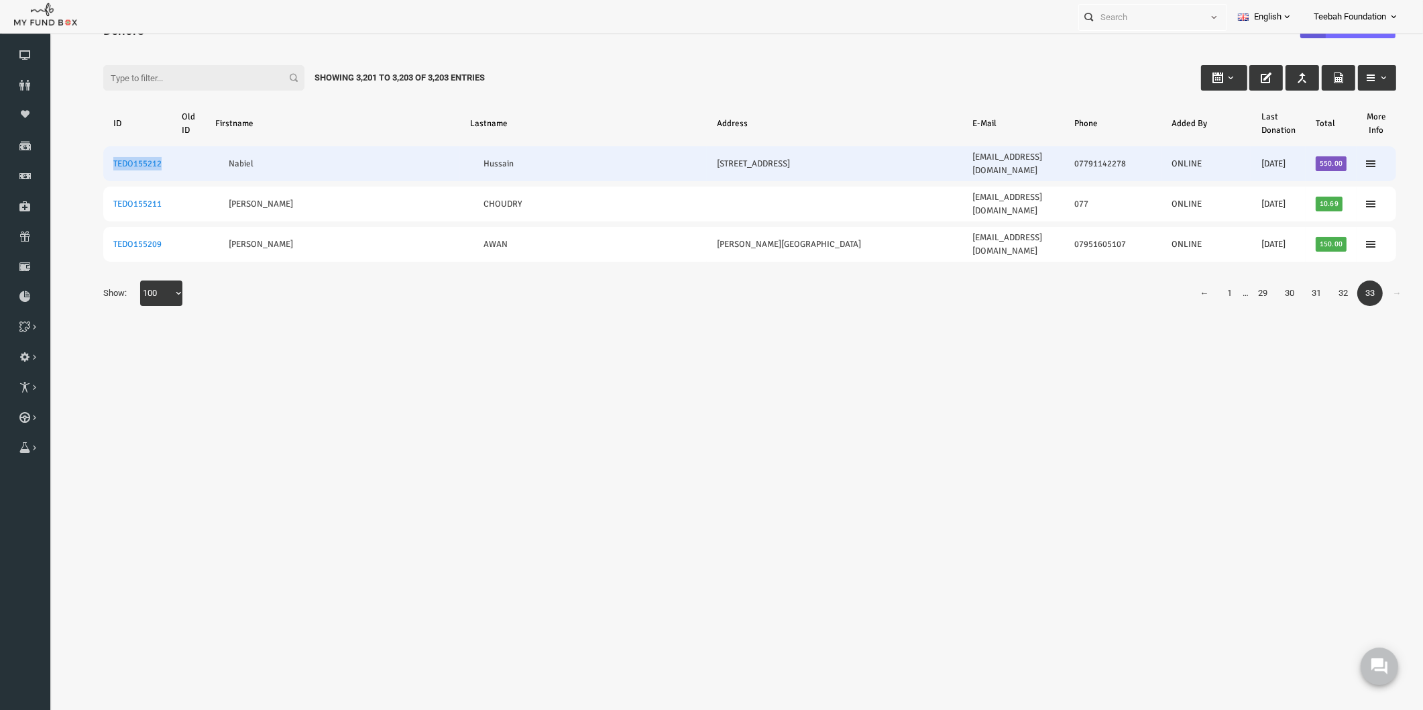
drag, startPoint x: 140, startPoint y: 158, endPoint x: 84, endPoint y: 158, distance: 55.7
click at [84, 158] on td "TEDO155212" at bounding box center [110, 163] width 68 height 35
copy link "TEDO155212"
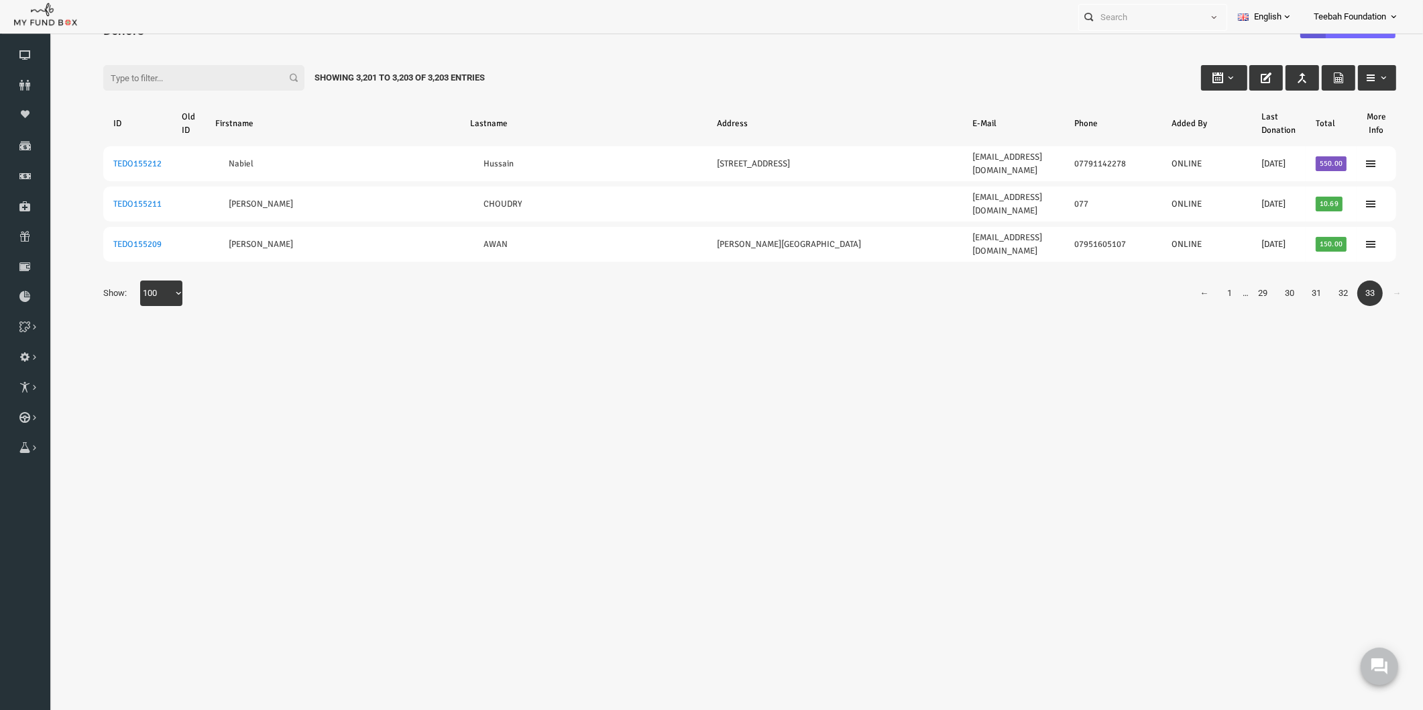
click at [220, 280] on div "← 1 … 29 30 31 32 33 → Show: 10 25 50 100 100" at bounding box center [722, 299] width 1320 height 39
click at [433, 319] on body "Donor Not Found Beneficiary Not Found Partner Not Found!!!! Please Fill out thi…" at bounding box center [722, 356] width 1347 height 702
click at [1313, 280] on link "32" at bounding box center [1315, 292] width 25 height 25
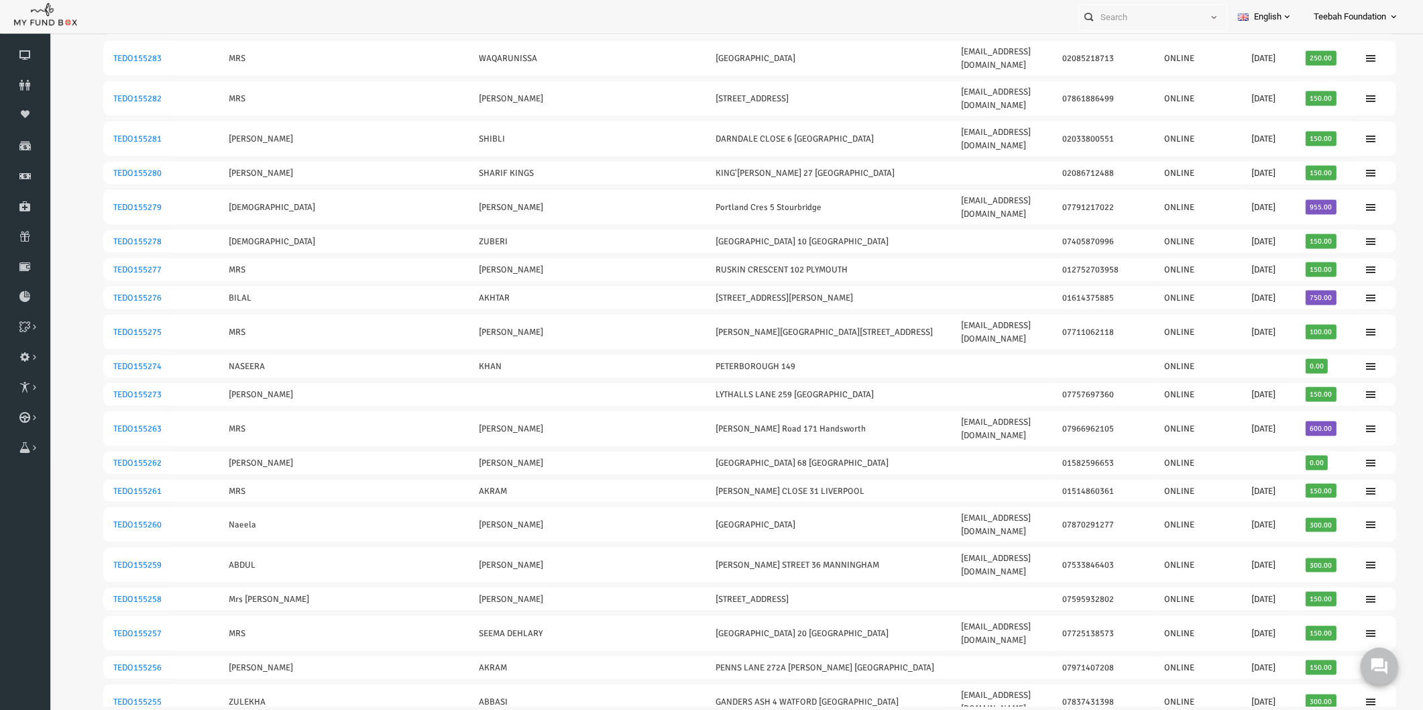
scroll to position [2404, 0]
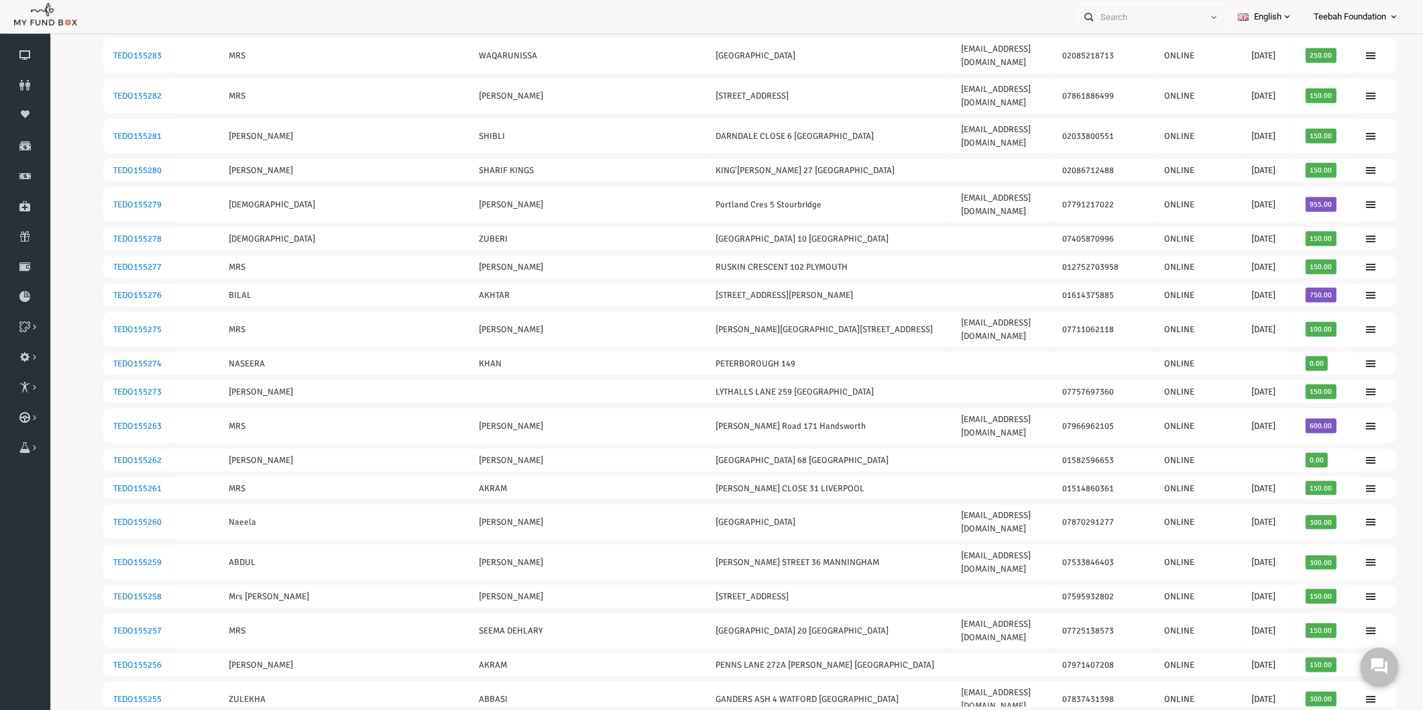
drag, startPoint x: 136, startPoint y: 407, endPoint x: 85, endPoint y: 406, distance: 51.7
copy link "TEDO155245"
drag, startPoint x: 142, startPoint y: 343, endPoint x: 76, endPoint y: 349, distance: 66.0
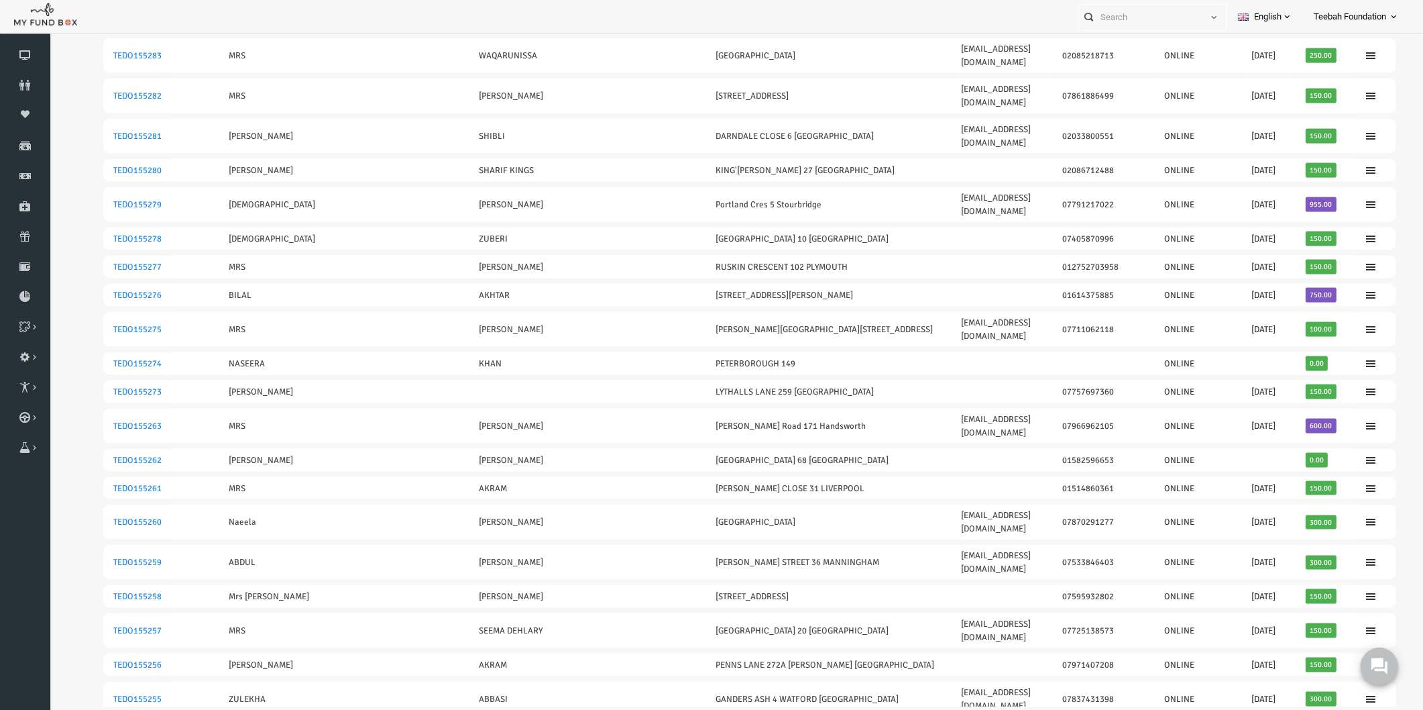
copy link "TEDO155248"
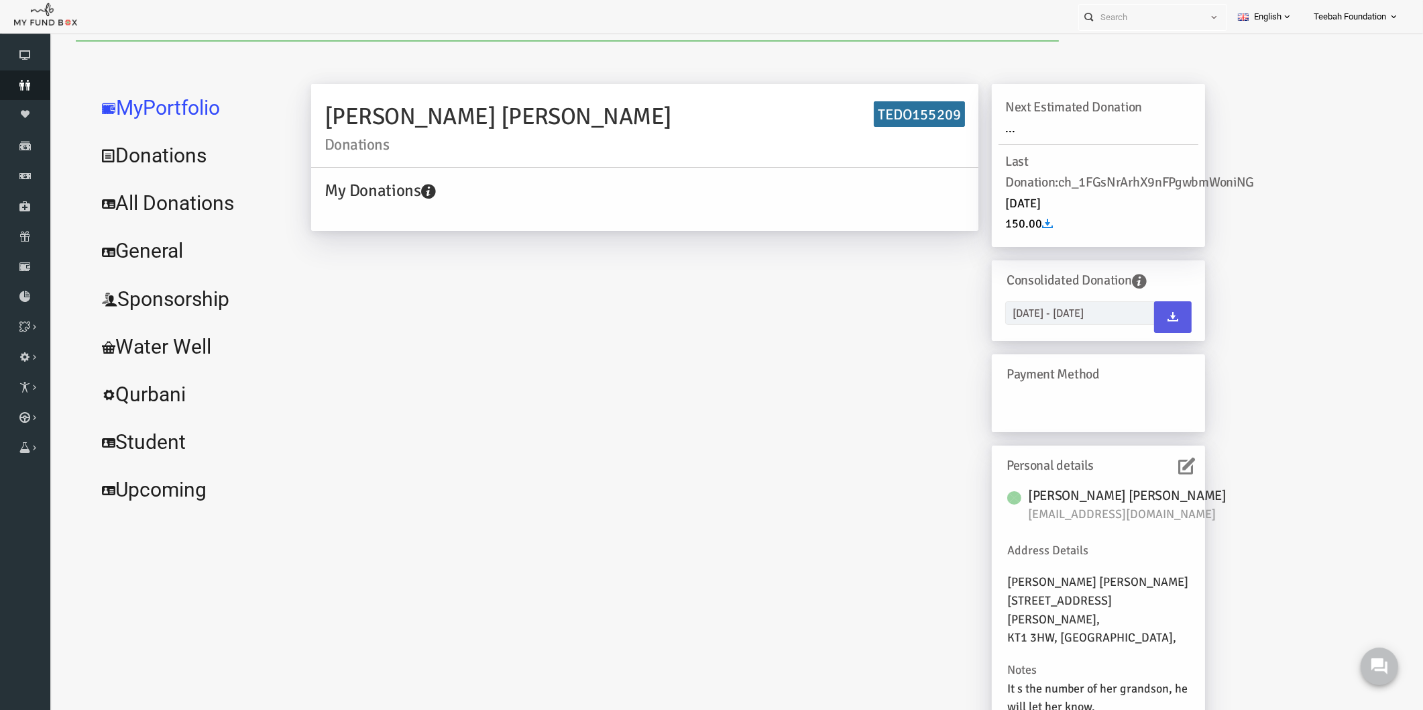
click at [13, 81] on icon at bounding box center [25, 85] width 50 height 11
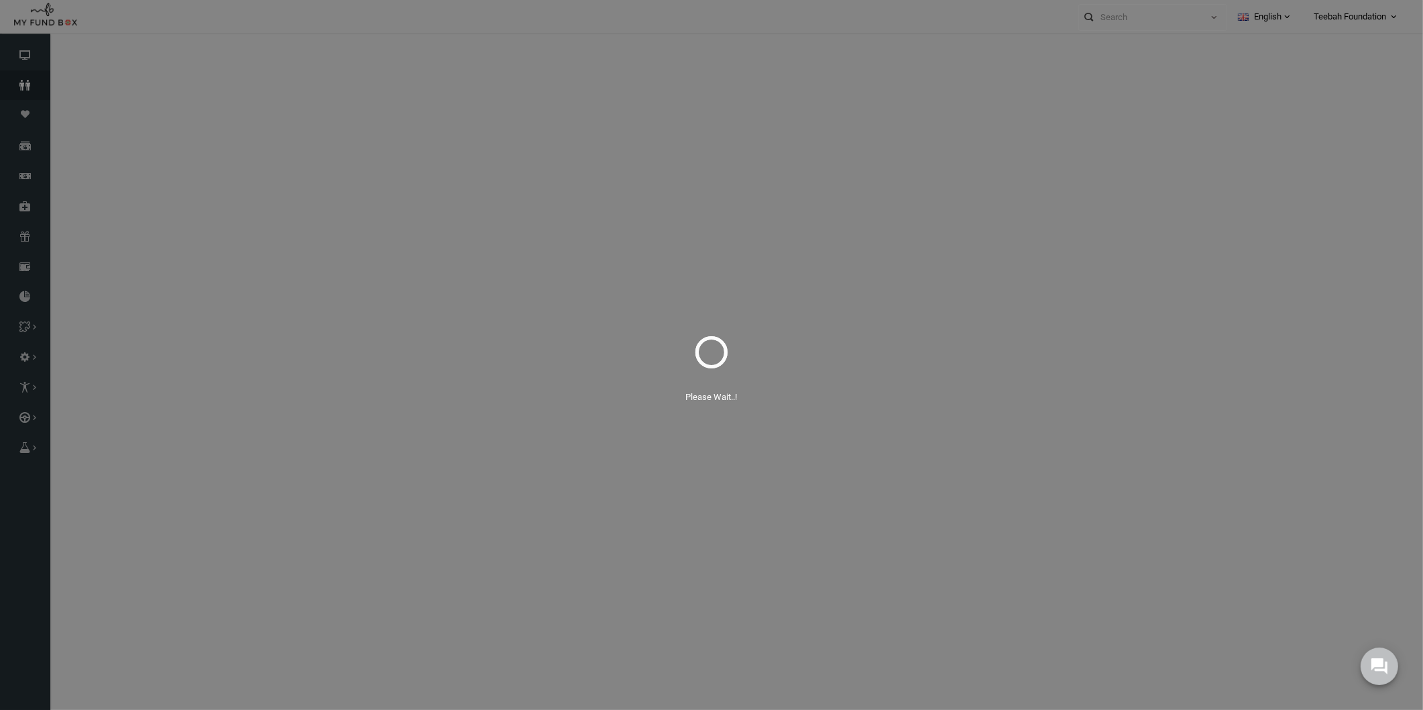
select select "100"
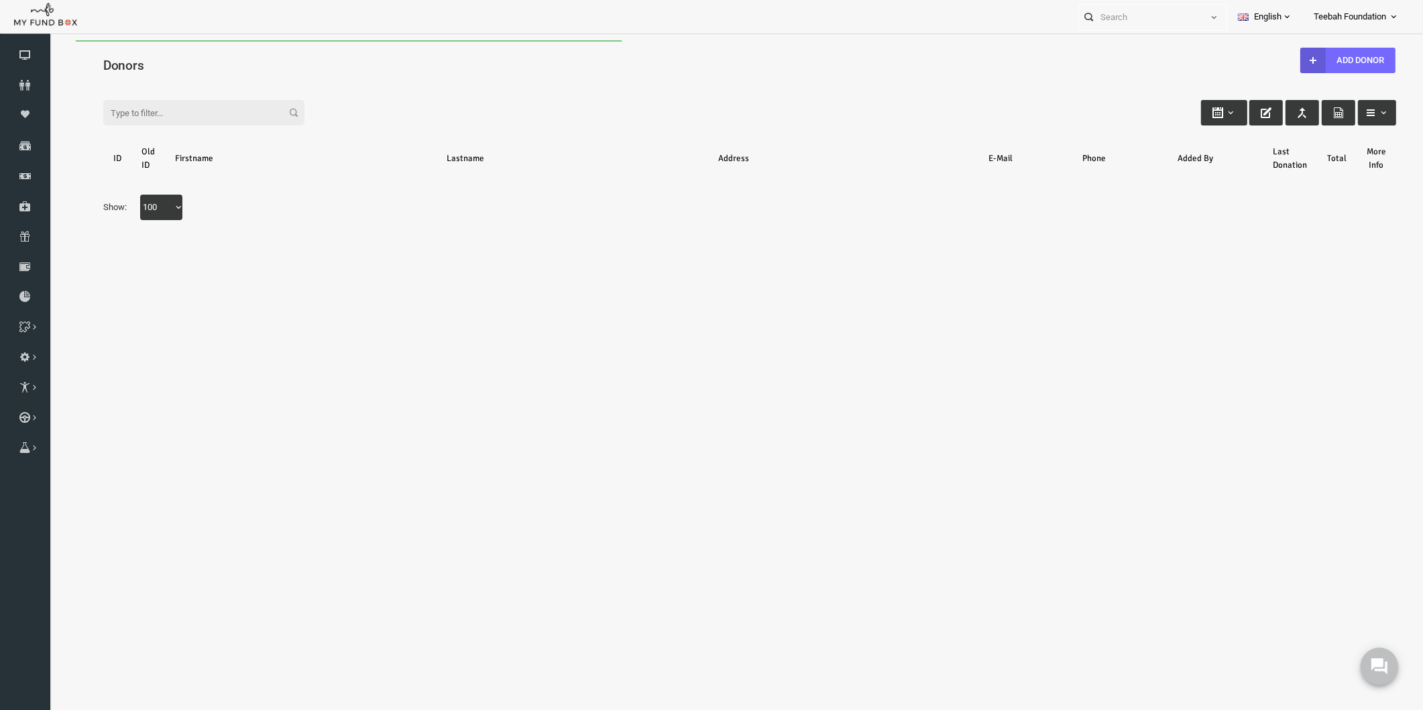
click at [186, 56] on h4 "Donors" at bounding box center [729, 65] width 1307 height 19
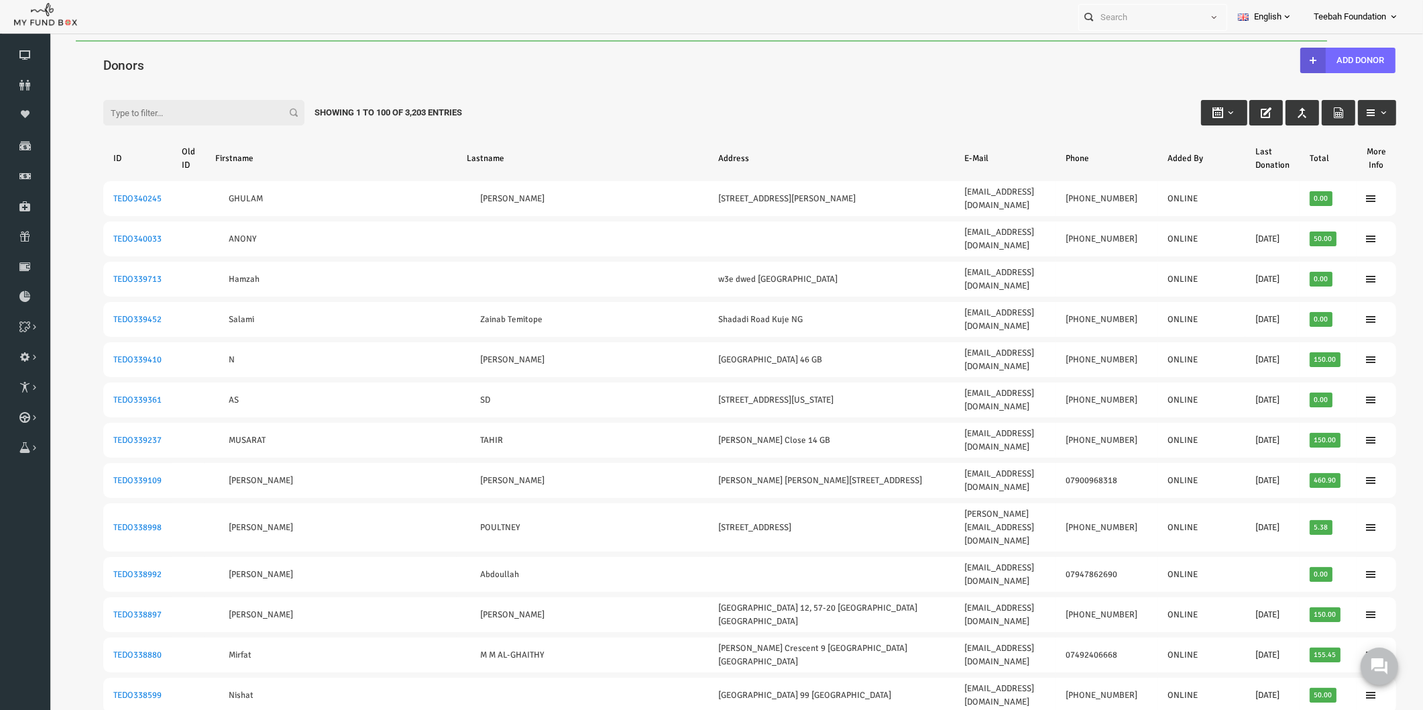
click at [171, 109] on input "Filter:" at bounding box center [176, 112] width 201 height 25
paste input "TEDO155212"
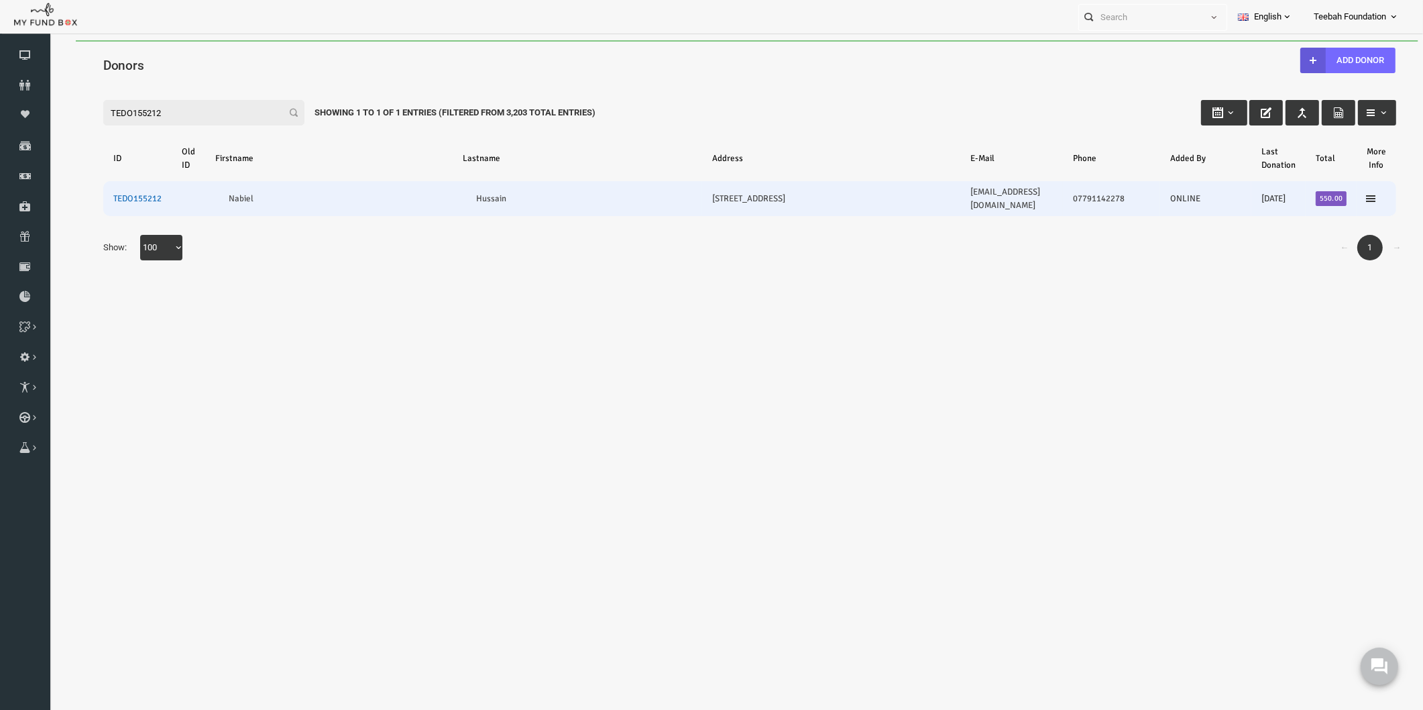
type input "TEDO155212"
click at [121, 193] on link "TEDO155212" at bounding box center [110, 198] width 48 height 11
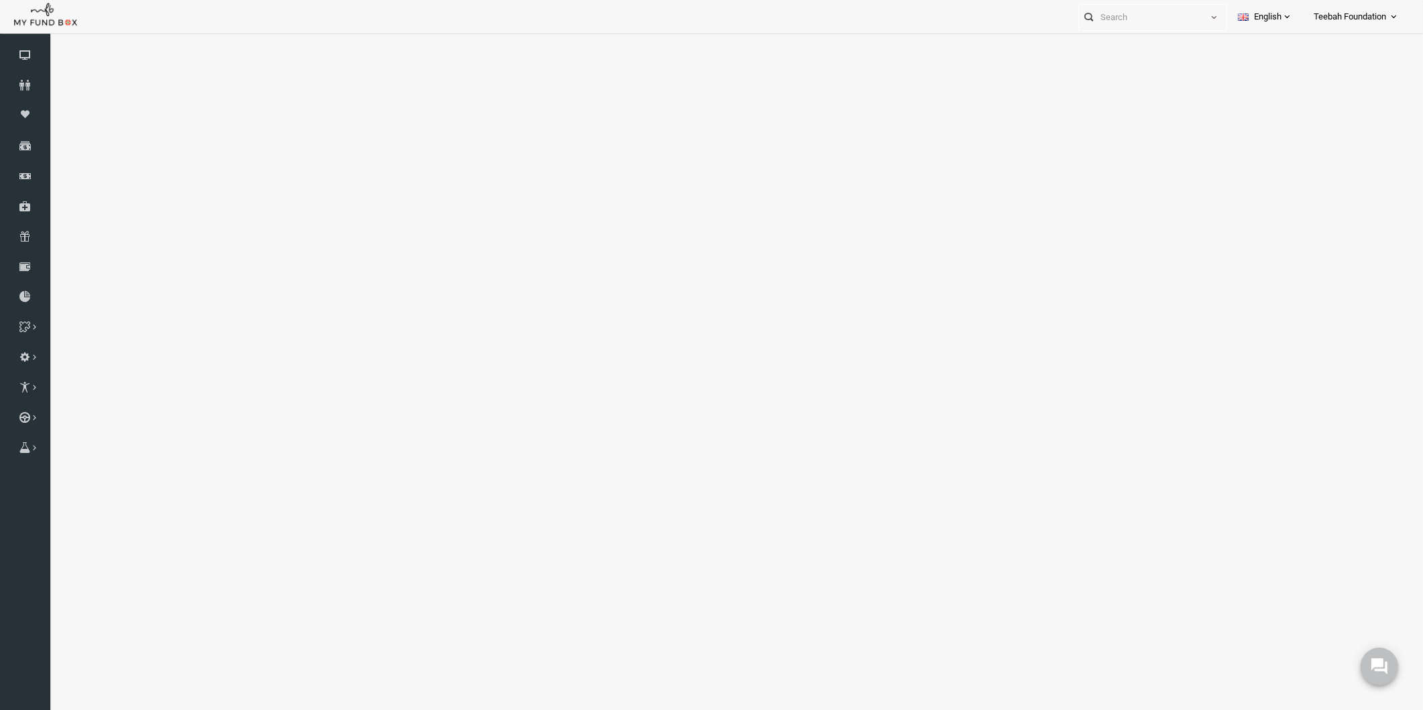
select select "100"
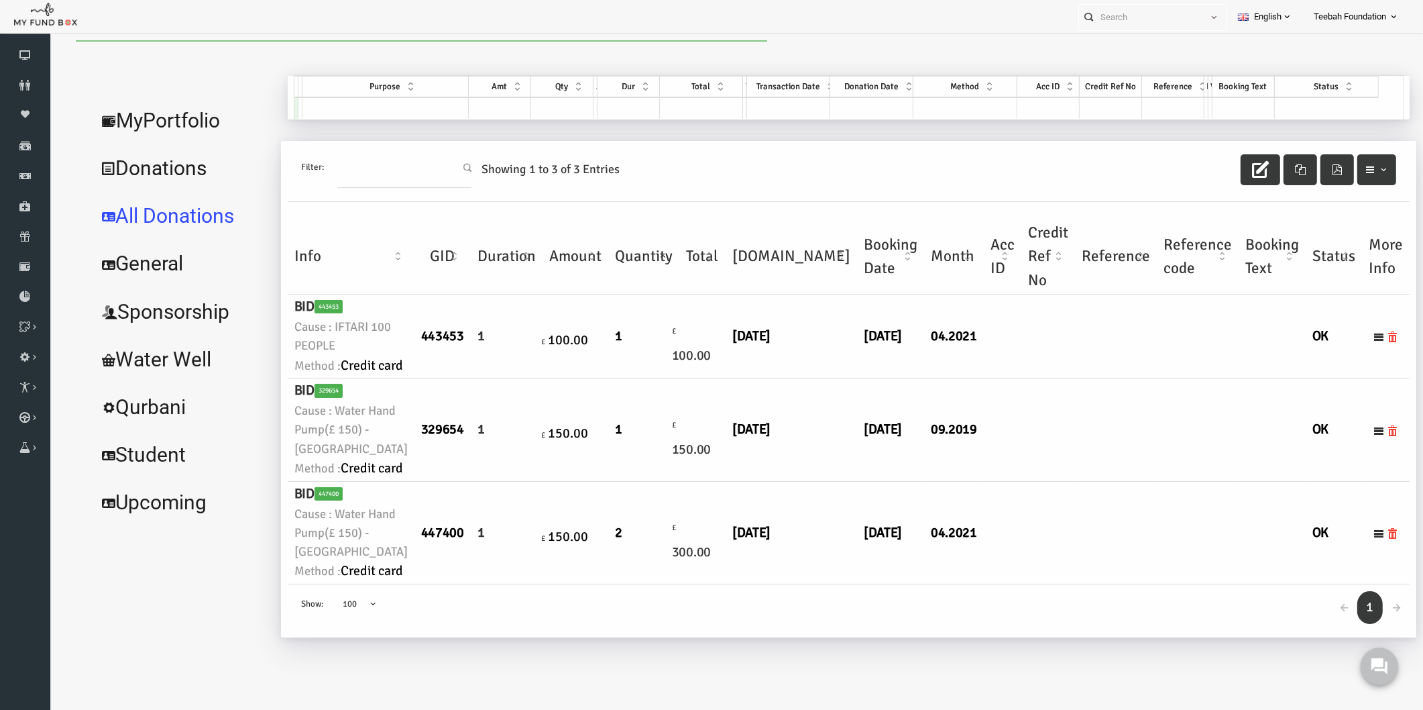
click at [1048, 446] on td at bounding box center [1089, 429] width 82 height 103
click at [897, 466] on td "09.2019" at bounding box center [927, 429] width 60 height 103
click at [146, 118] on link "MyPortfolio" at bounding box center [154, 121] width 184 height 48
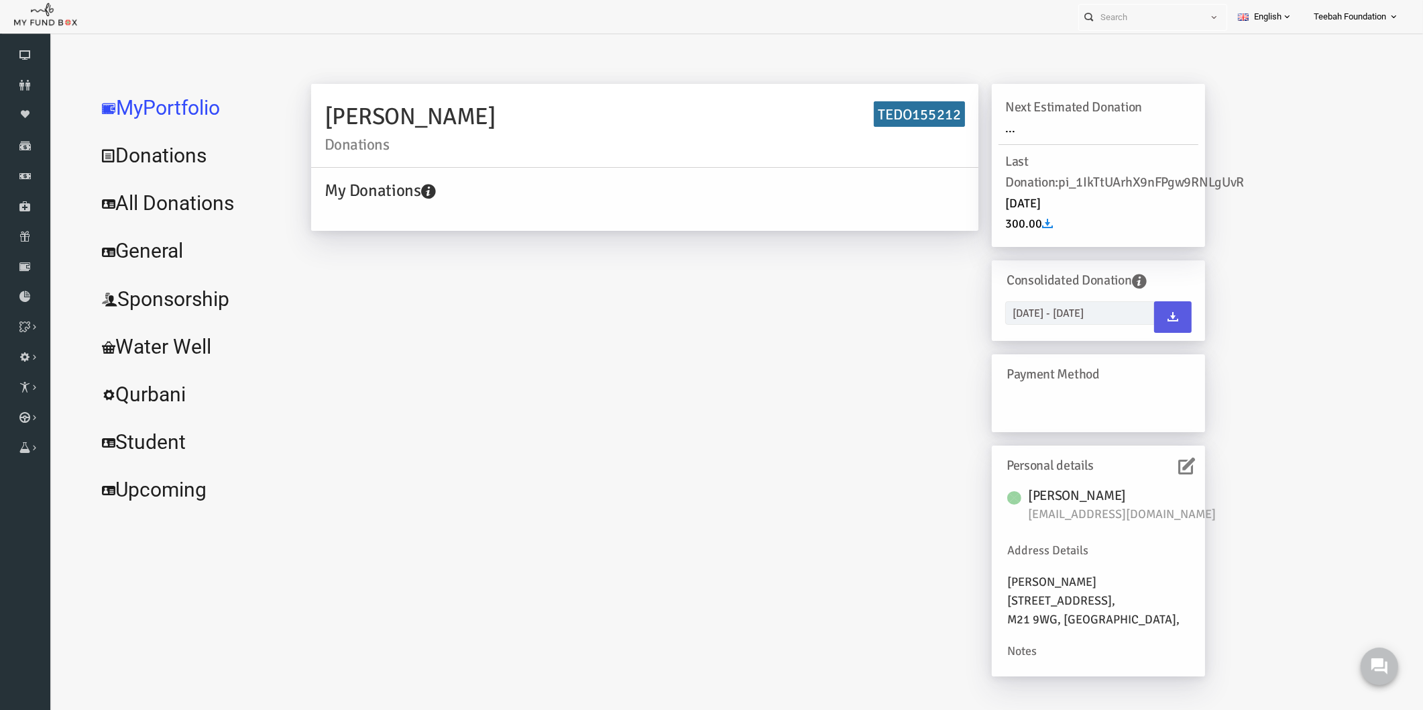
click at [136, 205] on link "All Donations" at bounding box center [162, 203] width 201 height 48
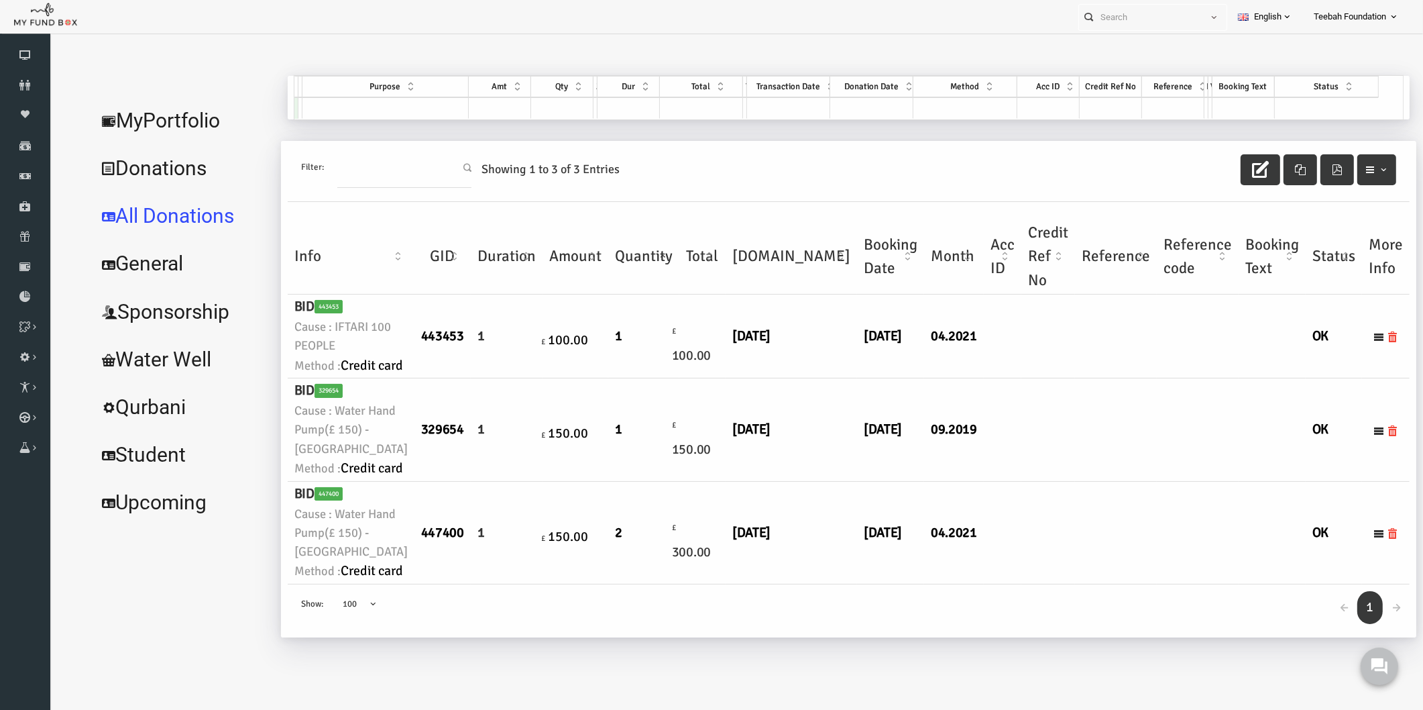
click at [994, 378] on td at bounding box center [1021, 336] width 54 height 84
click at [158, 130] on link "MyPortfolio" at bounding box center [154, 121] width 184 height 48
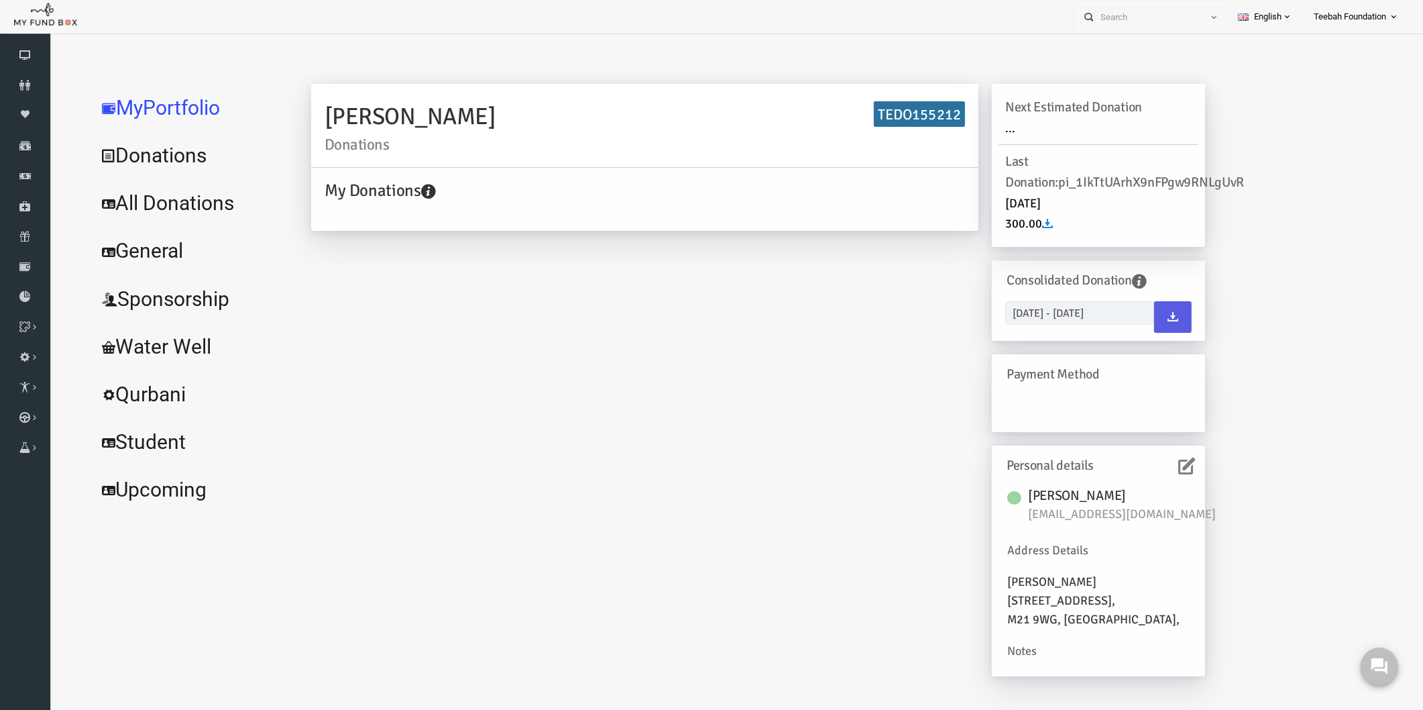
click at [1152, 465] on icon at bounding box center [1159, 466] width 17 height 17
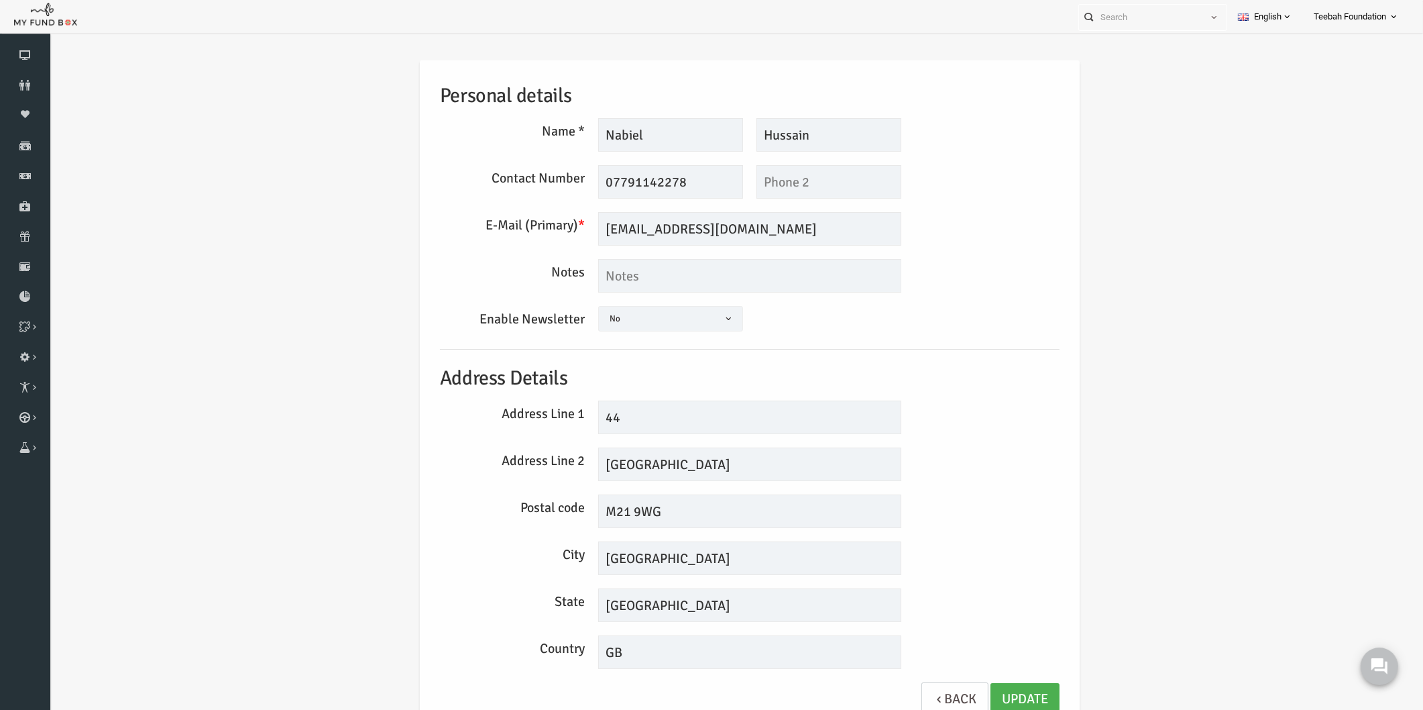
click at [1145, 409] on div "Personal details Name * Nabiel Description allows upto maximum of 255 character…" at bounding box center [722, 398] width 1347 height 716
click at [1002, 260] on div "Notes" at bounding box center [722, 276] width 633 height 34
drag, startPoint x: 735, startPoint y: 231, endPoint x: 468, endPoint y: 229, distance: 267.0
click at [468, 229] on div "E-Mail (Primary) * nabiel_h@hotmail.com We will be sending invoices to this ema…" at bounding box center [722, 229] width 633 height 34
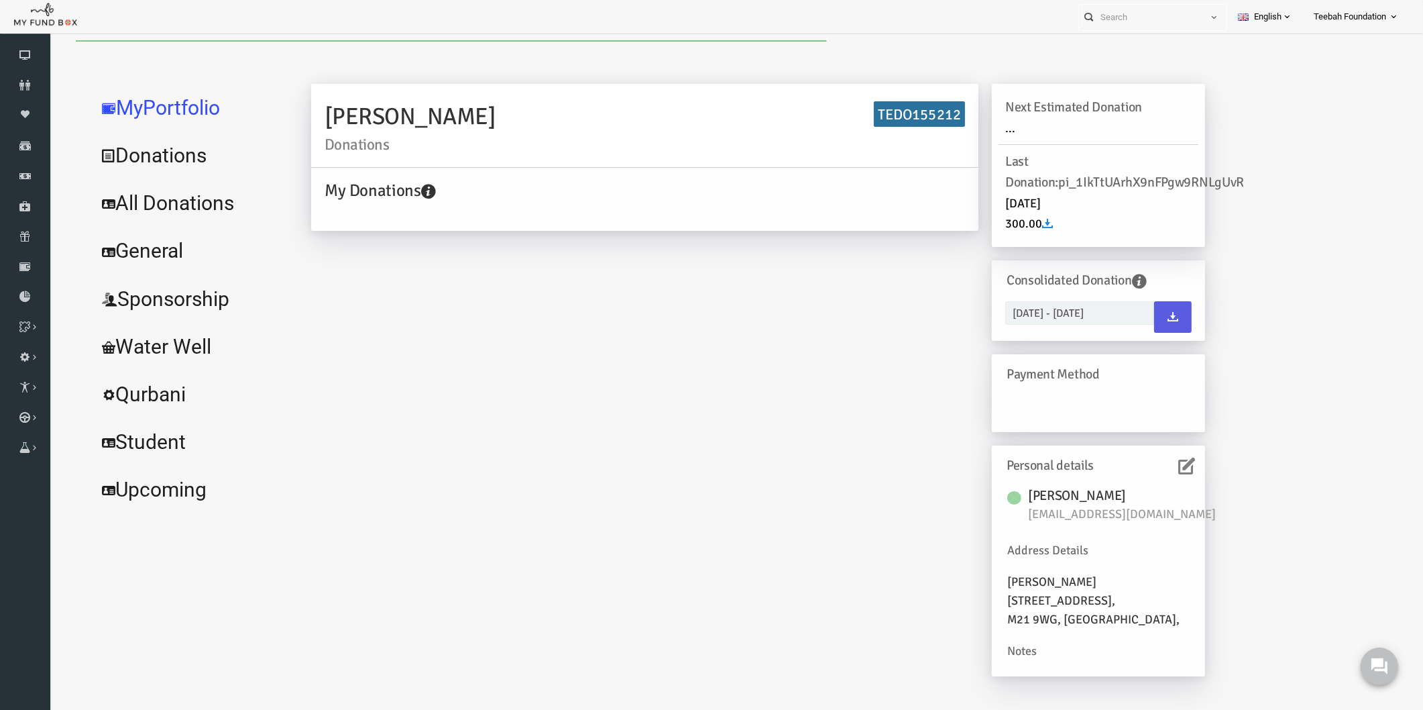
click at [168, 207] on link "All Donations" at bounding box center [162, 203] width 201 height 48
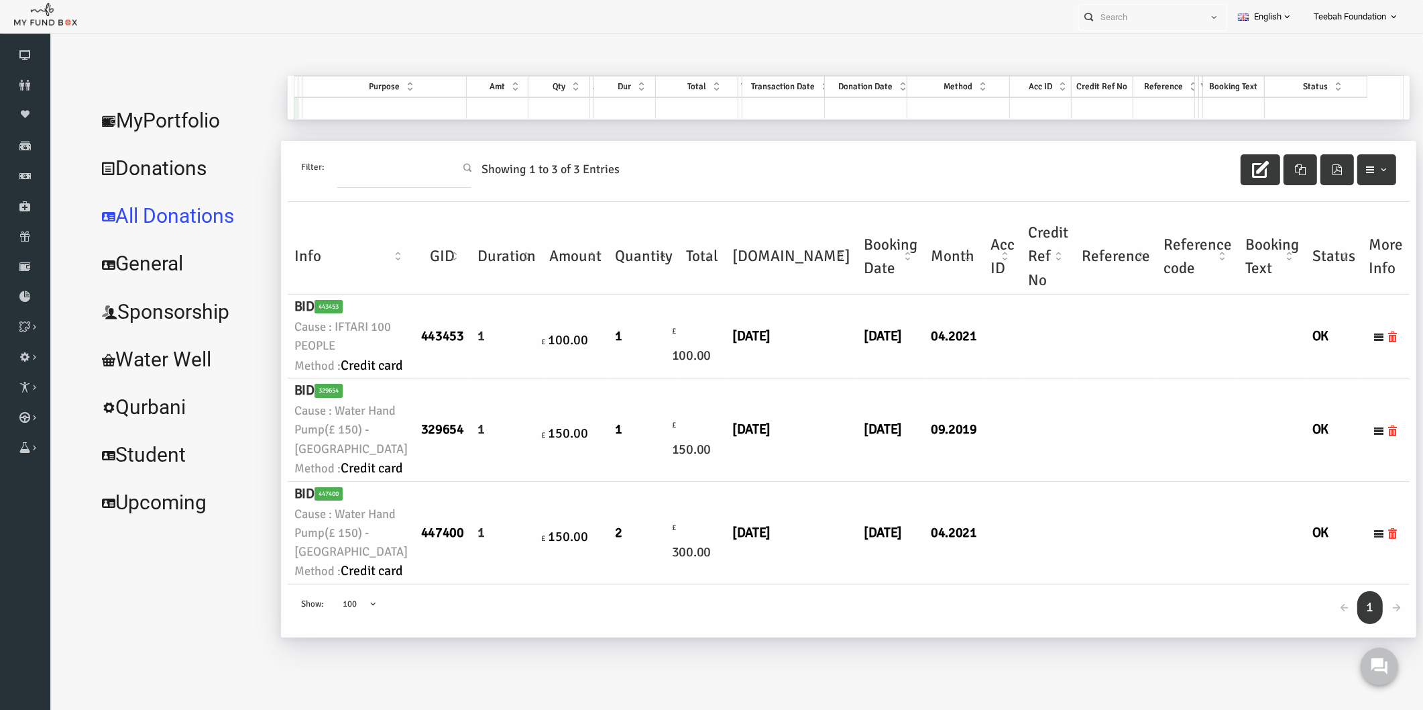
click at [187, 121] on link "MyPortfolio" at bounding box center [154, 121] width 184 height 48
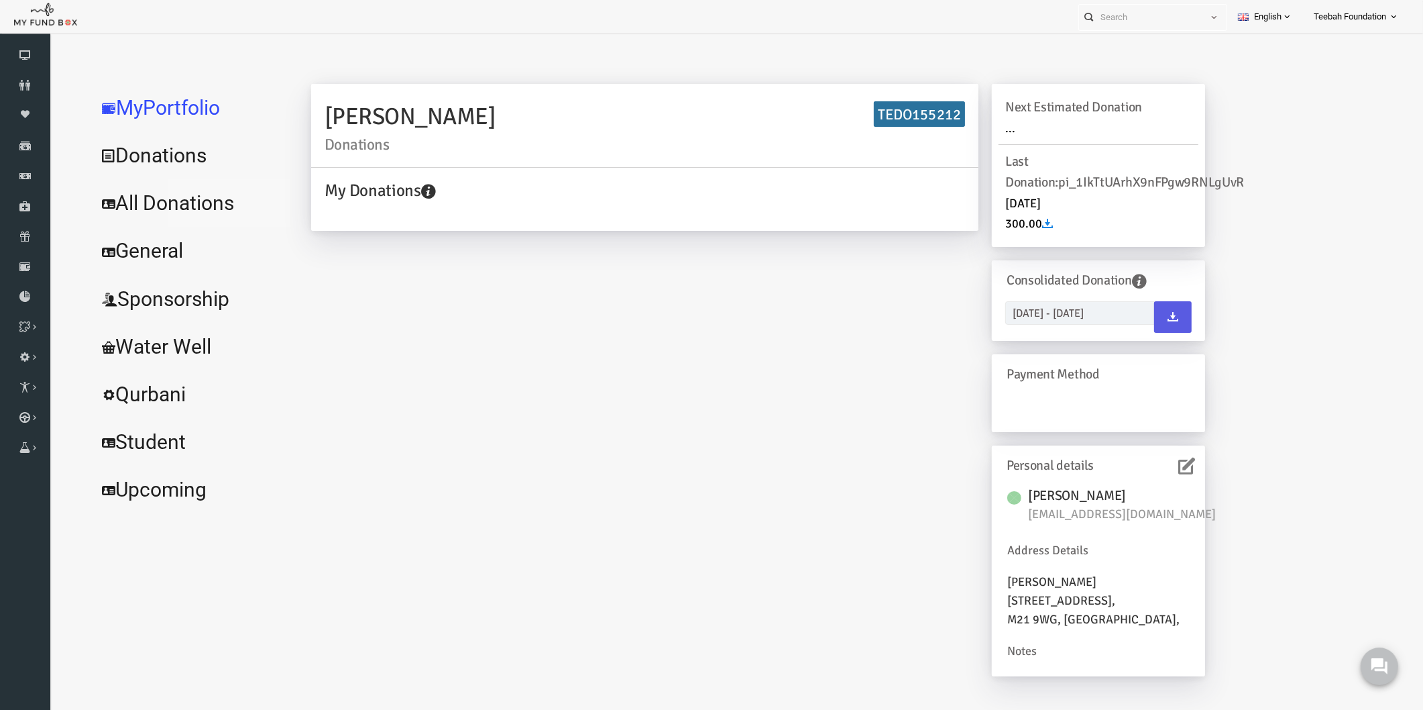
click at [174, 199] on link "All Donations" at bounding box center [162, 203] width 201 height 48
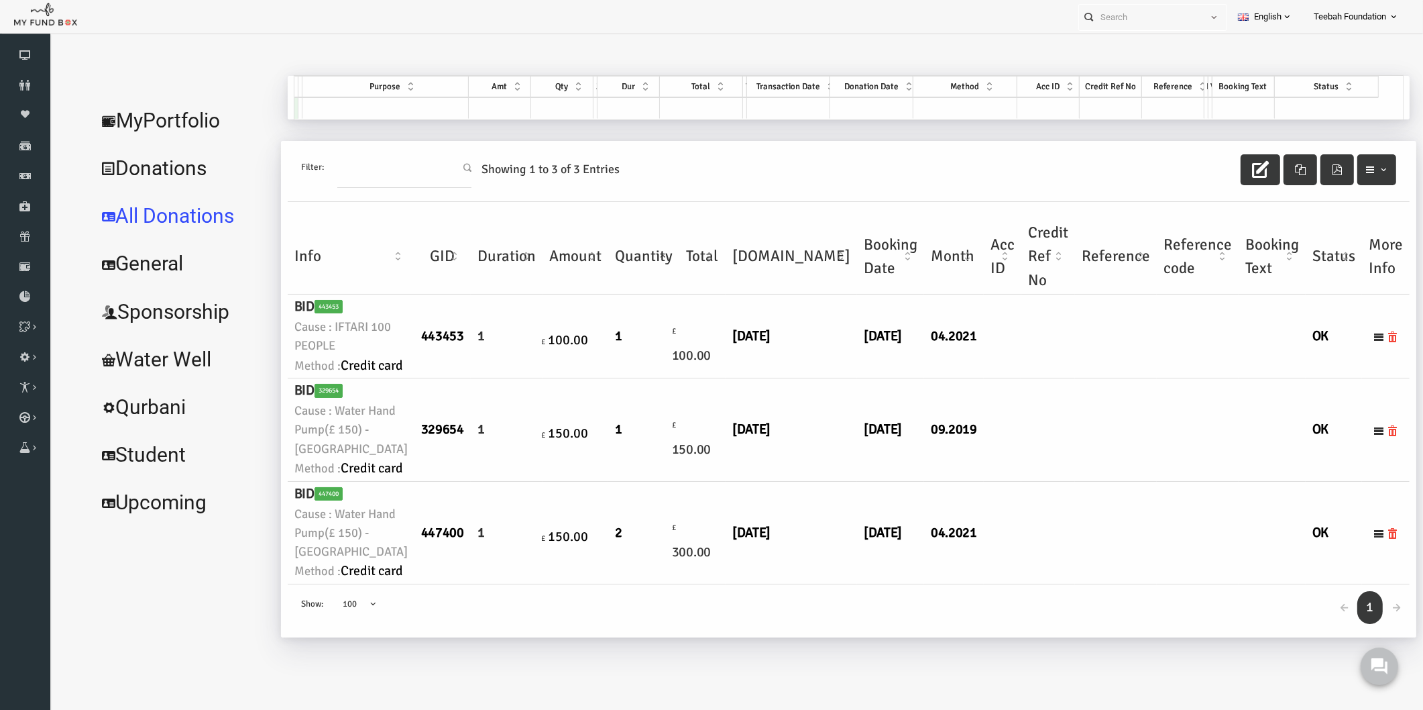
scroll to position [92, 0]
drag, startPoint x: 856, startPoint y: 334, endPoint x: 856, endPoint y: 327, distance: 7.4
click at [897, 332] on td "04.2021" at bounding box center [927, 336] width 60 height 84
click at [125, 117] on link "MyPortfolio" at bounding box center [154, 121] width 184 height 48
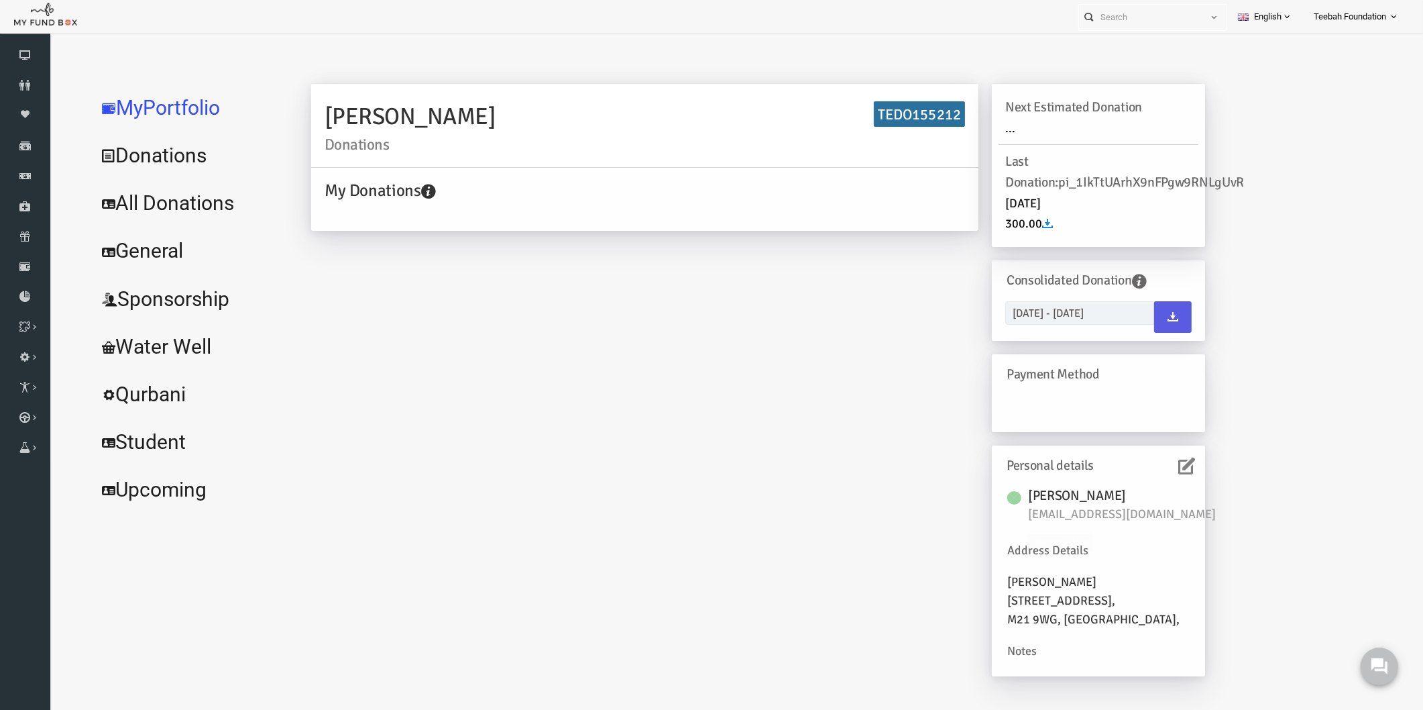
click at [1163, 468] on icon at bounding box center [1159, 466] width 17 height 17
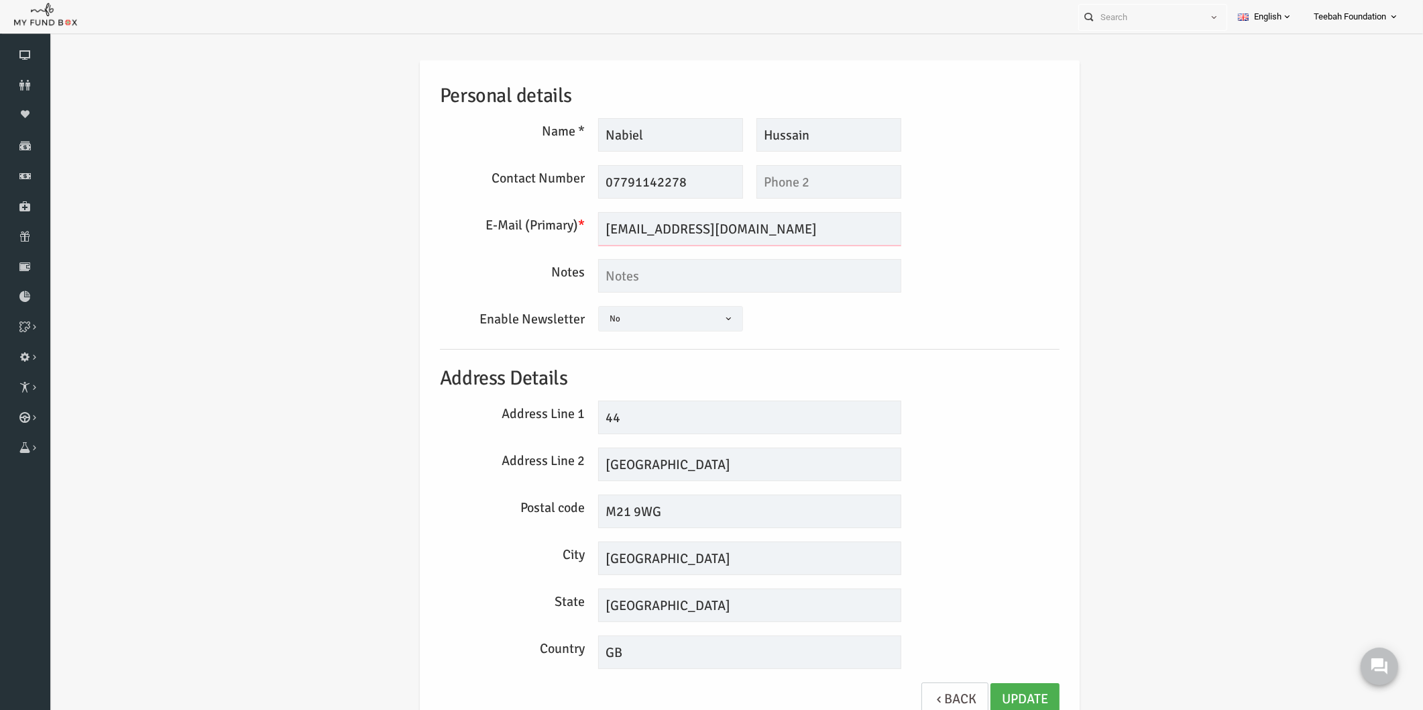
drag, startPoint x: 681, startPoint y: 231, endPoint x: 535, endPoint y: 237, distance: 146.4
click at [535, 237] on div "E-Mail (Primary) * nabiel_h@hotmail.com We will be sending invoices to this ema…" at bounding box center [722, 229] width 633 height 34
click at [986, 511] on div "Postal code M21 9WG" at bounding box center [722, 511] width 633 height 34
click at [984, 500] on div "Postal code M21 9WG" at bounding box center [722, 511] width 633 height 34
click at [14, 78] on link "Donors" at bounding box center [25, 85] width 50 height 30
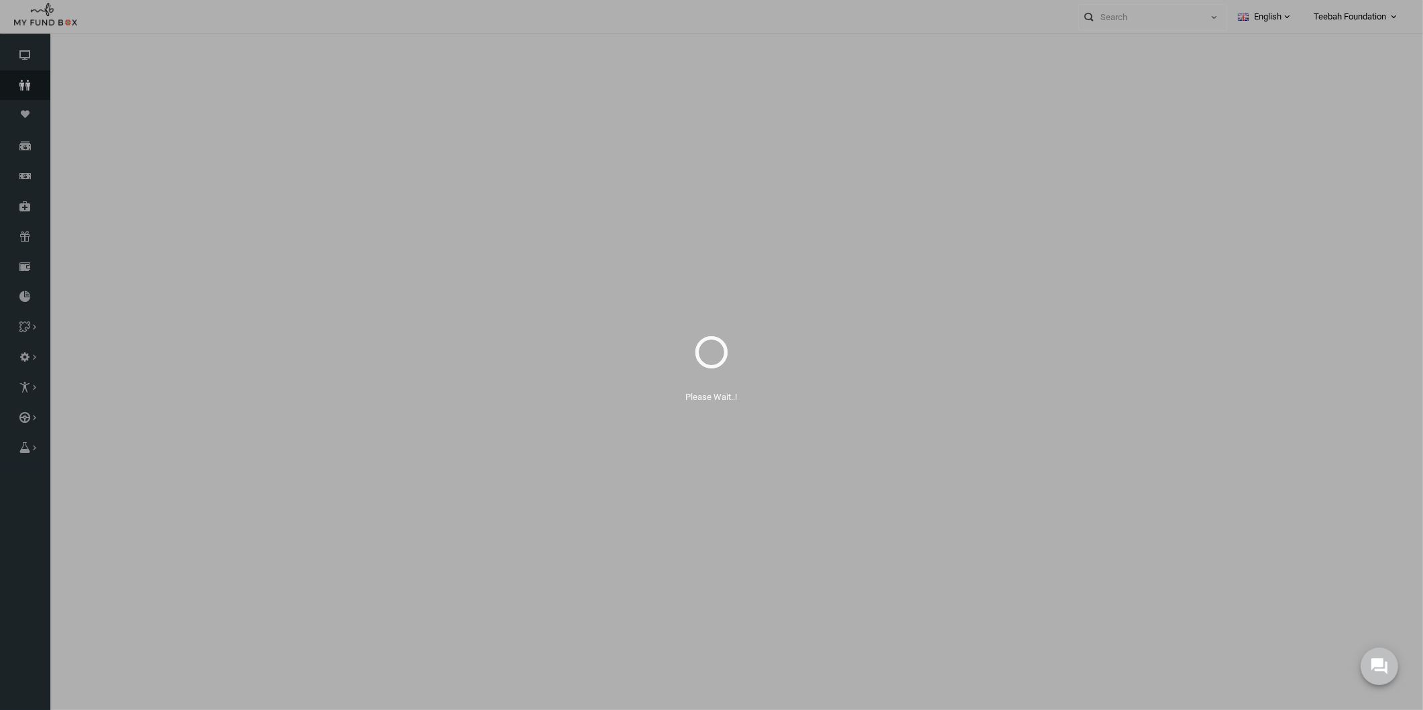
select select "100"
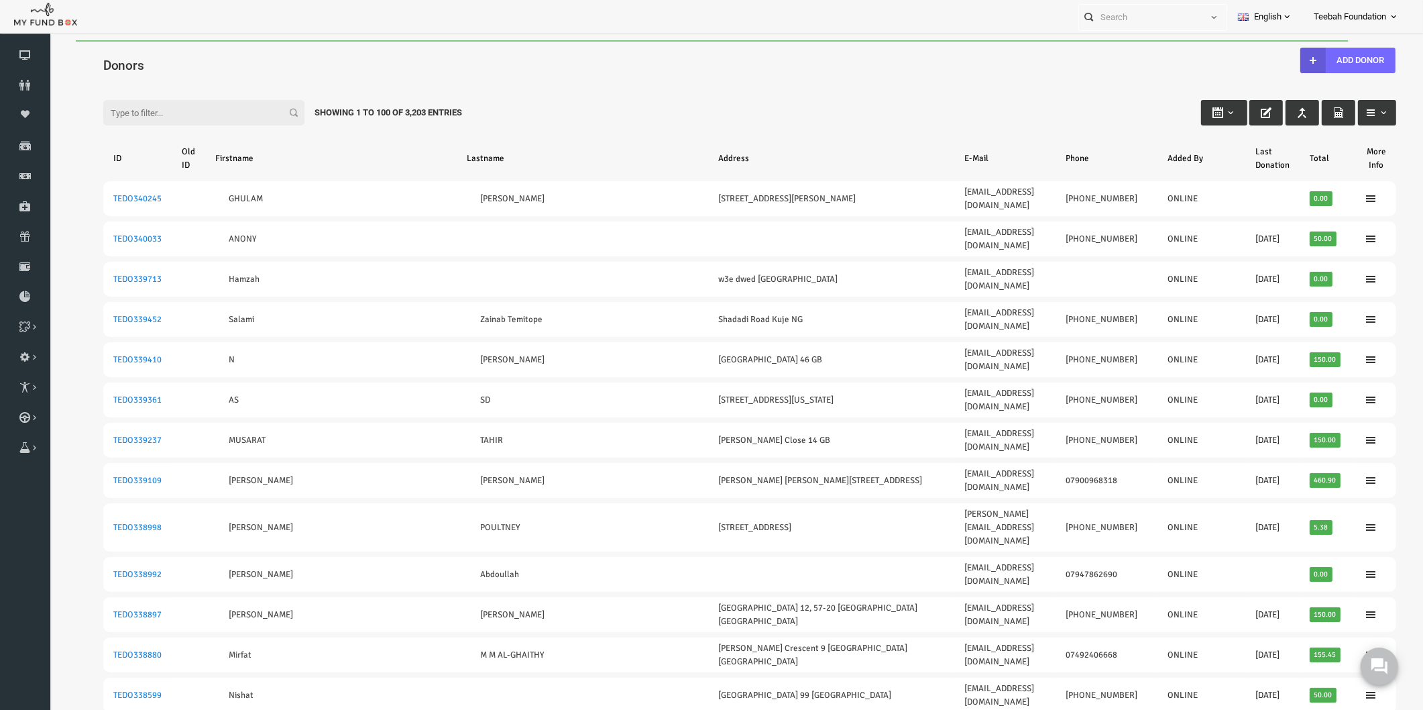
click at [117, 109] on input "Filter:" at bounding box center [176, 112] width 201 height 25
paste input "TEDO155245"
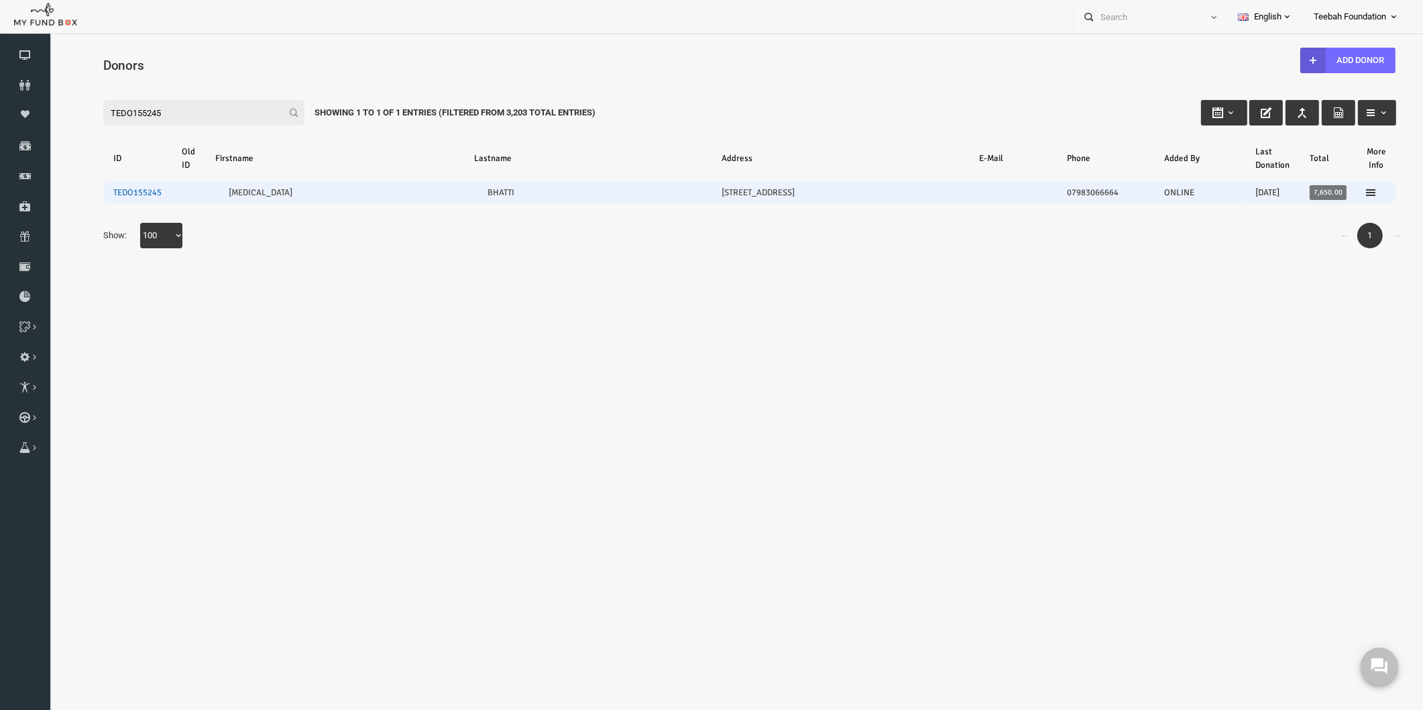
type input "TEDO155245"
click at [116, 191] on link "TEDO155245" at bounding box center [110, 192] width 48 height 11
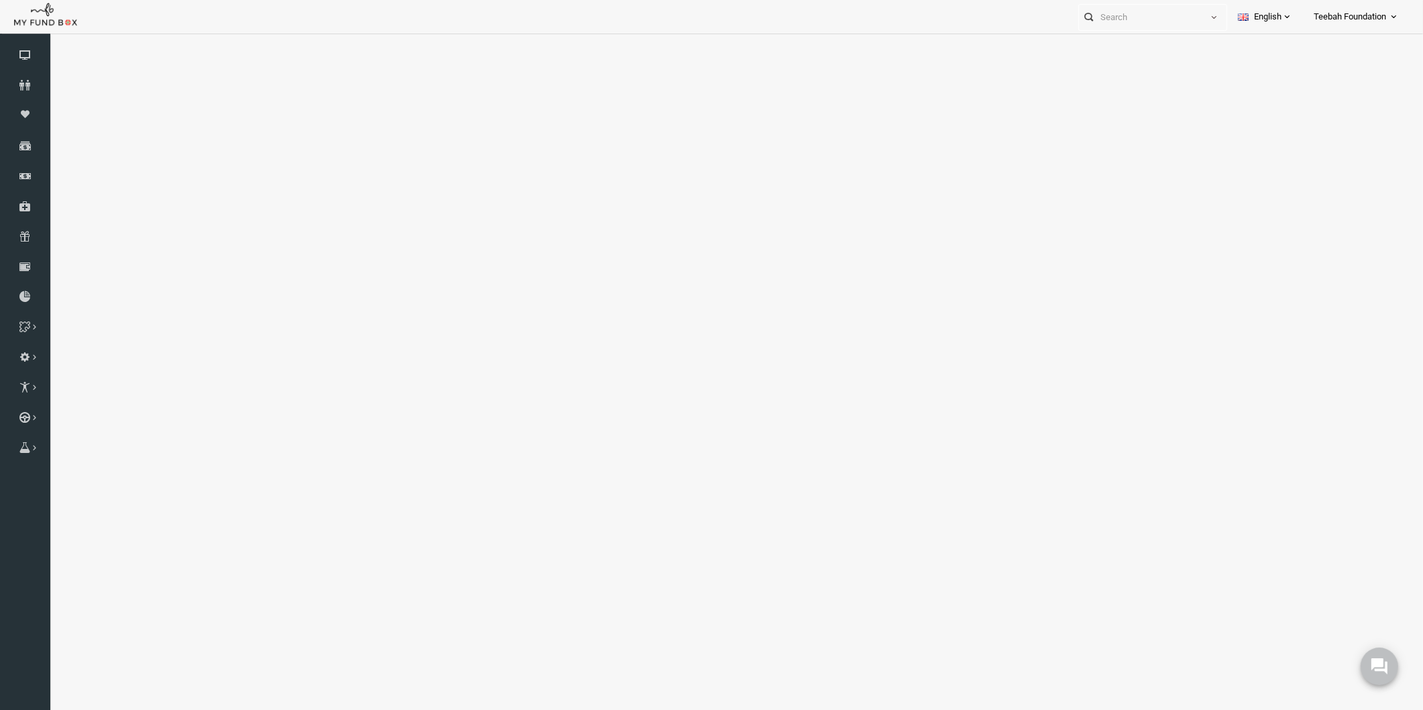
select select "100"
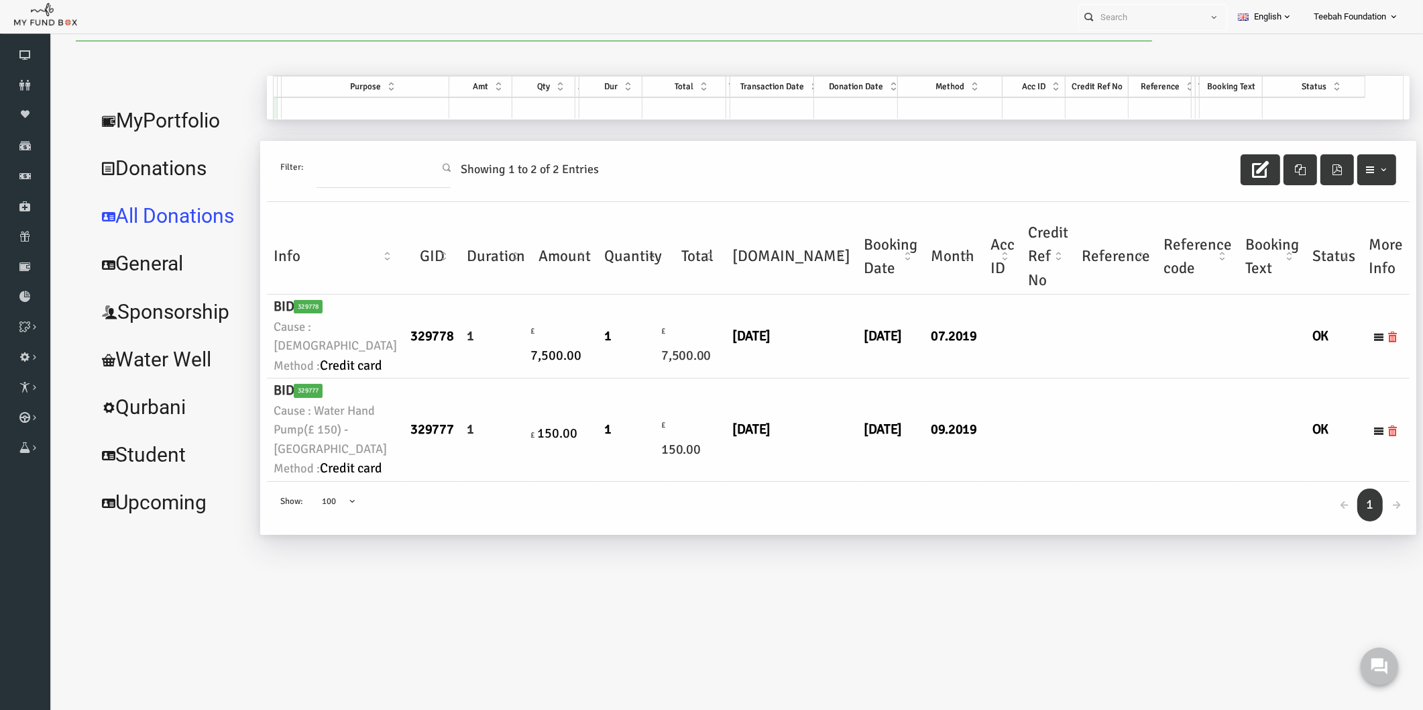
click at [1048, 378] on td at bounding box center [1089, 336] width 82 height 84
click at [95, 123] on link "MyPortfolio" at bounding box center [144, 121] width 164 height 48
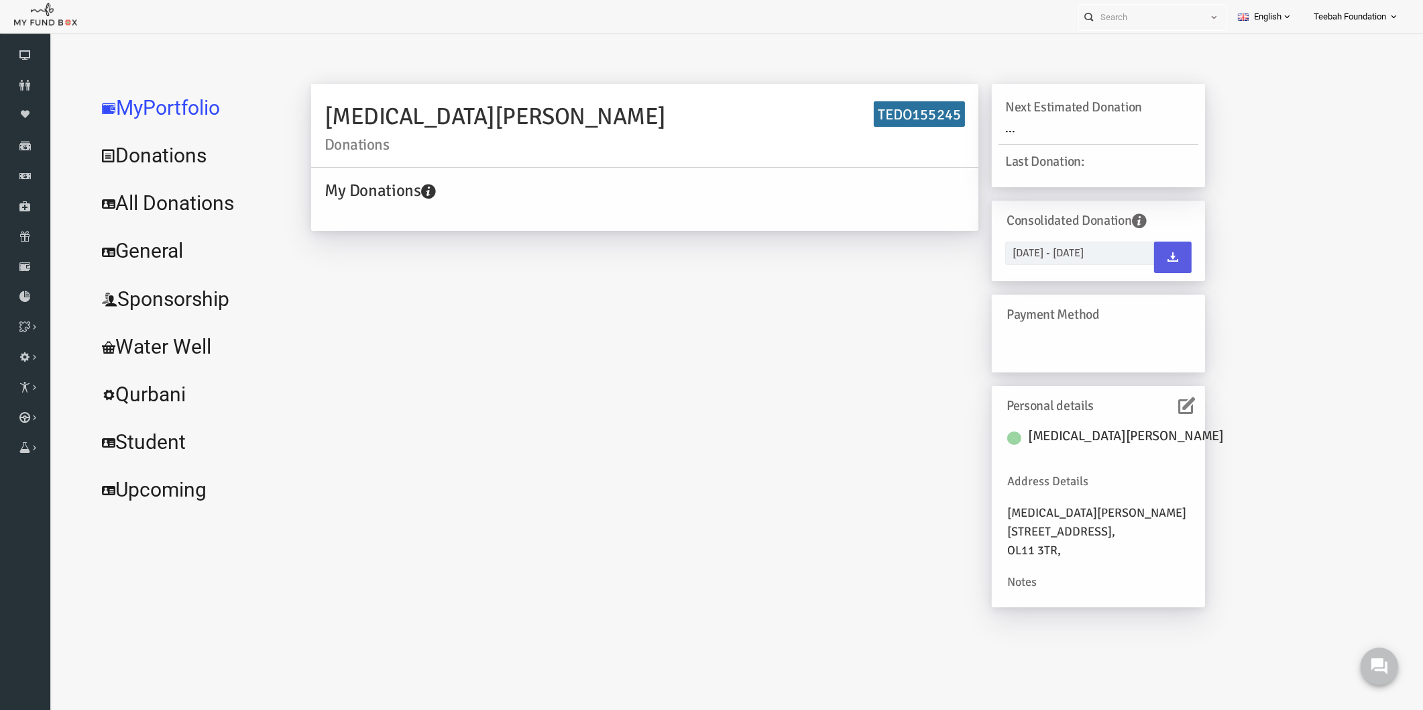
click at [1153, 407] on icon at bounding box center [1159, 405] width 17 height 17
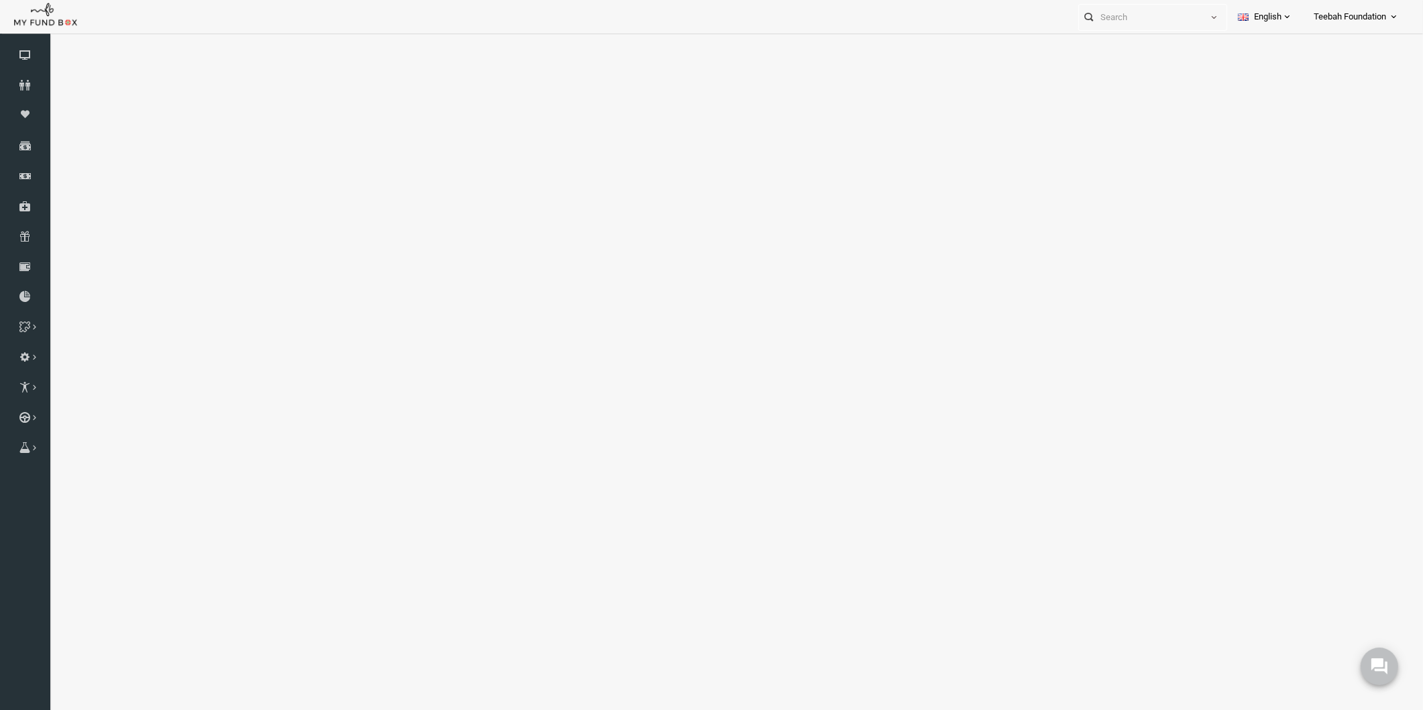
select select "100"
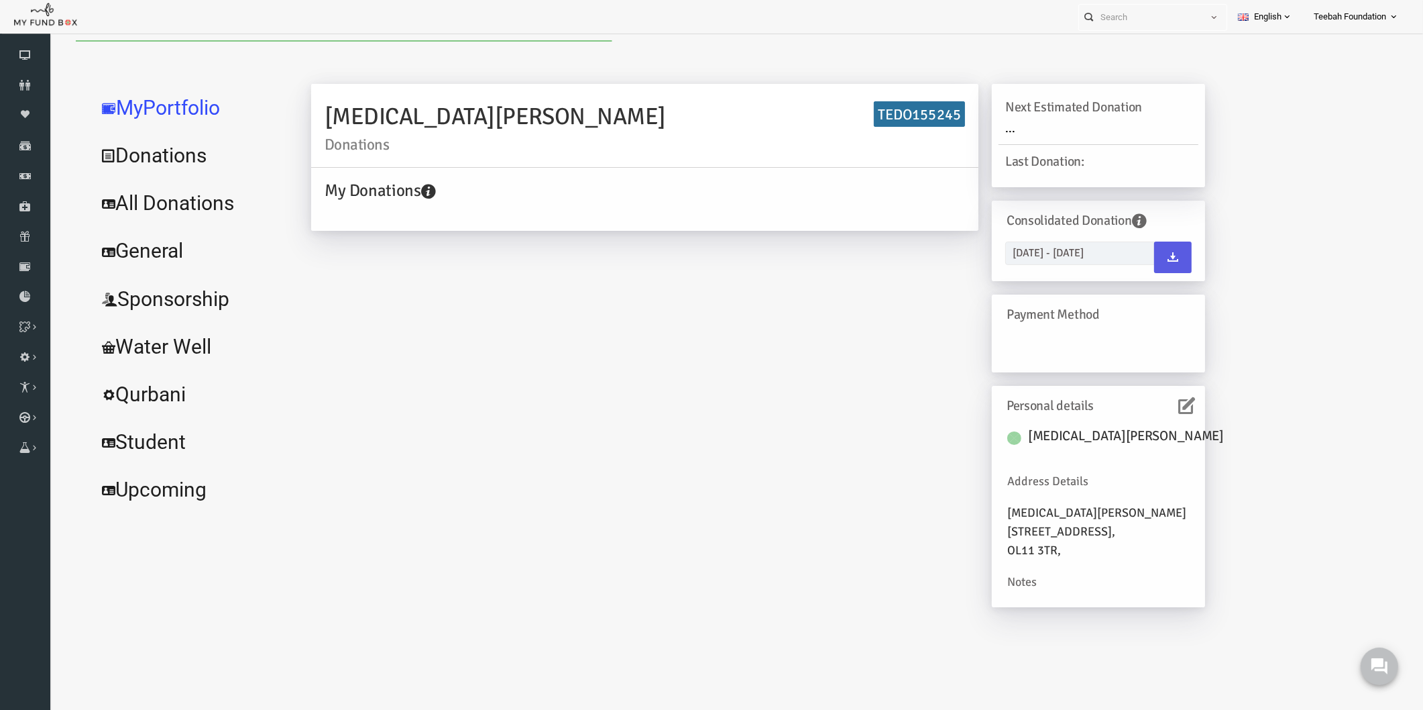
click at [155, 209] on link "All Donations" at bounding box center [162, 203] width 201 height 48
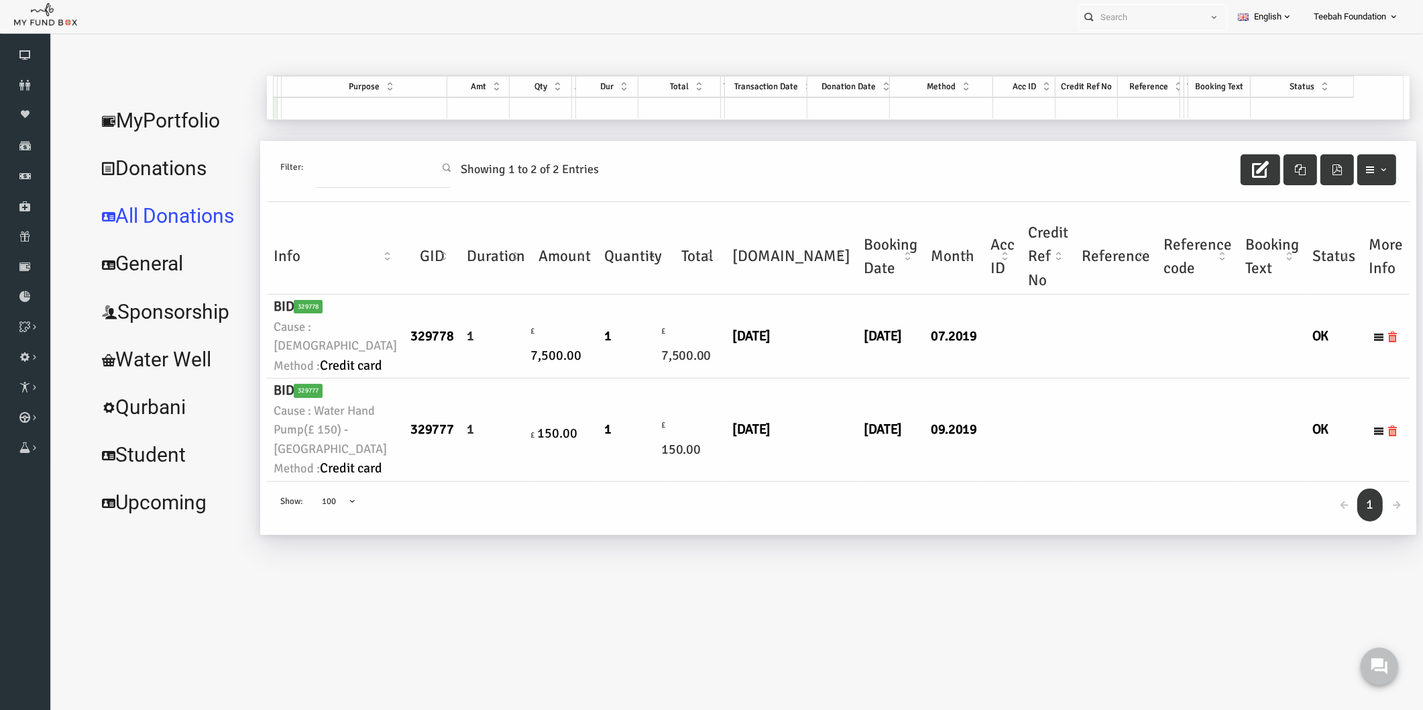
click at [994, 477] on td at bounding box center [1021, 429] width 54 height 103
click at [118, 112] on link "MyPortfolio" at bounding box center [144, 121] width 164 height 48
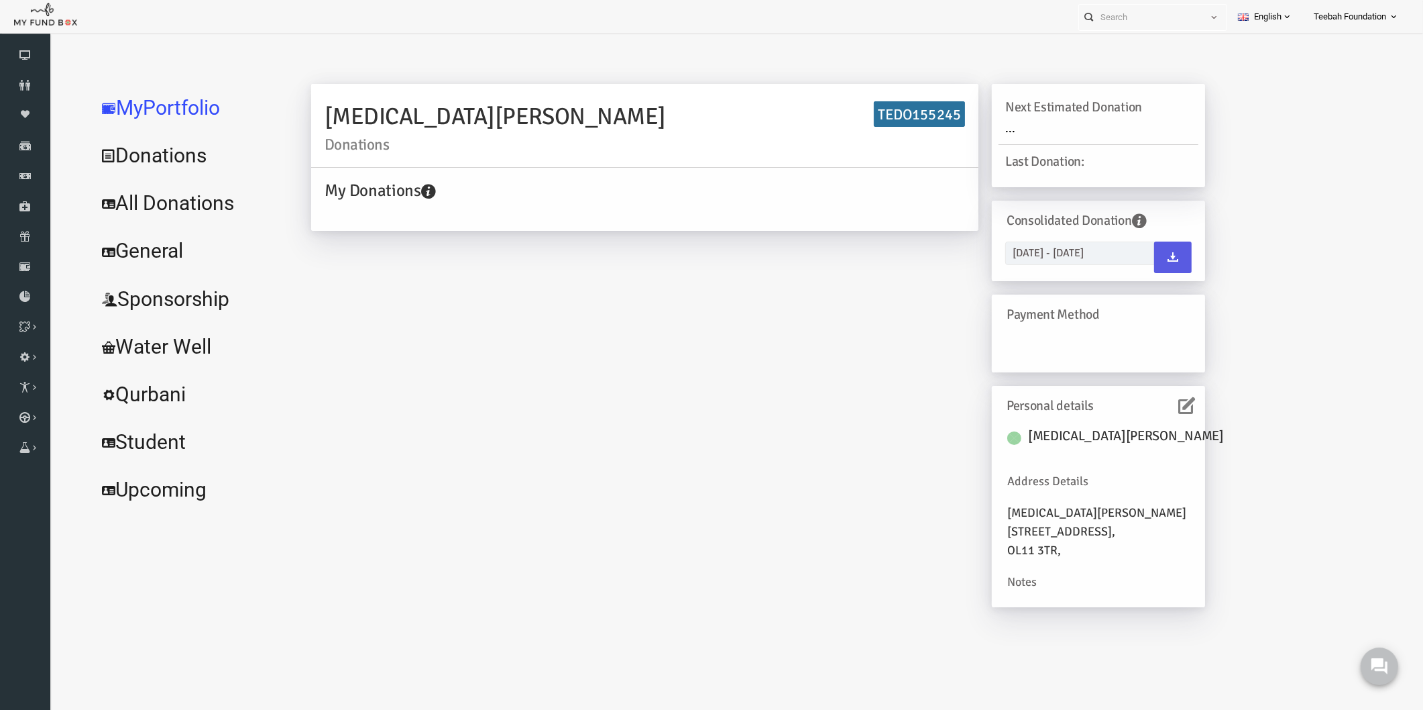
click at [1165, 410] on icon at bounding box center [1159, 405] width 17 height 17
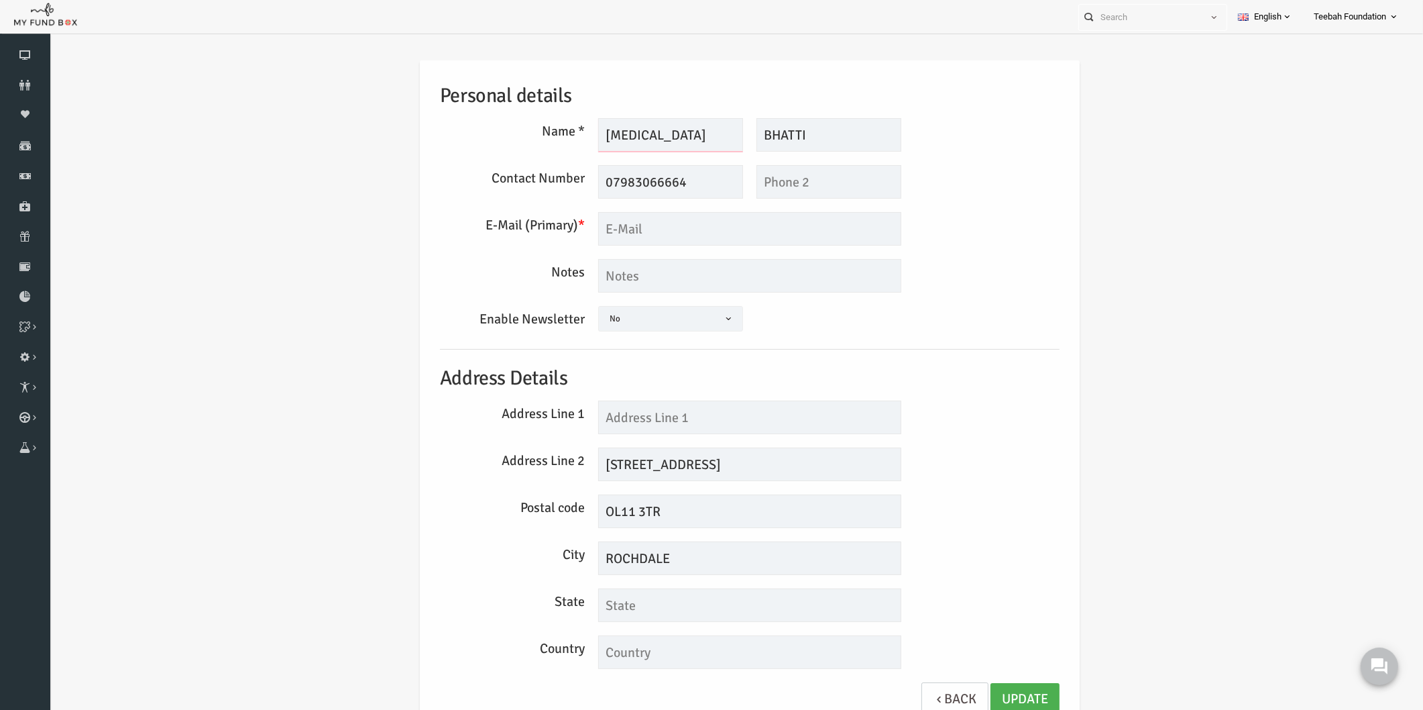
drag, startPoint x: 622, startPoint y: 129, endPoint x: 586, endPoint y: 132, distance: 36.4
click at [586, 132] on input "[MEDICAL_DATA]" at bounding box center [643, 135] width 145 height 34
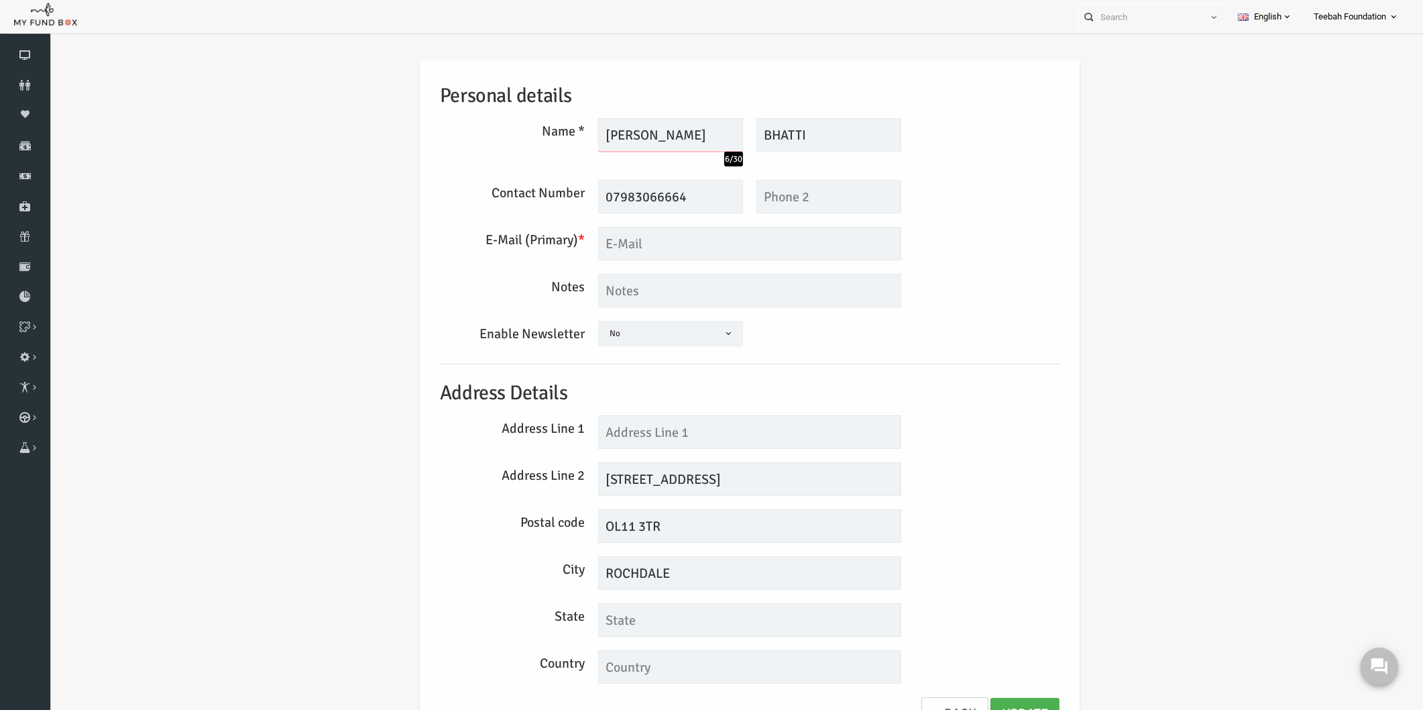
type input "Yasmin"
drag, startPoint x: 795, startPoint y: 138, endPoint x: 743, endPoint y: 132, distance: 51.9
click at [743, 132] on input "BHATTI" at bounding box center [801, 135] width 145 height 34
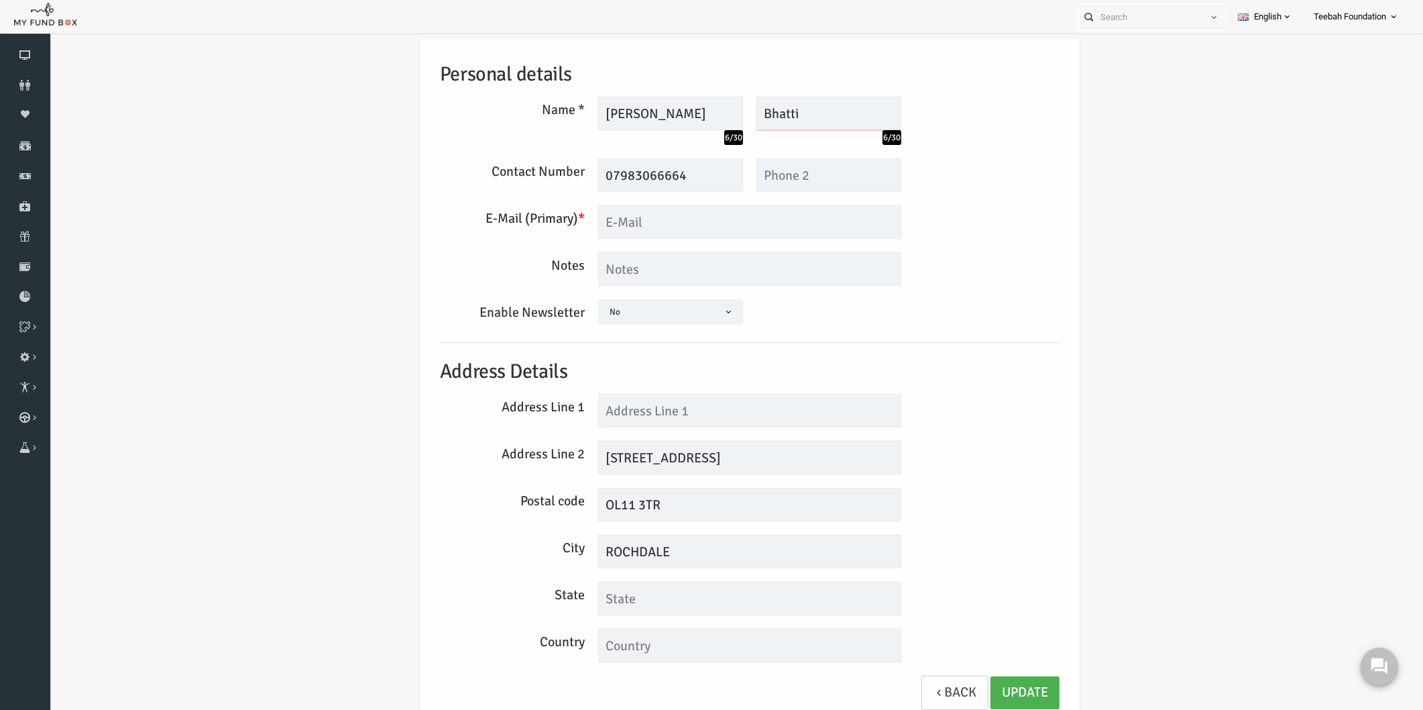
type input "Bhatti"
click at [612, 407] on input "text" at bounding box center [722, 411] width 303 height 34
type input "37"
drag, startPoint x: 596, startPoint y: 453, endPoint x: 559, endPoint y: 452, distance: 36.9
click at [559, 452] on div "Address Line 2 37 KING STREET SOUTH" at bounding box center [722, 458] width 633 height 34
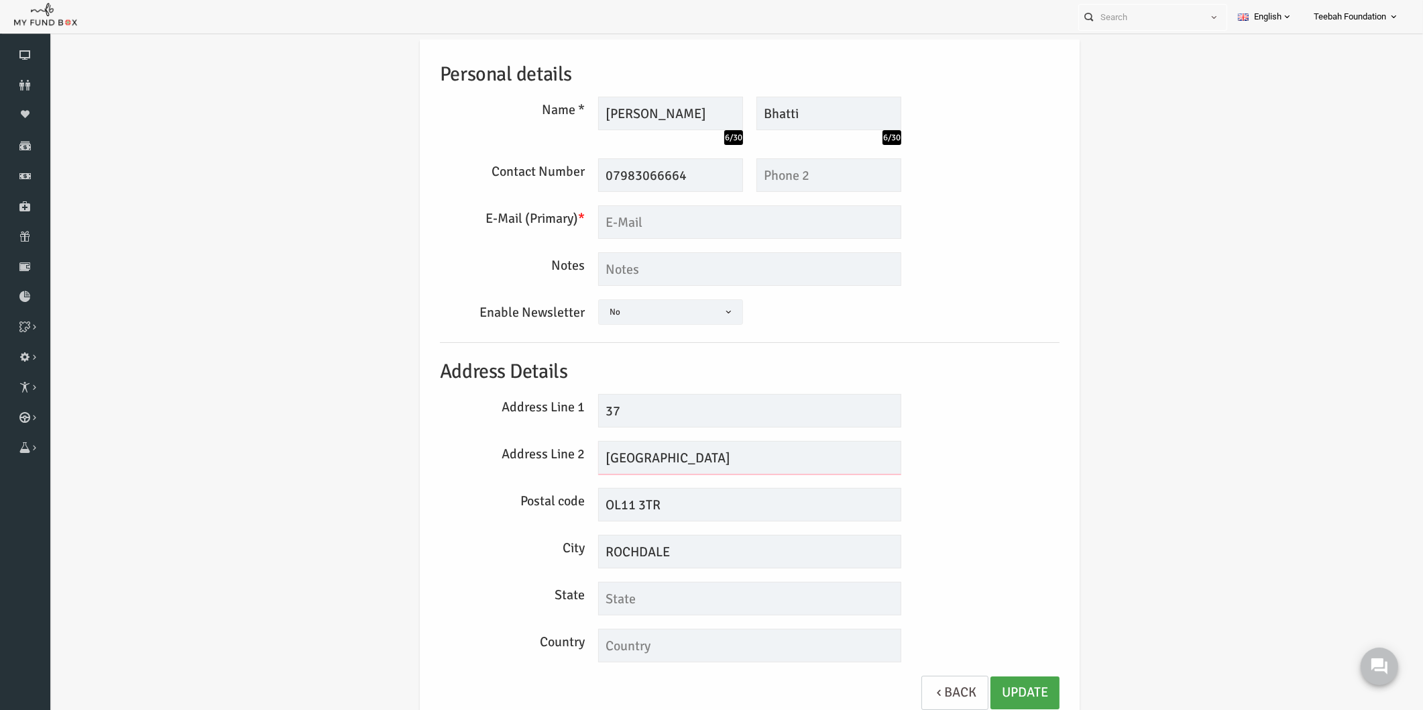
type input "KING STREET SOUTH"
click at [980, 688] on link "Update" at bounding box center [997, 692] width 69 height 33
click at [596, 221] on input "text" at bounding box center [722, 222] width 303 height 34
type input "ya@bh.com"
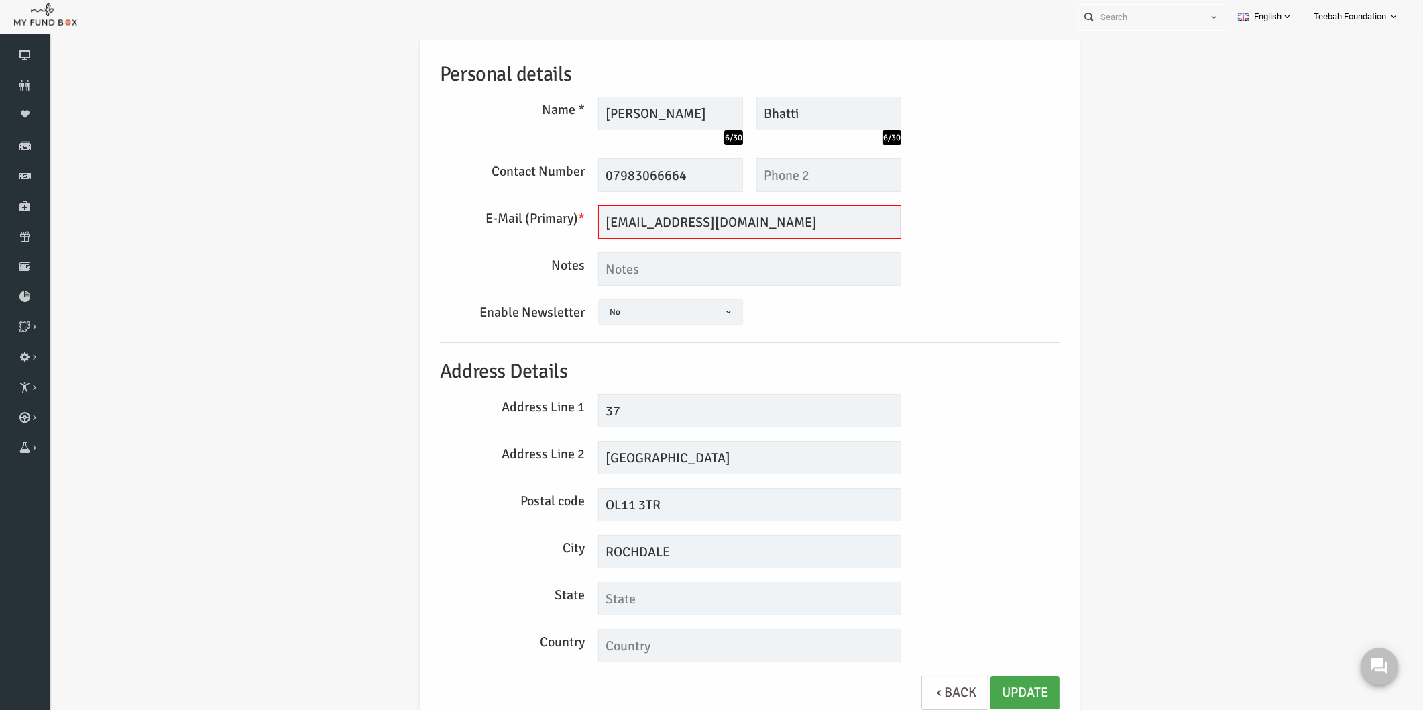
click at [1006, 682] on link "Update" at bounding box center [997, 692] width 69 height 33
click at [941, 498] on div "Postal code OL11 3TR" at bounding box center [722, 505] width 633 height 34
click at [930, 424] on div "Address Line 1 37" at bounding box center [722, 411] width 633 height 34
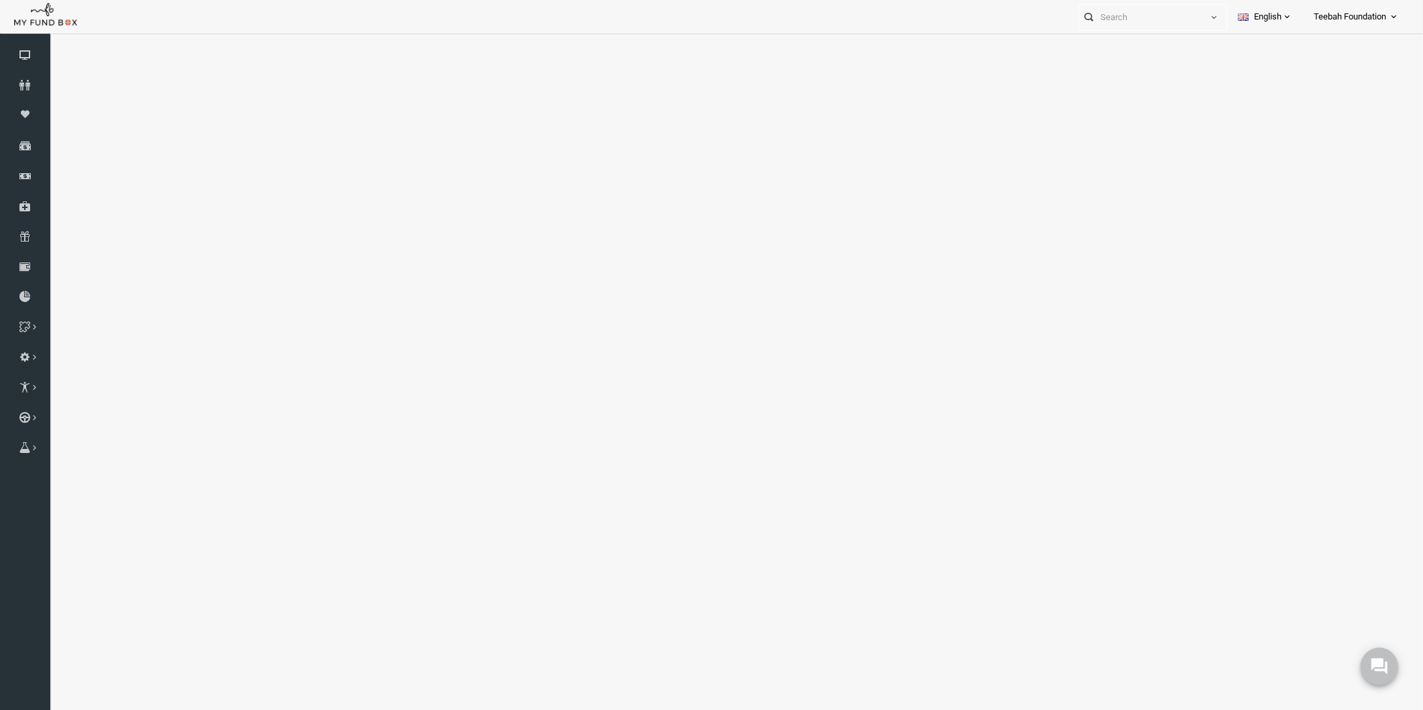
select select "100"
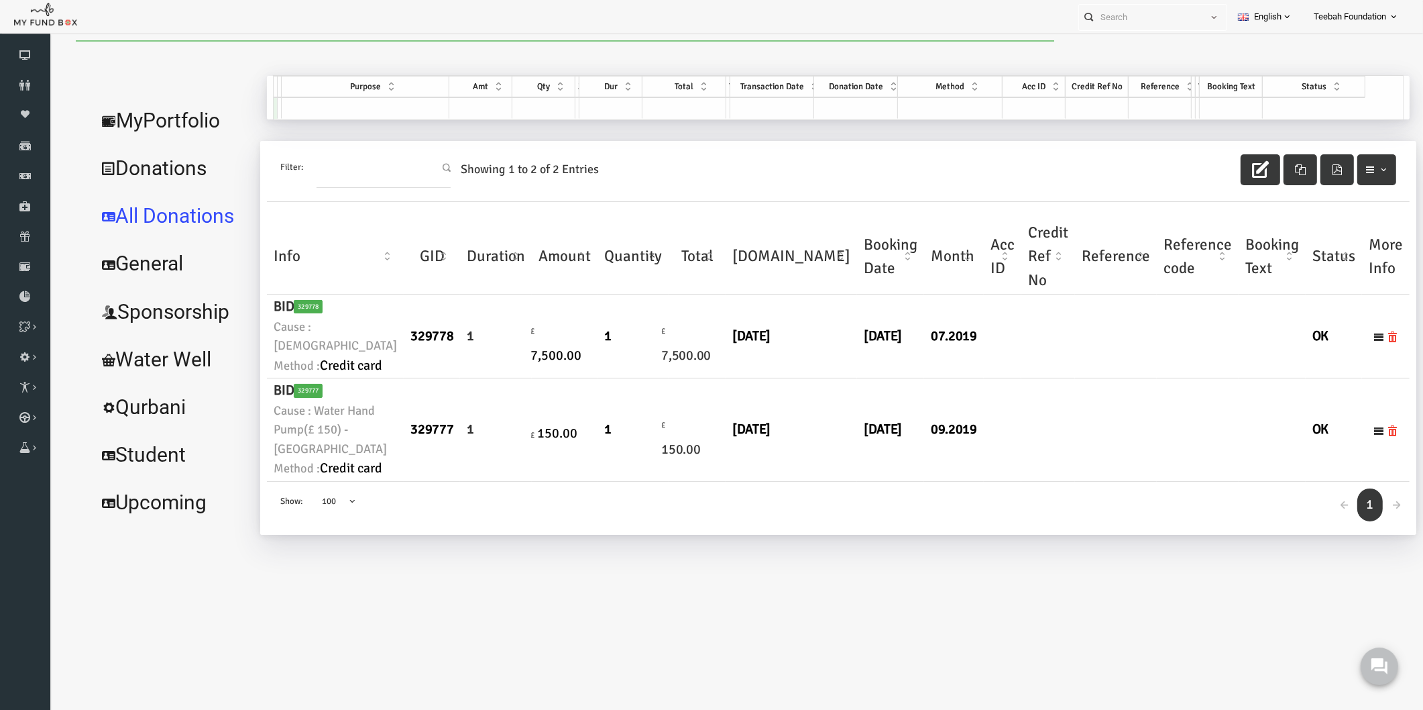
scroll to position [0, 0]
click at [994, 481] on td at bounding box center [1021, 429] width 54 height 103
click at [897, 481] on td "09.2019" at bounding box center [927, 429] width 60 height 103
click at [455, 439] on td "1" at bounding box center [469, 429] width 72 height 103
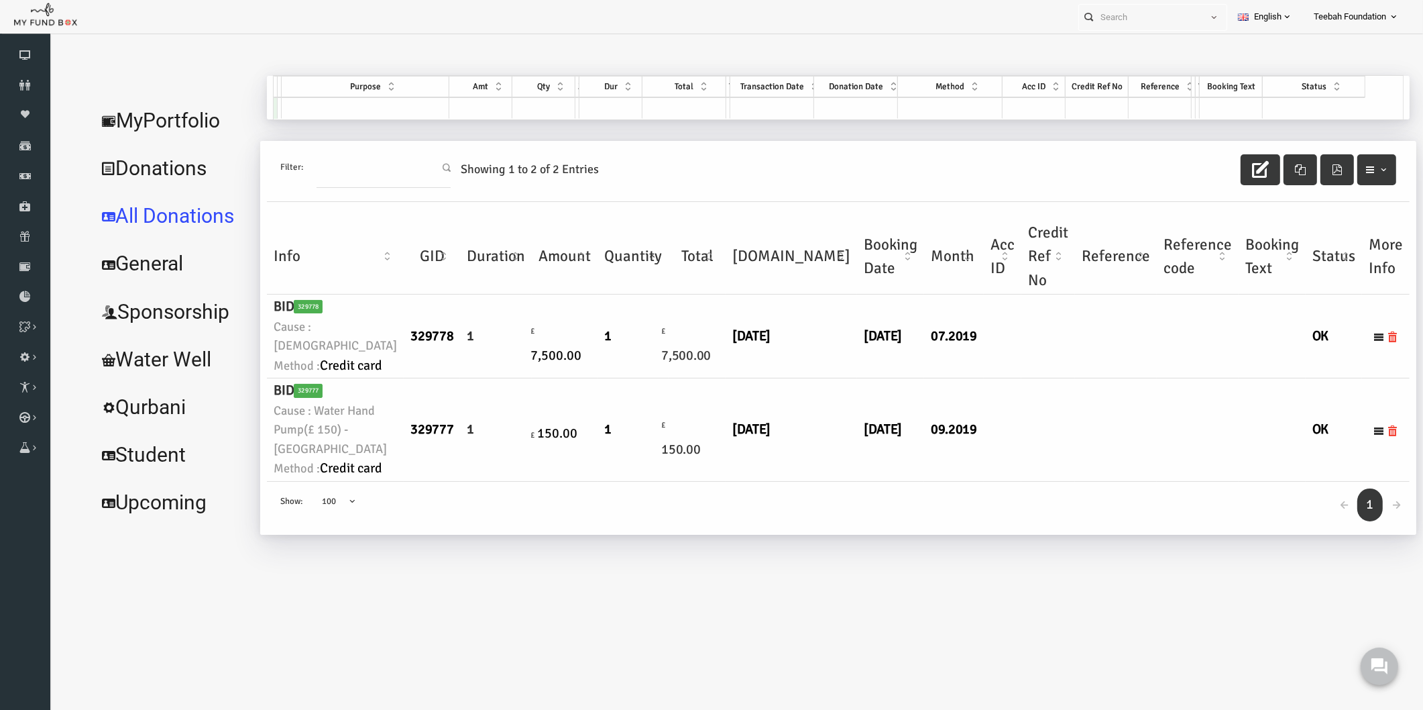
click at [570, 472] on td "1" at bounding box center [605, 429] width 71 height 103
click at [148, 123] on link "MyPortfolio" at bounding box center [144, 121] width 164 height 48
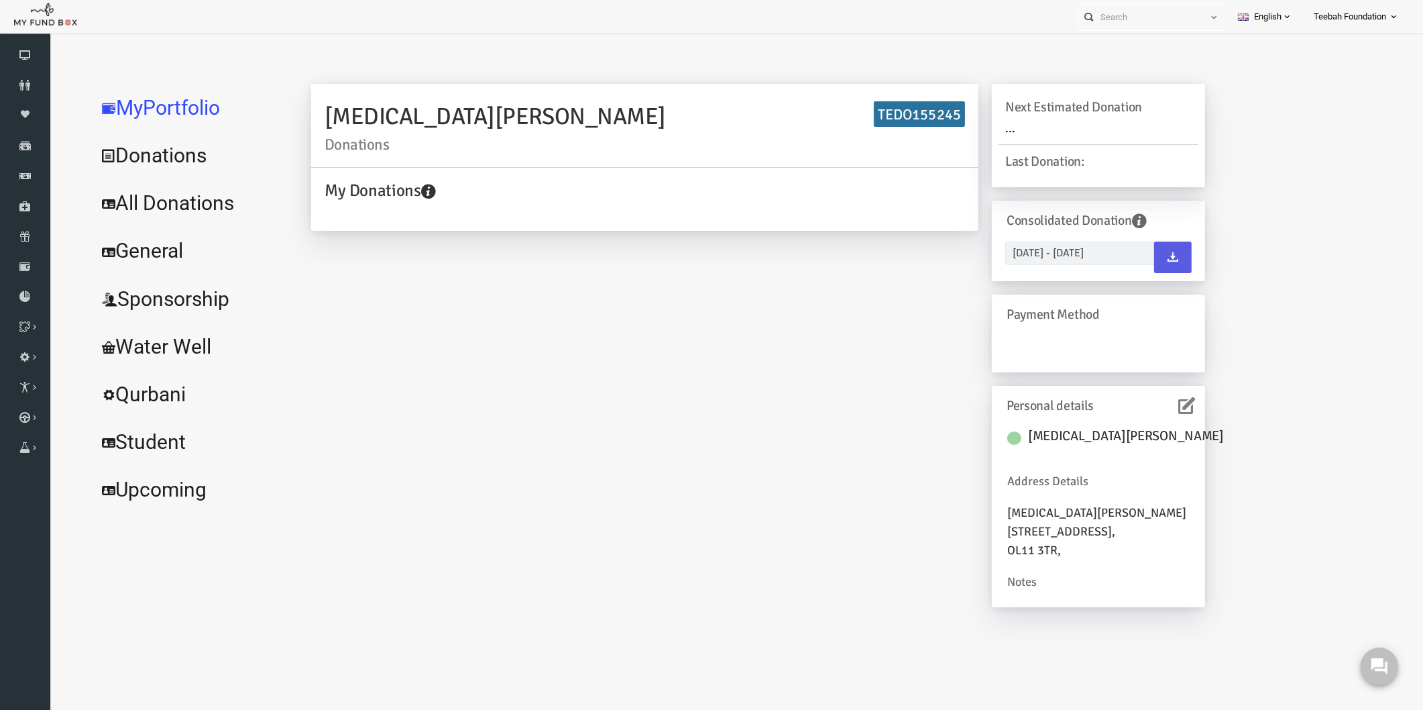
click at [479, 358] on div "YASMIN BHATTI Donations TEDO155245 My Donations Get free account credit Get fre…" at bounding box center [730, 352] width 921 height 537
click at [159, 213] on link "All Donations" at bounding box center [162, 203] width 201 height 48
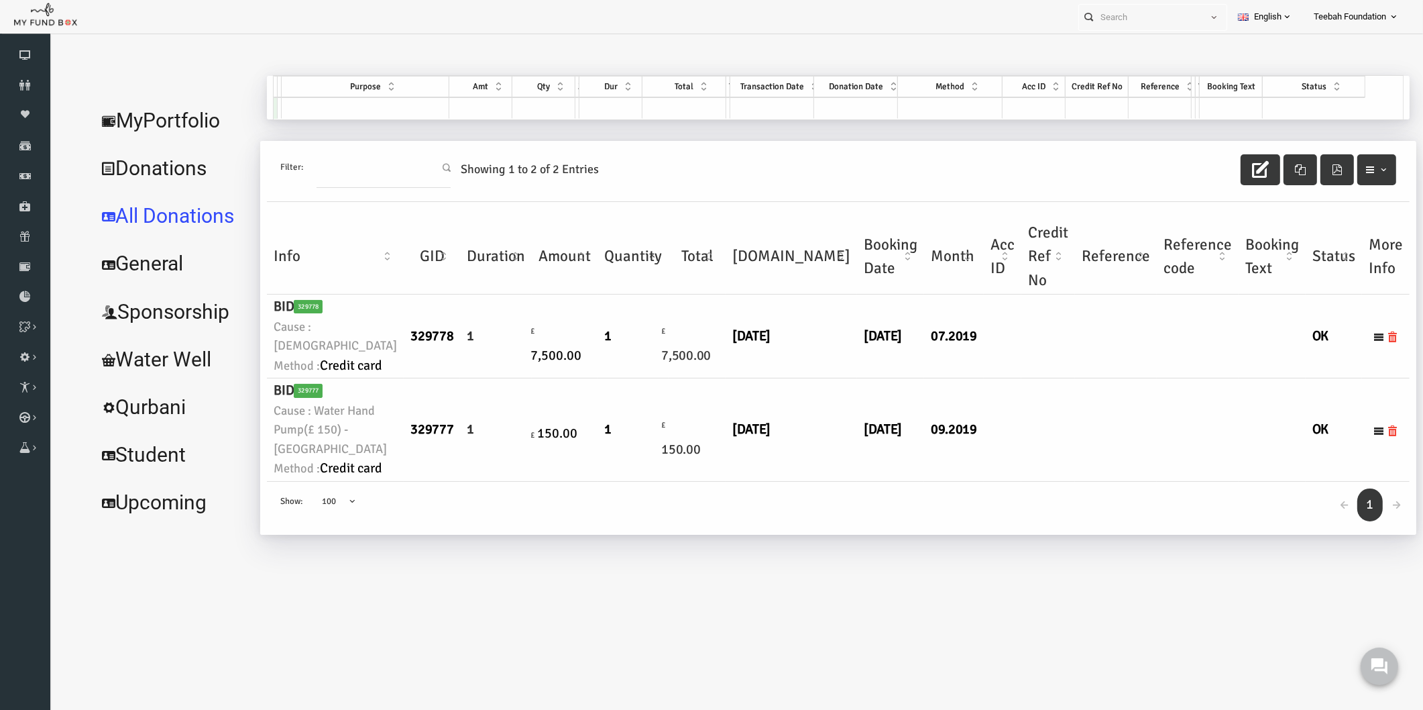
click at [897, 378] on td "07.2019" at bounding box center [927, 336] width 60 height 84
click at [146, 119] on link "MyPortfolio" at bounding box center [144, 121] width 164 height 48
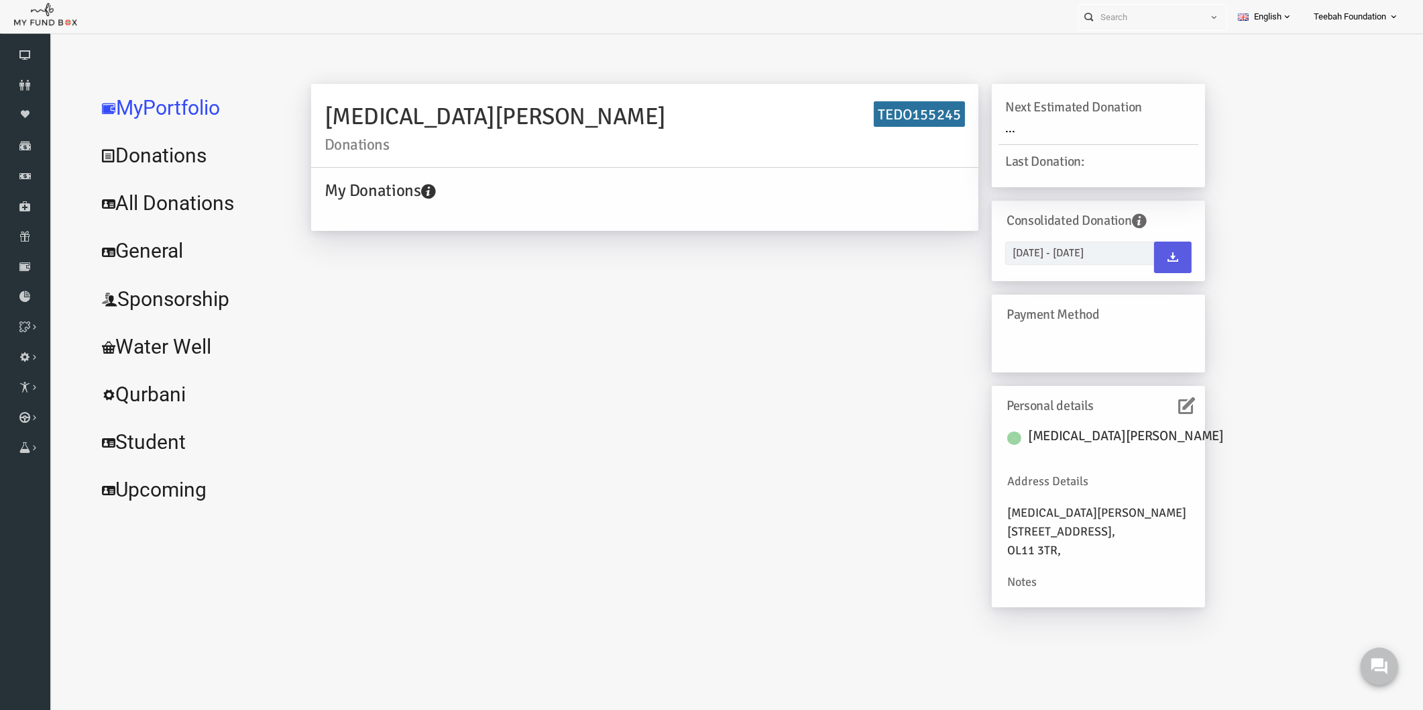
click at [1159, 405] on icon at bounding box center [1159, 405] width 17 height 17
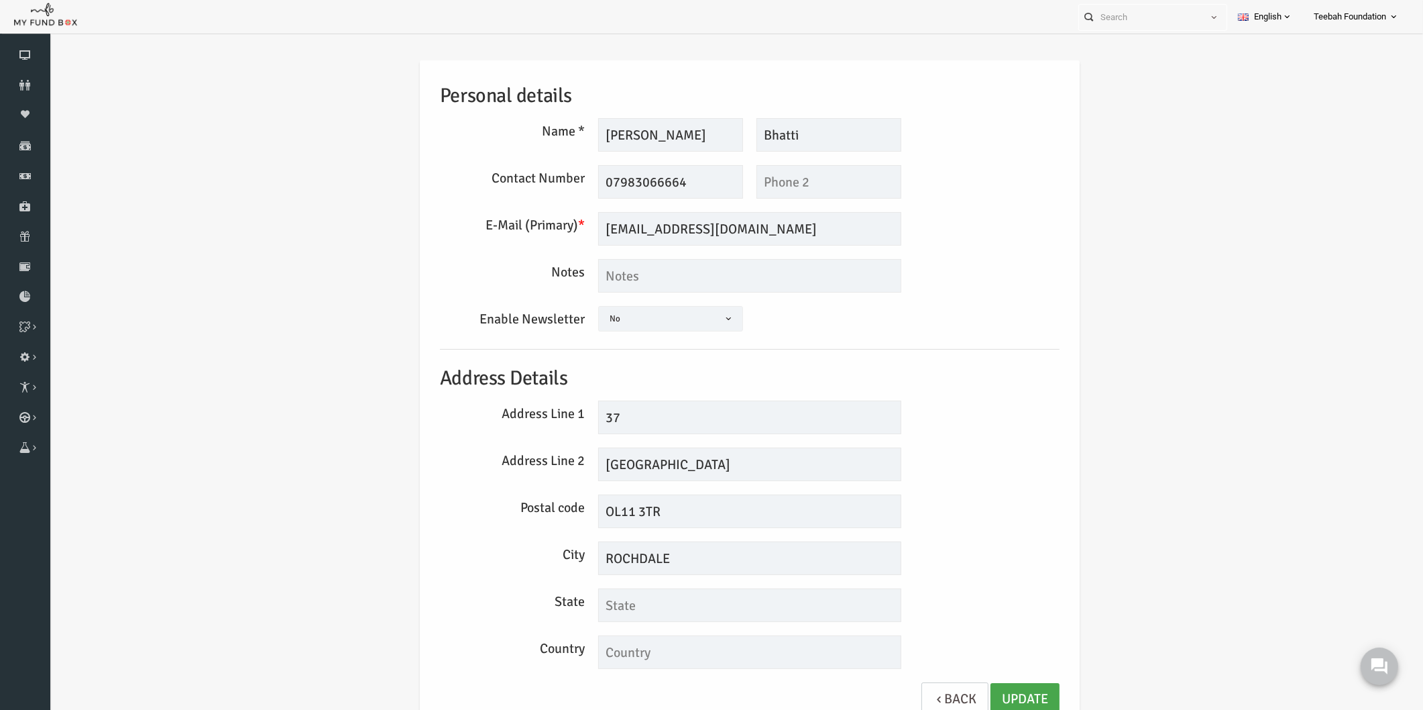
click at [1000, 692] on link "Update" at bounding box center [997, 699] width 69 height 33
click at [20, 92] on link "Donors" at bounding box center [25, 85] width 50 height 30
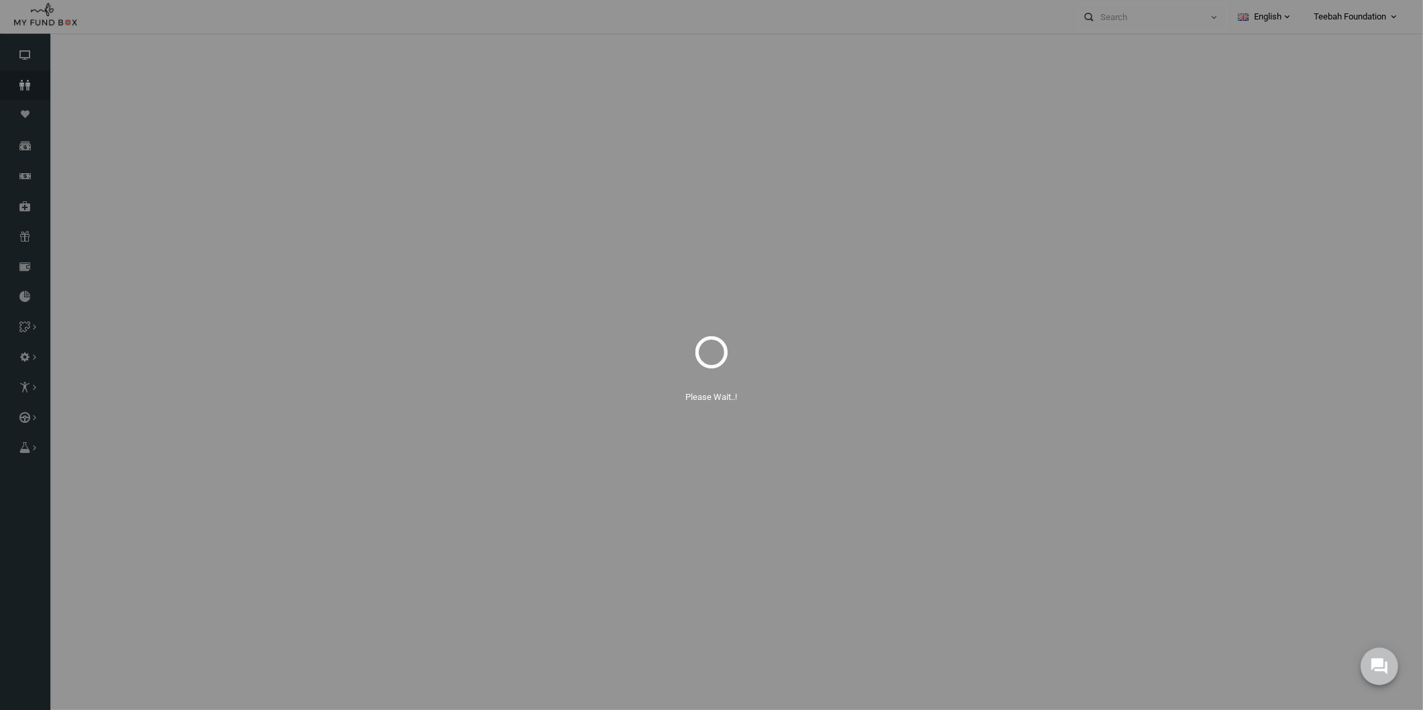
select select "100"
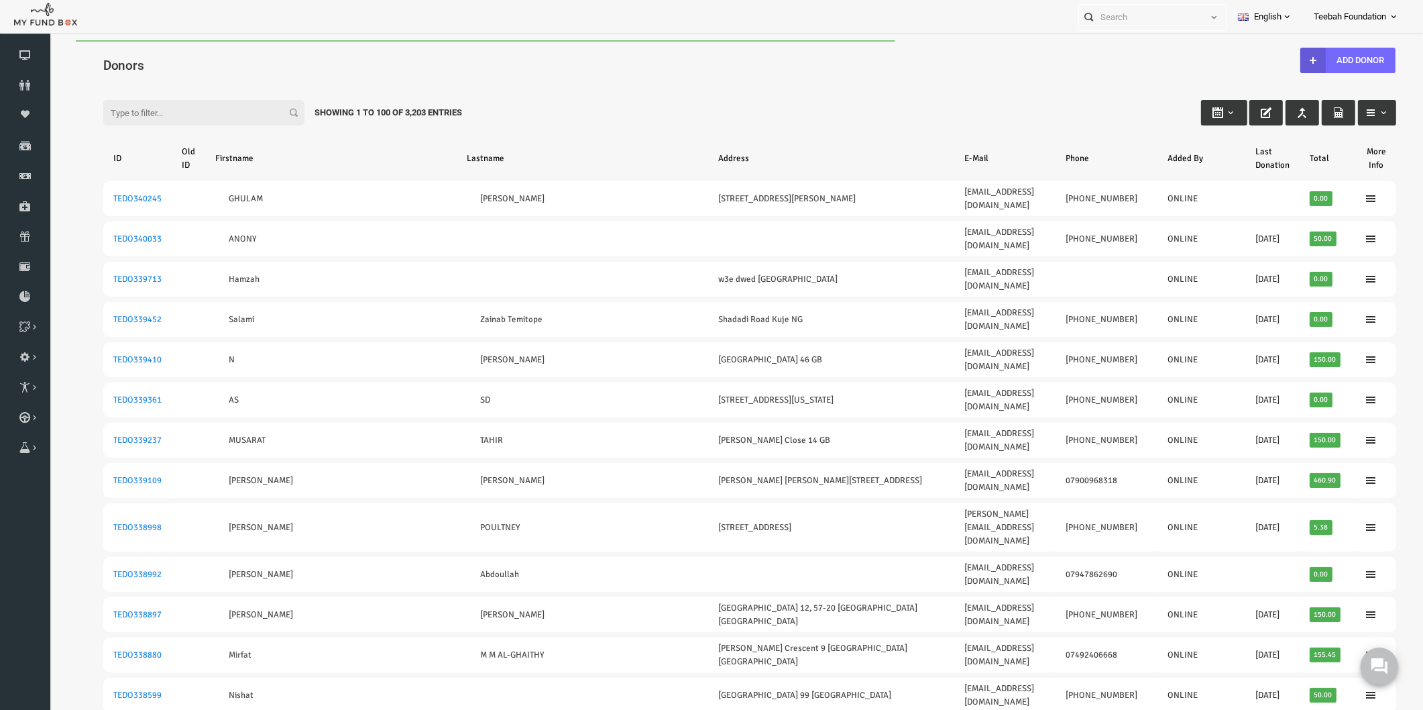
click at [201, 85] on div "Filter: Showing 1 to 100 of 3,203 Entries" at bounding box center [722, 100] width 1320 height 36
click at [160, 116] on input "Filter:" at bounding box center [176, 112] width 201 height 25
paste input "TEDO155248"
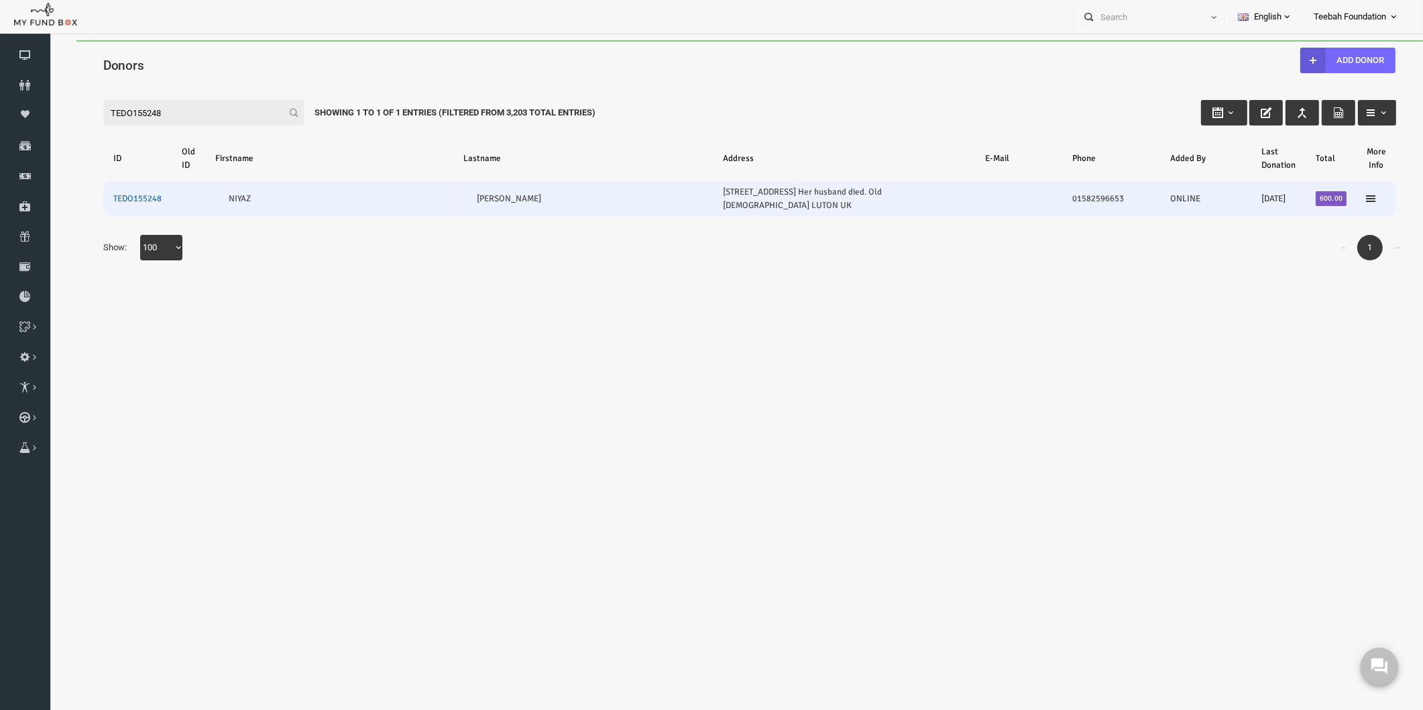
type input "TEDO155248"
click at [117, 193] on link "TEDO155248" at bounding box center [110, 198] width 48 height 11
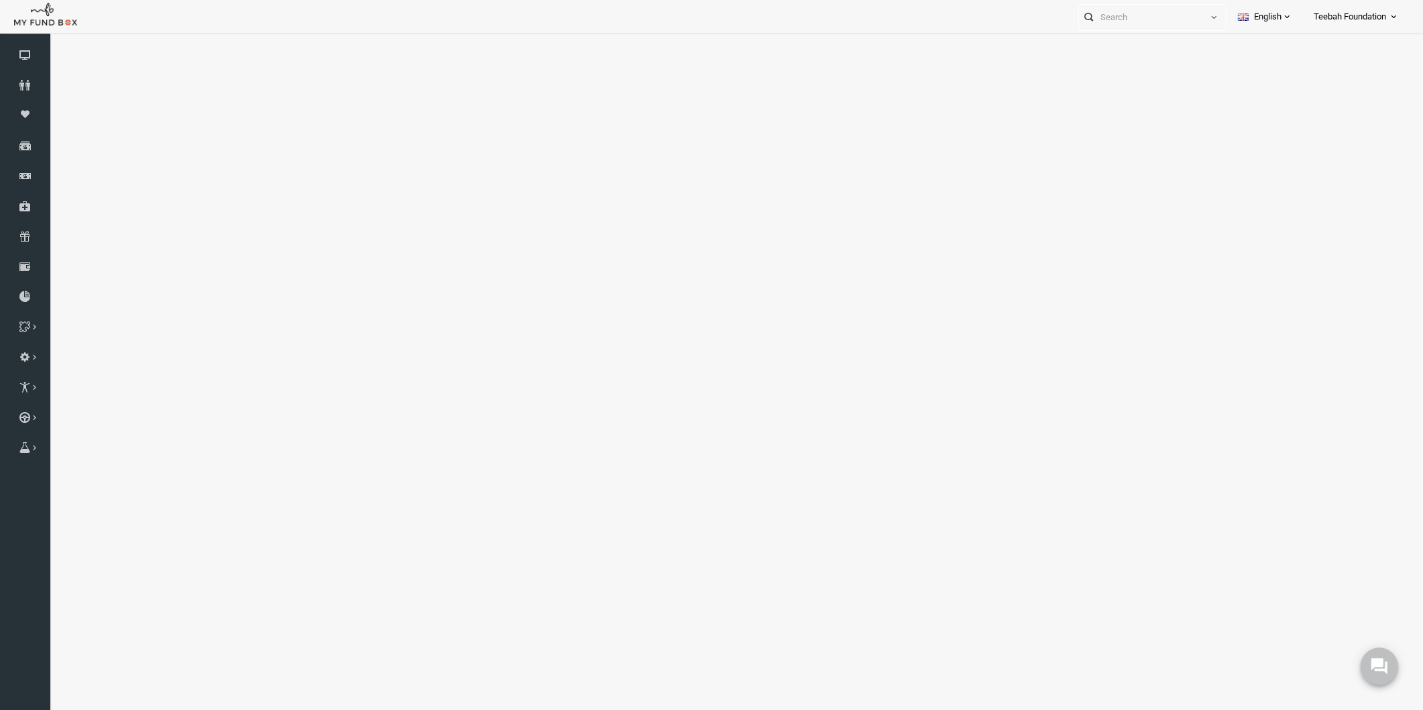
select select "100"
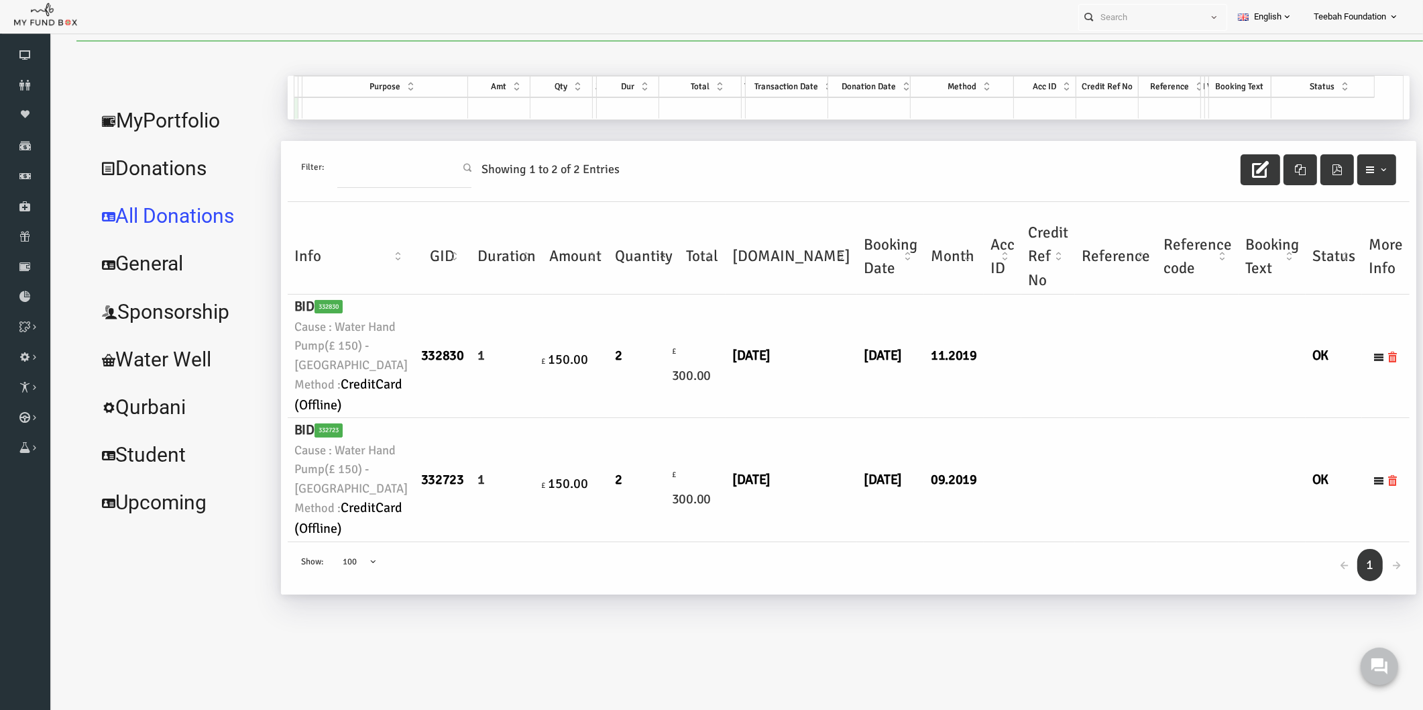
click at [994, 418] on td at bounding box center [1021, 355] width 54 height 123
click at [171, 112] on link "MyPortfolio" at bounding box center [154, 121] width 184 height 48
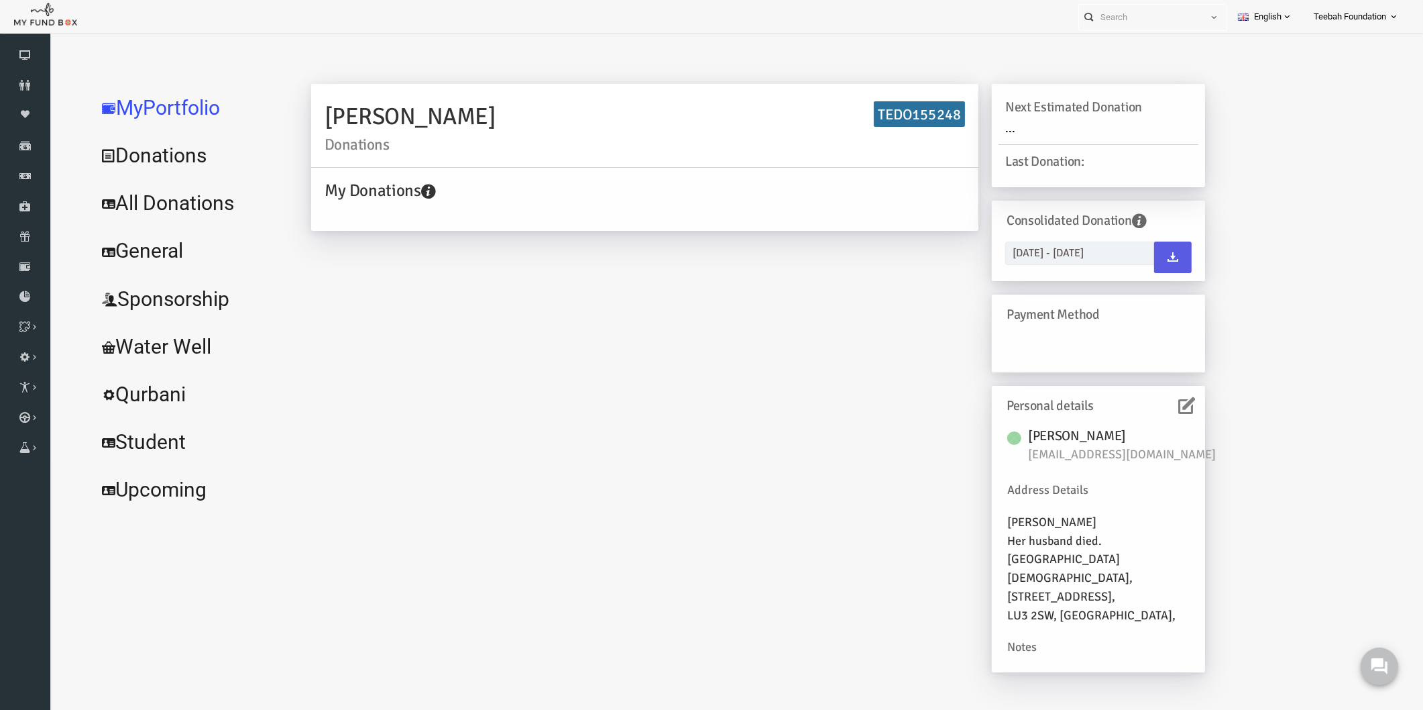
click at [1157, 407] on icon at bounding box center [1159, 405] width 17 height 17
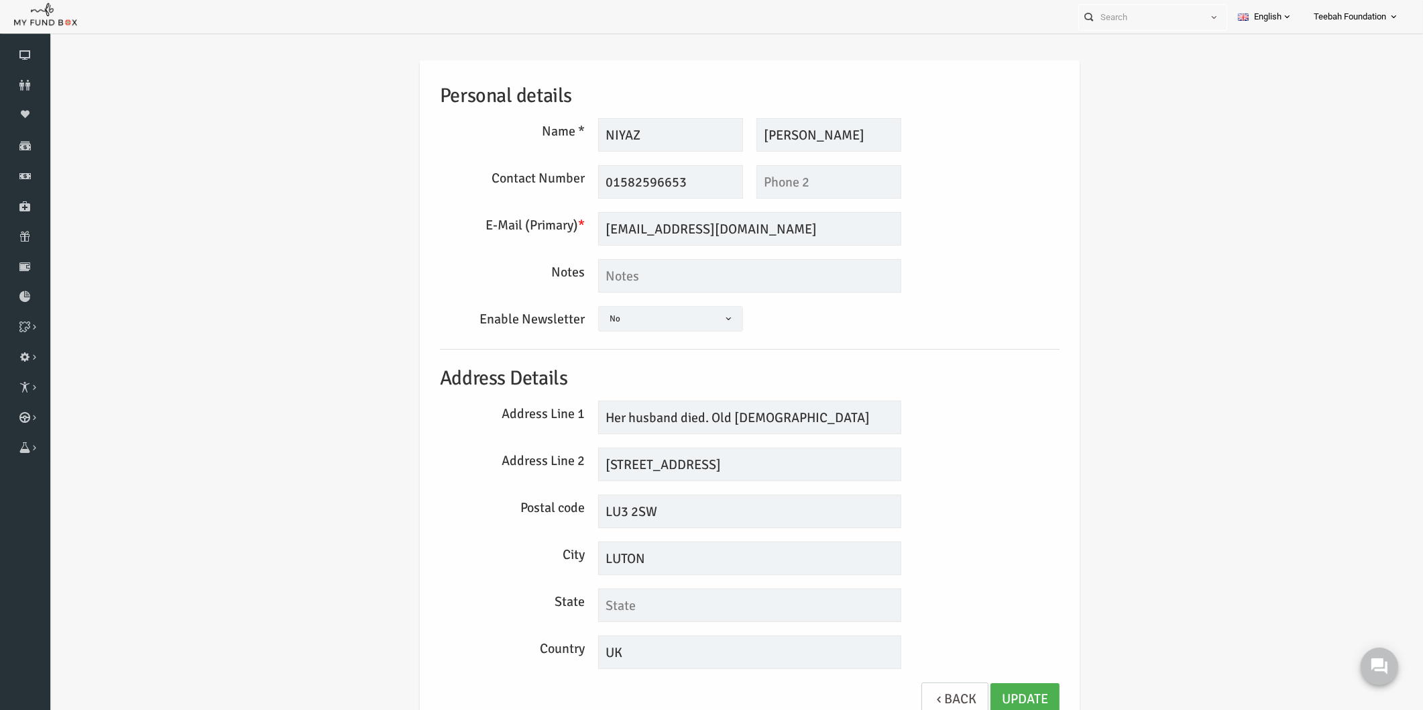
click at [1159, 380] on div "Personal details Name * NIYAZ Description allows upto maximum of 255 characters…" at bounding box center [722, 398] width 1347 height 716
click at [962, 268] on div "Notes" at bounding box center [722, 276] width 633 height 34
drag, startPoint x: 636, startPoint y: 127, endPoint x: 583, endPoint y: 131, distance: 53.1
click at [583, 131] on input "NIYAZ" at bounding box center [643, 135] width 145 height 34
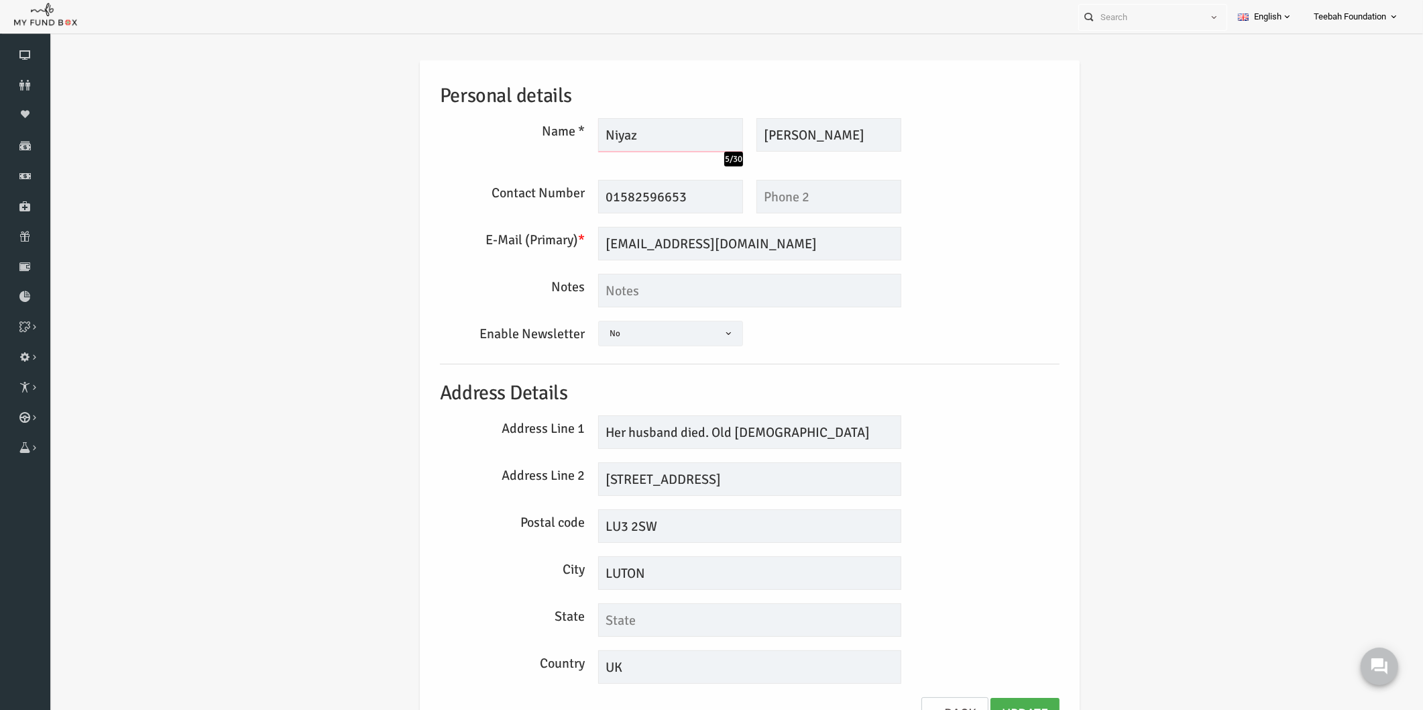
type input "Niyaz"
drag, startPoint x: 754, startPoint y: 133, endPoint x: 739, endPoint y: 133, distance: 15.4
click at [739, 133] on input "[PERSON_NAME]" at bounding box center [801, 135] width 145 height 34
click at [775, 131] on input "Ali SHEIKH" at bounding box center [801, 135] width 145 height 34
click at [798, 136] on input "Ali SheIKH" at bounding box center [801, 135] width 145 height 34
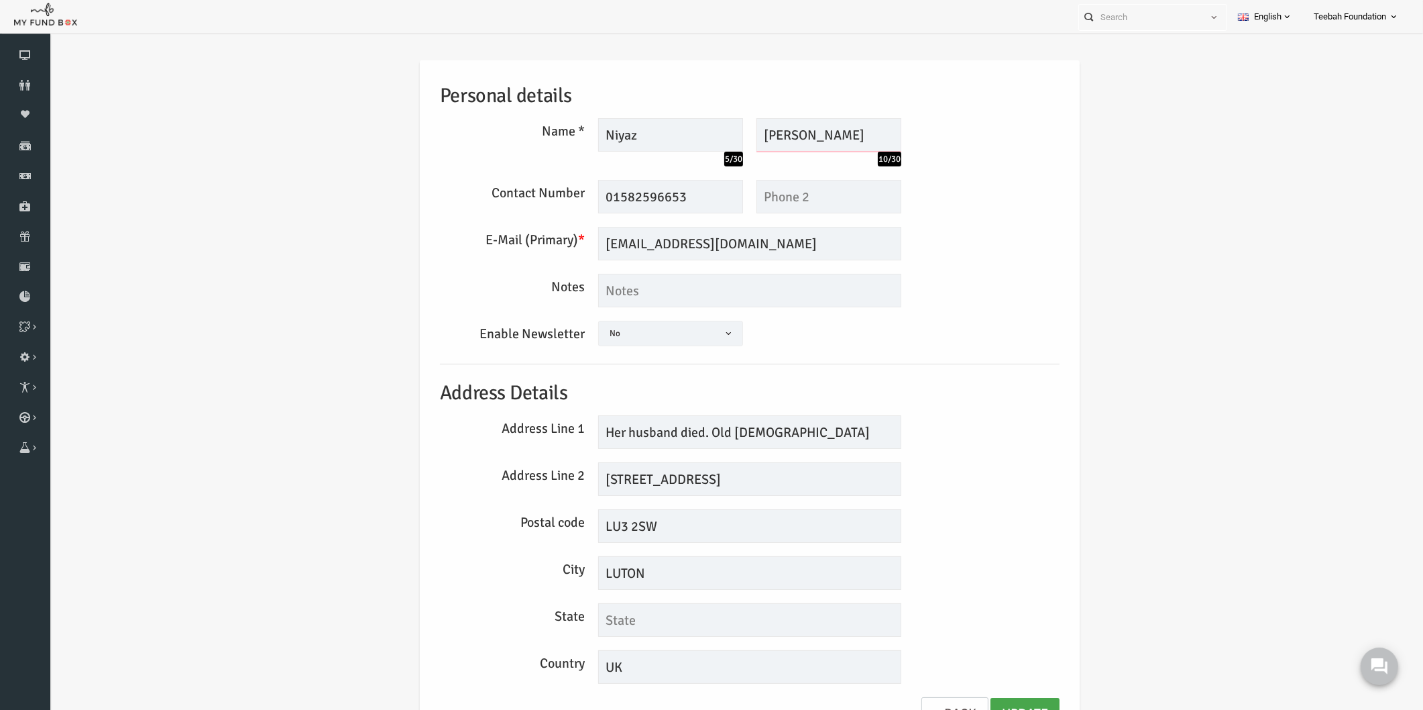
type input "Ali Sheikh"
click at [981, 702] on link "Update" at bounding box center [997, 714] width 69 height 33
click at [953, 529] on div "Postal code LU3 2SW" at bounding box center [722, 526] width 633 height 34
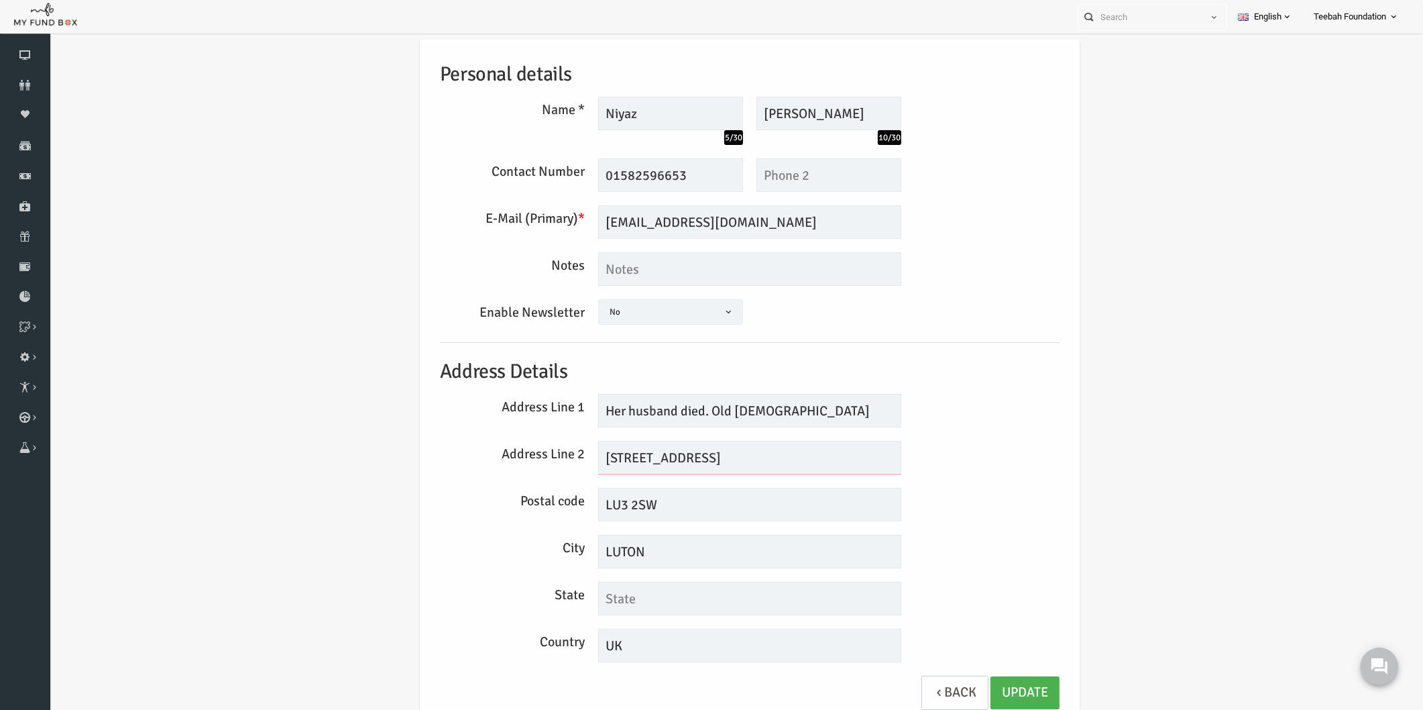
drag, startPoint x: 596, startPoint y: 456, endPoint x: 582, endPoint y: 456, distance: 14.1
click at [582, 456] on input "68 BIRMINGHAM ROAD" at bounding box center [722, 458] width 303 height 34
click at [892, 463] on div "Address Line 2 68 BIRMINGHAM ROAD" at bounding box center [722, 458] width 633 height 34
click at [876, 447] on div "68 BIRMINGHAM ROAD" at bounding box center [722, 458] width 317 height 34
click at [1248, 374] on div "Personal details Name * Niyaz 5/30 Description allows upto maximum of 255 chara…" at bounding box center [722, 384] width 1347 height 731
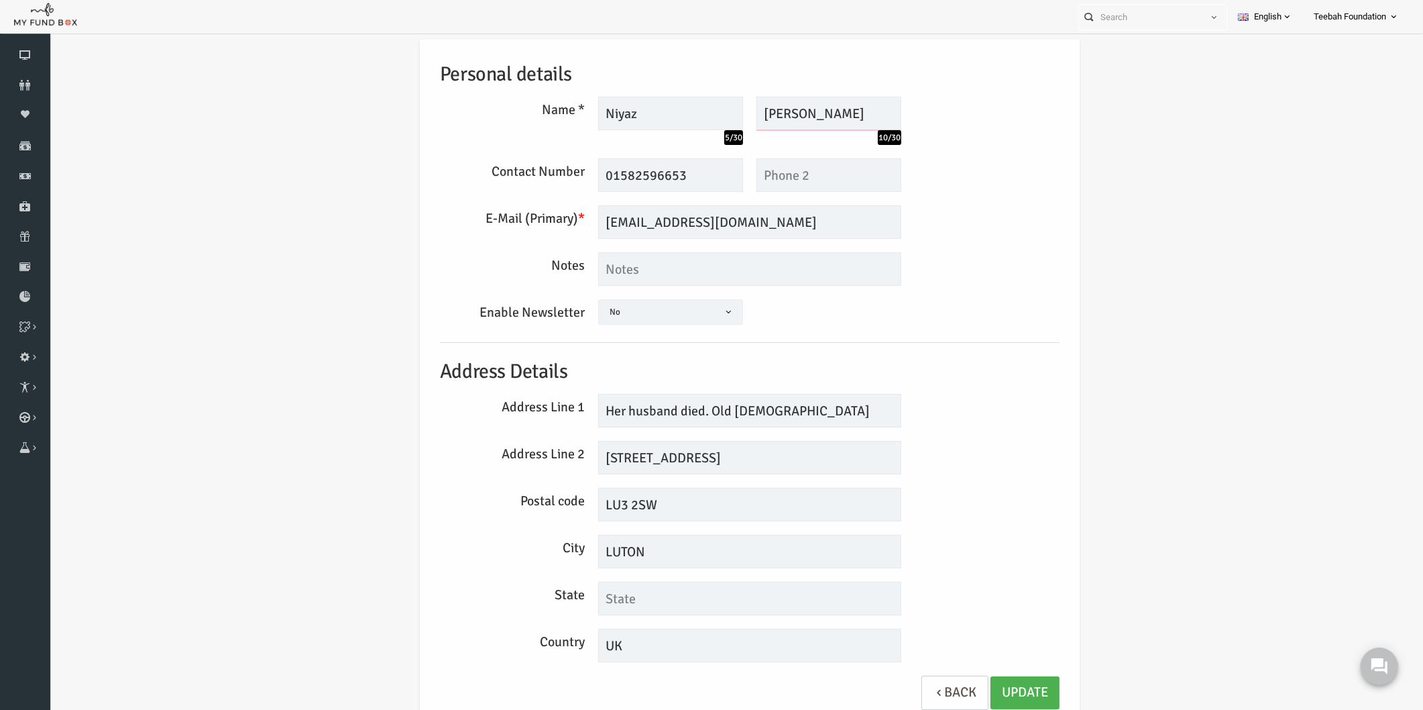
drag, startPoint x: 821, startPoint y: 115, endPoint x: 702, endPoint y: 108, distance: 119.0
click at [702, 108] on div "Niyaz 5/30 Description allows upto maximum of 255 characters. Please Fill out t…" at bounding box center [722, 121] width 317 height 48
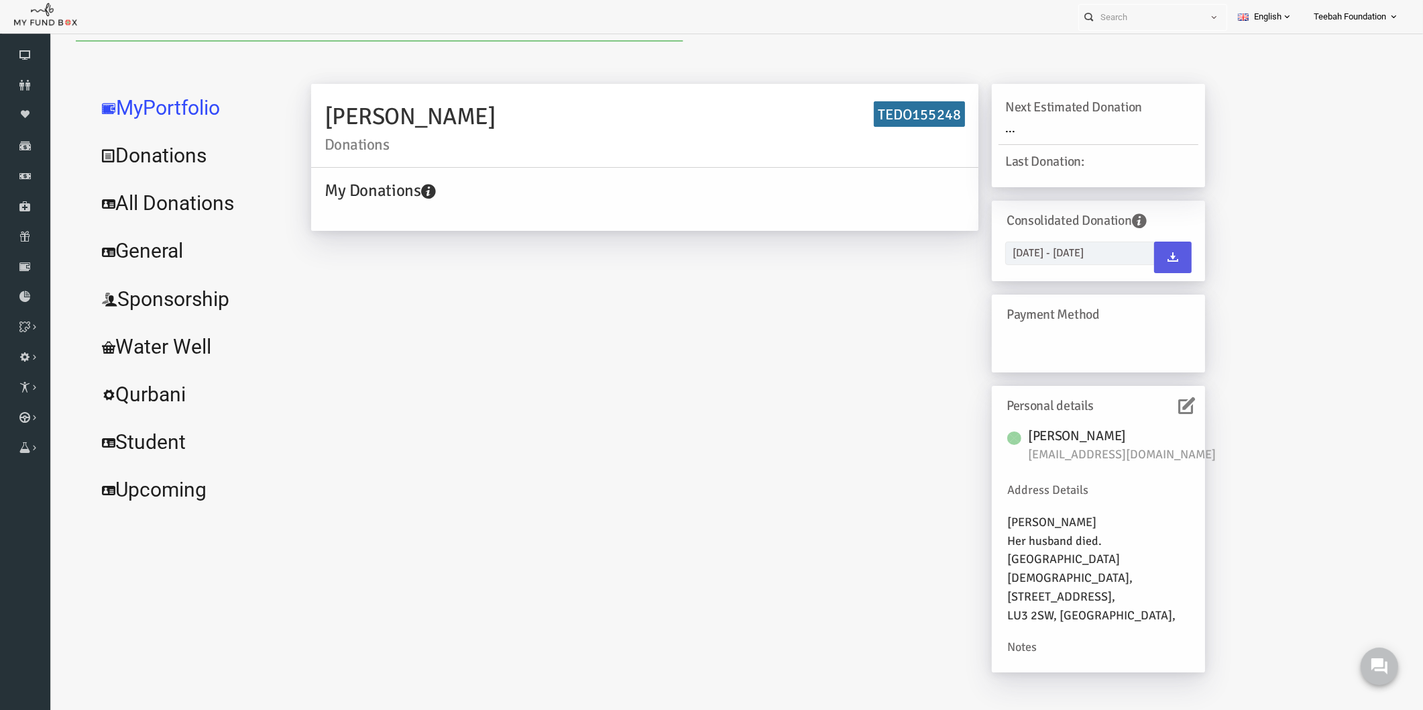
scroll to position [0, 0]
click at [154, 205] on link "All Donations" at bounding box center [162, 203] width 201 height 48
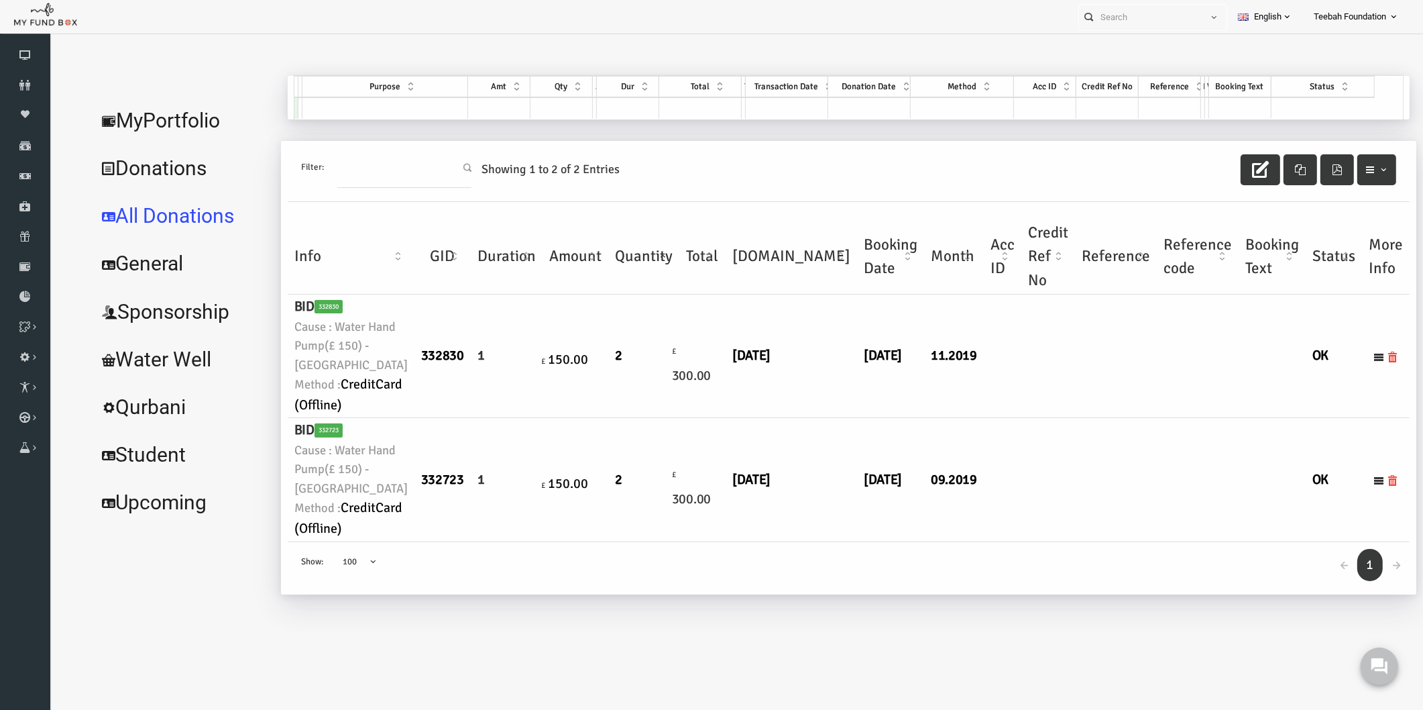
click at [897, 458] on td "09.2019" at bounding box center [927, 479] width 60 height 123
click at [596, 541] on td "2" at bounding box center [616, 479] width 71 height 123
